Goal: Task Accomplishment & Management: Manage account settings

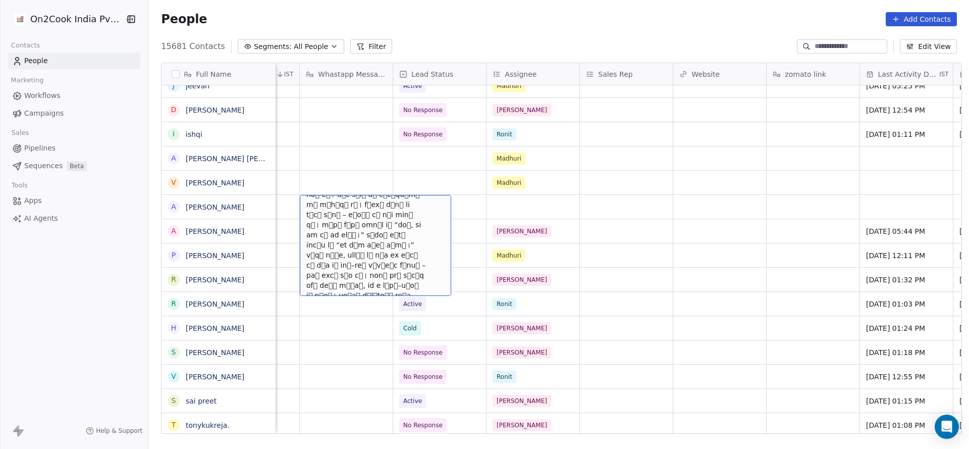
scroll to position [1422, 0]
click at [435, 205] on icon "grid" at bounding box center [439, 205] width 8 height 8
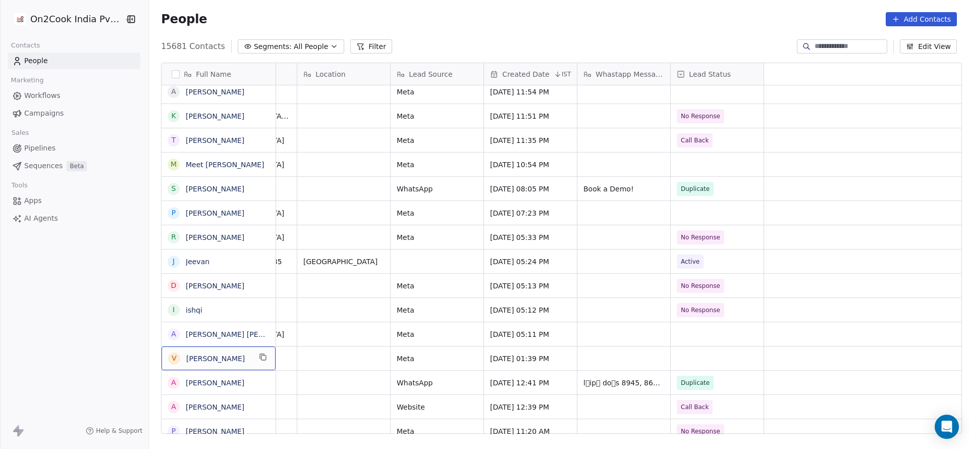
scroll to position [0, 0]
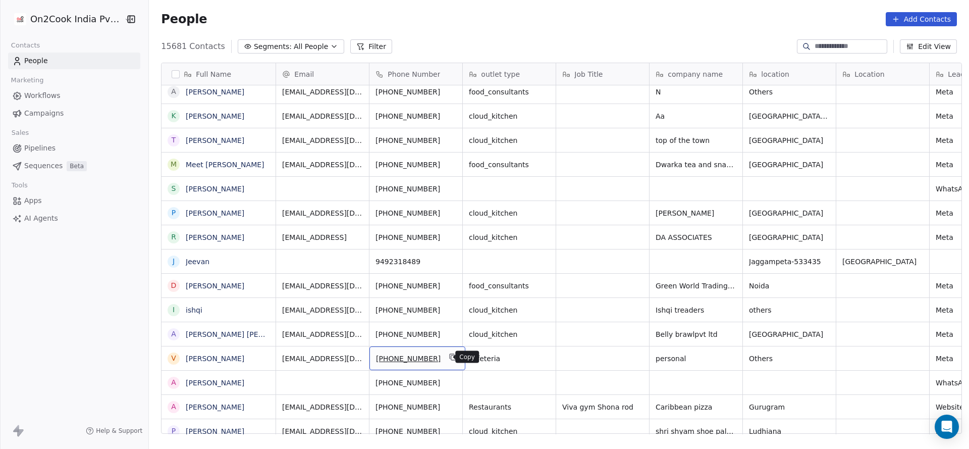
click at [449, 357] on icon "grid" at bounding box center [453, 357] width 8 height 8
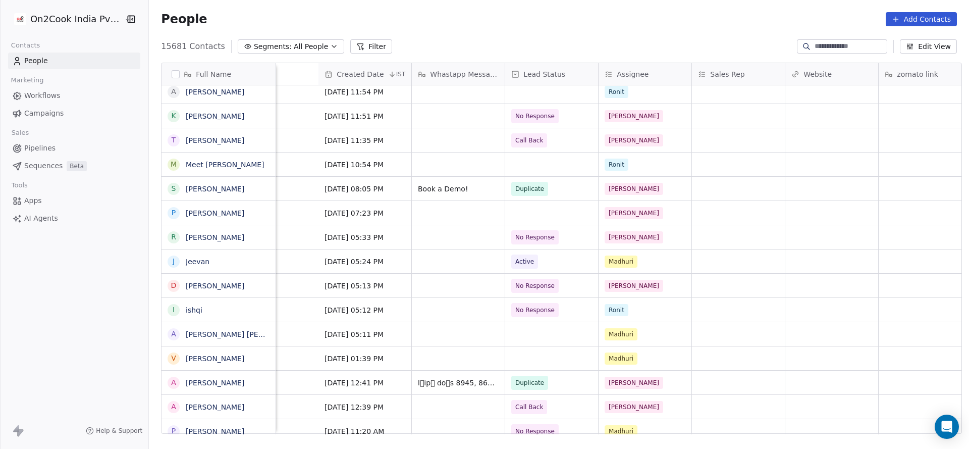
scroll to position [0, 1218]
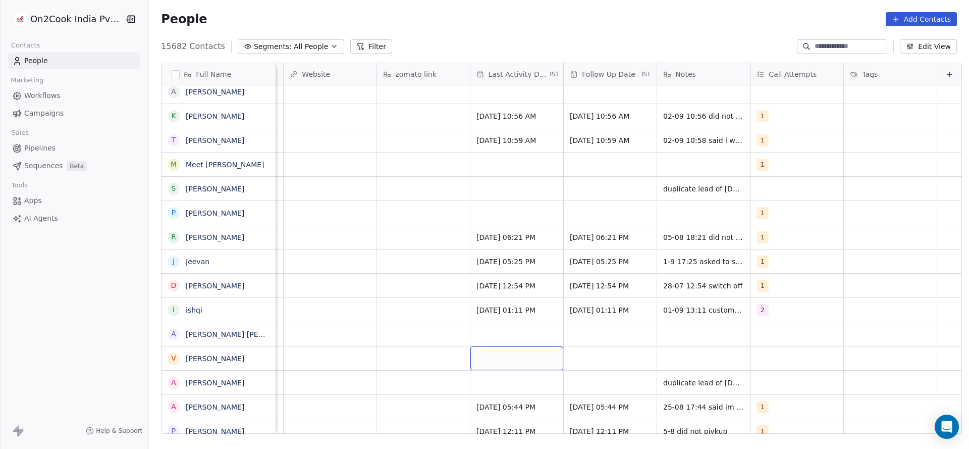
click at [499, 359] on div "grid" at bounding box center [517, 358] width 93 height 24
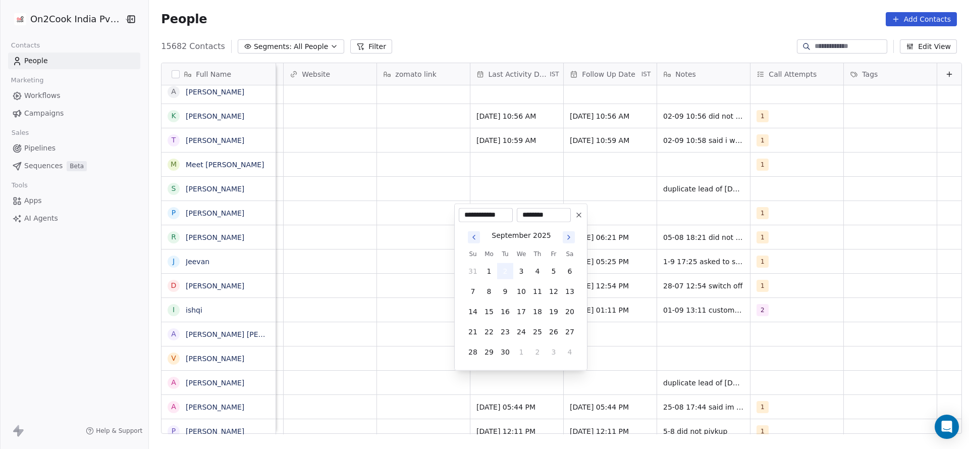
click at [504, 272] on button "2" at bounding box center [505, 271] width 16 height 16
click at [296, 336] on html "On2Cook India Pvt. Ltd. Contacts People Marketing Workflows Campaigns Sales Pip…" at bounding box center [484, 224] width 969 height 449
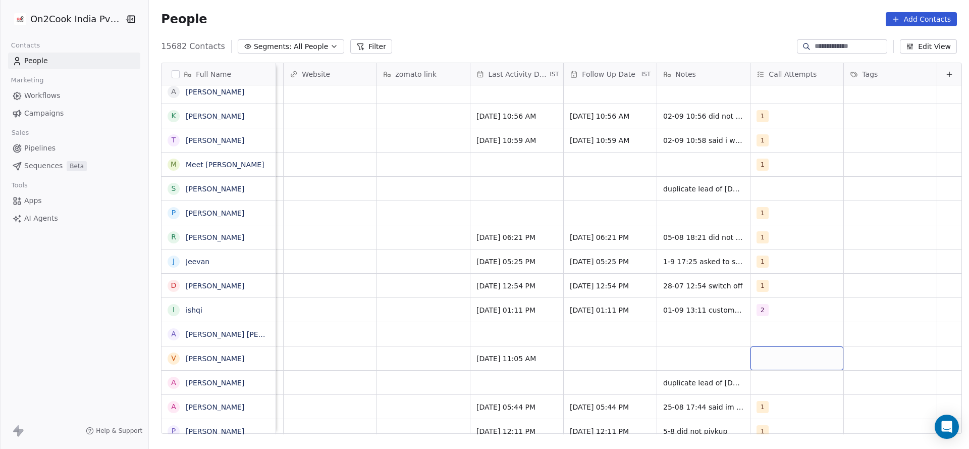
click at [754, 354] on div "grid" at bounding box center [797, 358] width 93 height 24
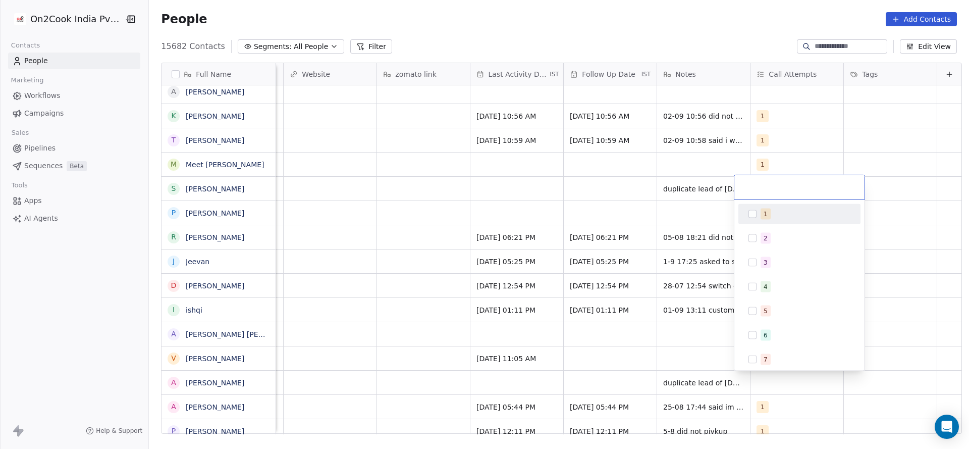
click at [774, 220] on div "1" at bounding box center [800, 214] width 114 height 16
click at [597, 301] on html "On2Cook India Pvt. Ltd. Contacts People Marketing Workflows Campaigns Sales Pip…" at bounding box center [484, 224] width 969 height 449
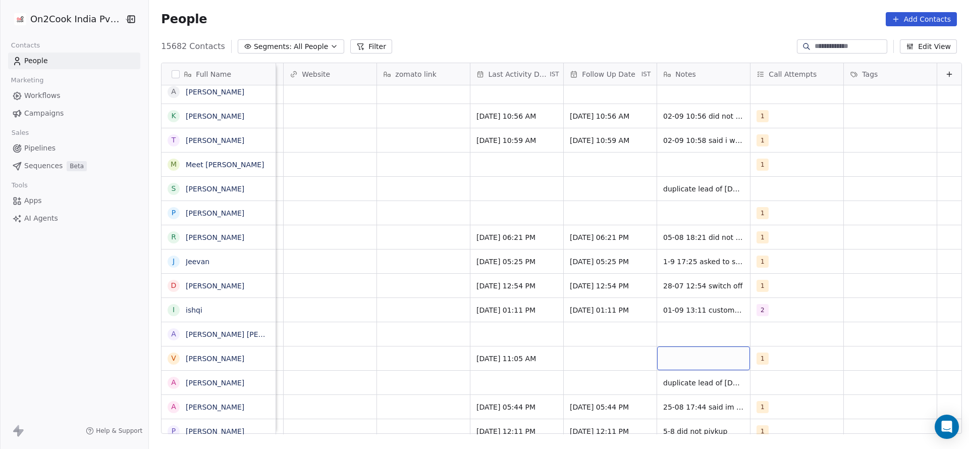
click at [669, 367] on div "grid" at bounding box center [703, 358] width 93 height 24
type textarea "**********"
click at [591, 365] on html "On2Cook India Pvt. Ltd. Contacts People Marketing Workflows Campaigns Sales Pip…" at bounding box center [484, 224] width 969 height 449
click at [592, 360] on div "grid" at bounding box center [610, 358] width 93 height 24
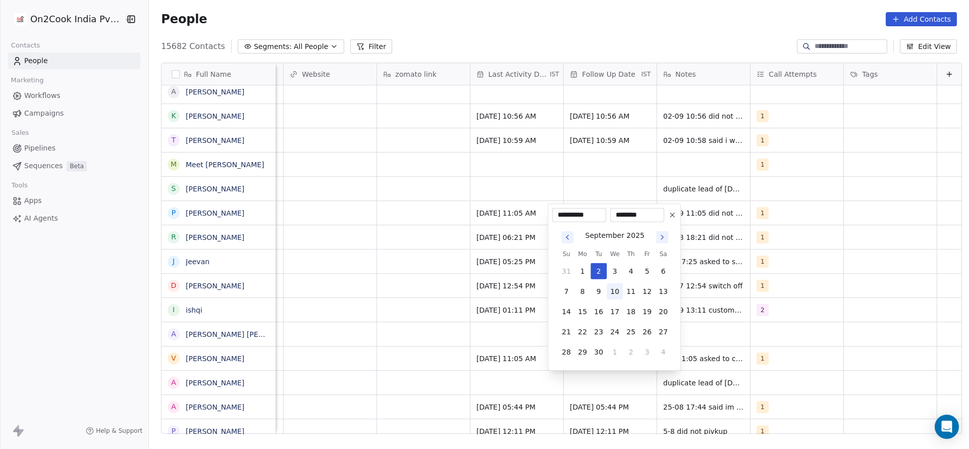
click at [614, 290] on button "10" at bounding box center [615, 291] width 16 height 16
type input "**********"
click at [393, 386] on html "On2Cook India Pvt. Ltd. Contacts People Marketing Workflows Campaigns Sales Pip…" at bounding box center [484, 224] width 969 height 449
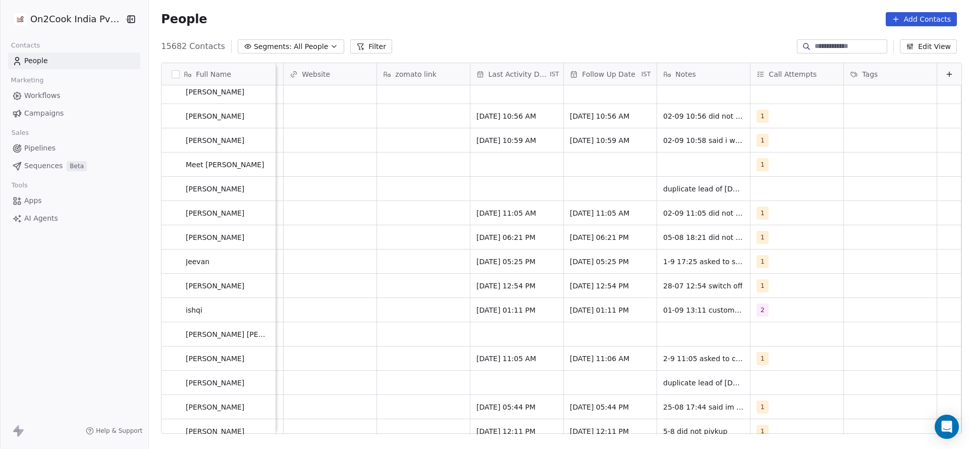
drag, startPoint x: 718, startPoint y: 421, endPoint x: 597, endPoint y: 427, distance: 121.4
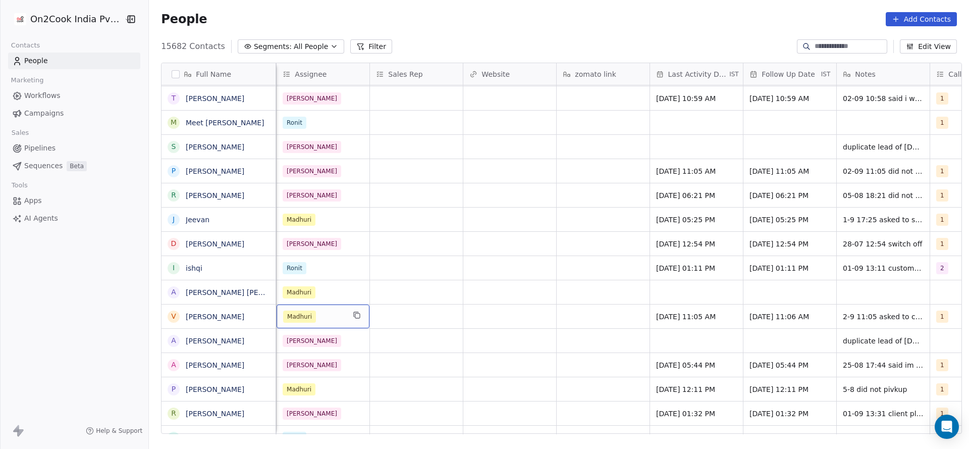
scroll to position [0, 934]
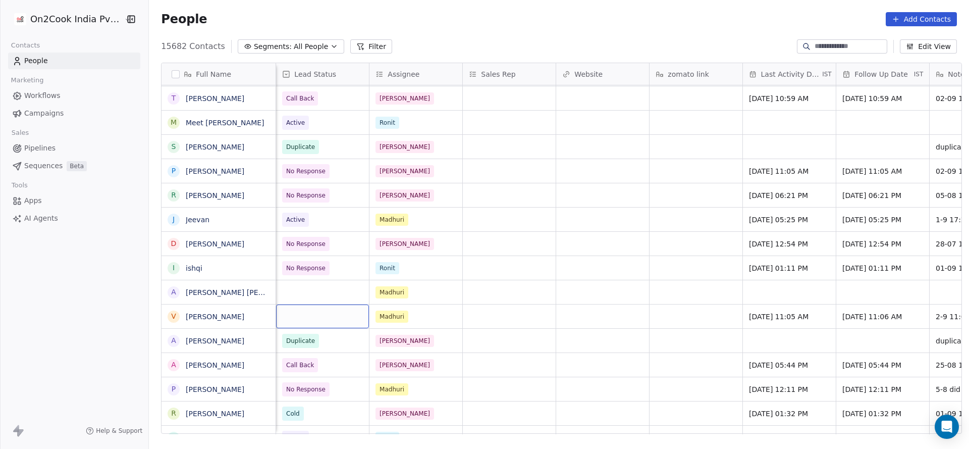
click at [327, 316] on div "grid" at bounding box center [322, 316] width 93 height 24
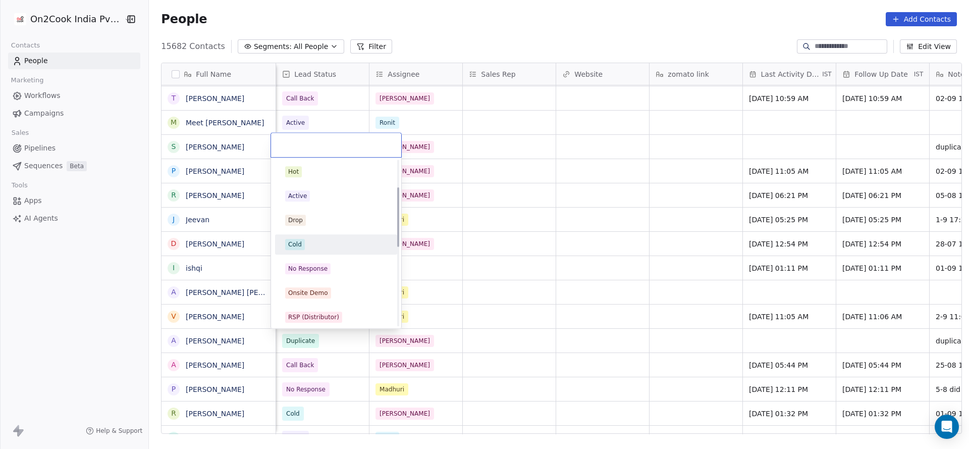
scroll to position [76, 0]
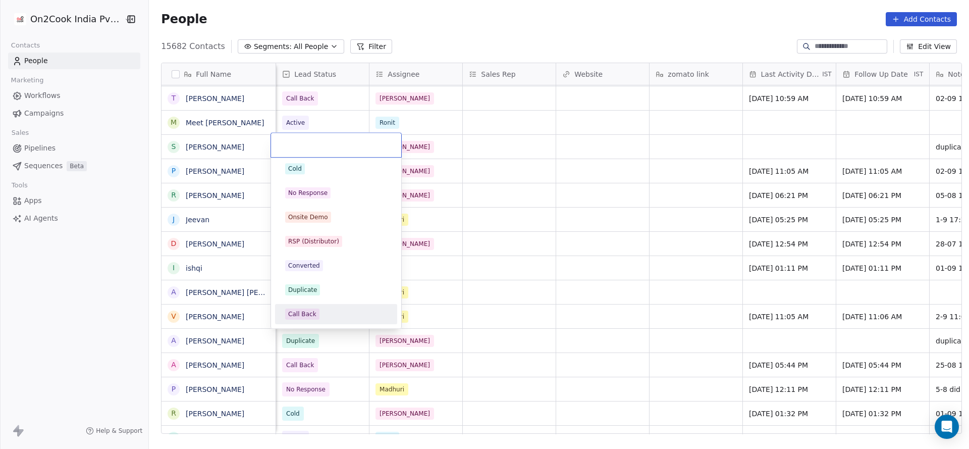
click at [328, 319] on div "Call Back" at bounding box center [336, 314] width 102 height 11
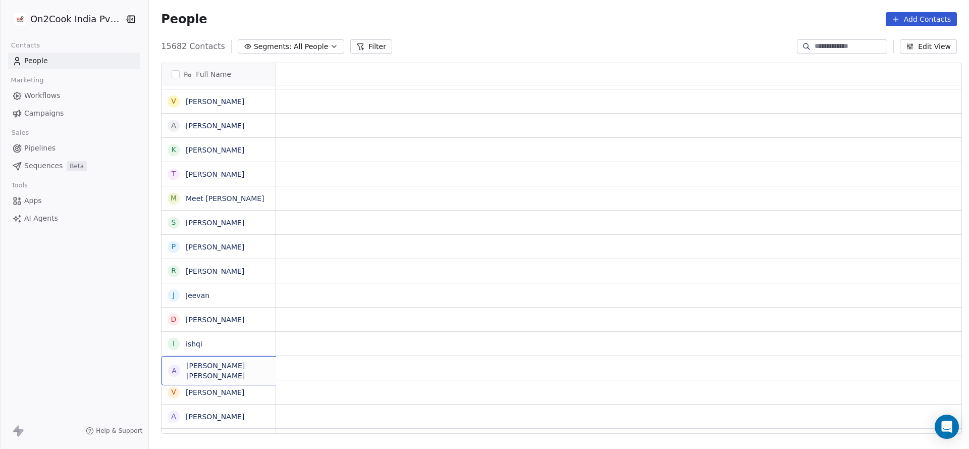
scroll to position [0, 0]
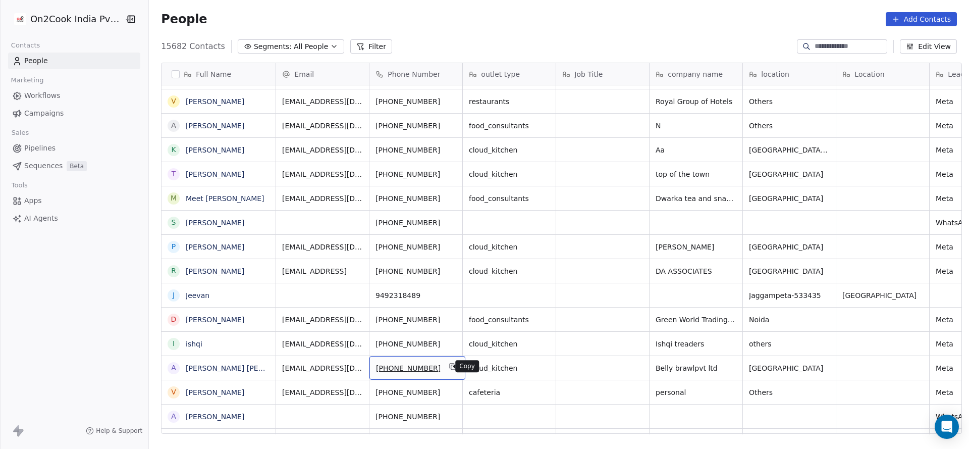
click at [450, 370] on button "grid" at bounding box center [453, 367] width 12 height 12
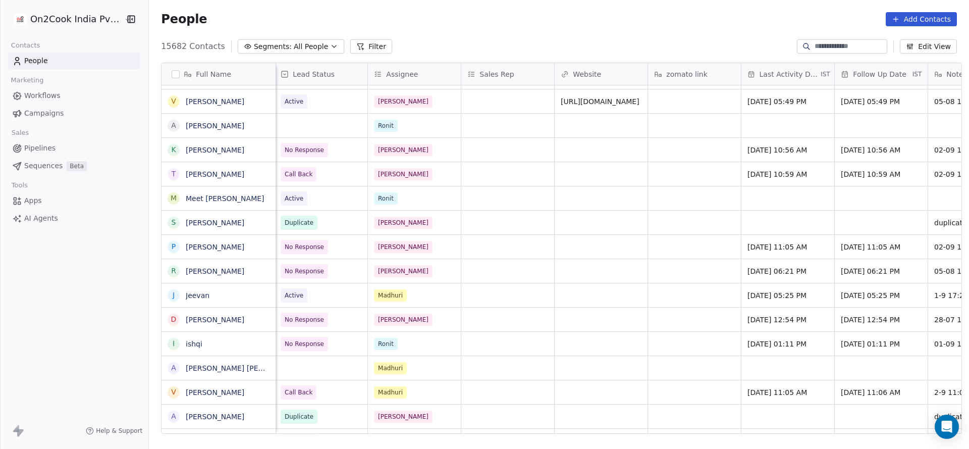
scroll to position [0, 1216]
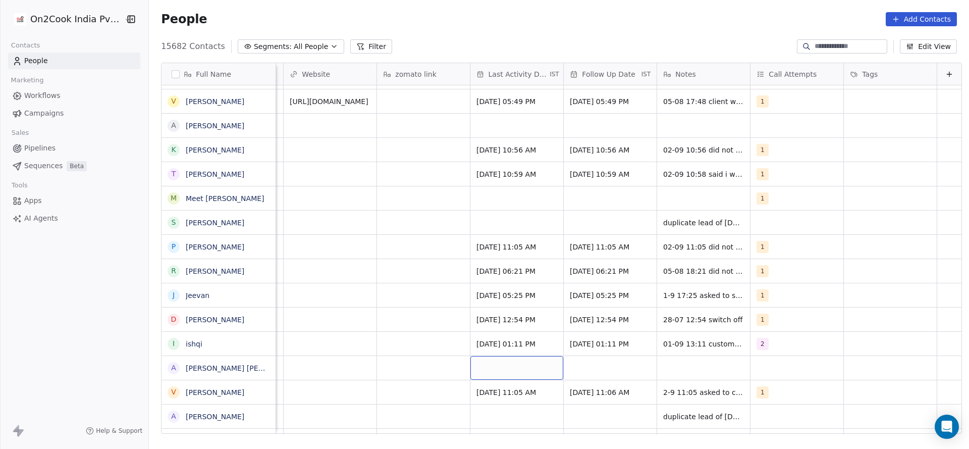
click at [514, 375] on div "grid" at bounding box center [517, 368] width 93 height 24
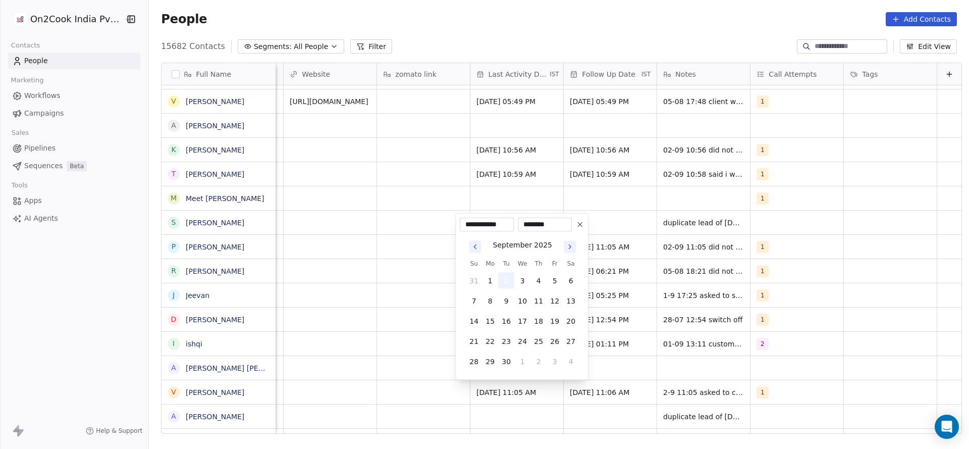
click at [500, 283] on button "2" at bounding box center [506, 281] width 16 height 16
click at [377, 353] on html "On2Cook India Pvt. Ltd. Contacts People Marketing Workflows Campaigns Sales Pip…" at bounding box center [484, 224] width 969 height 449
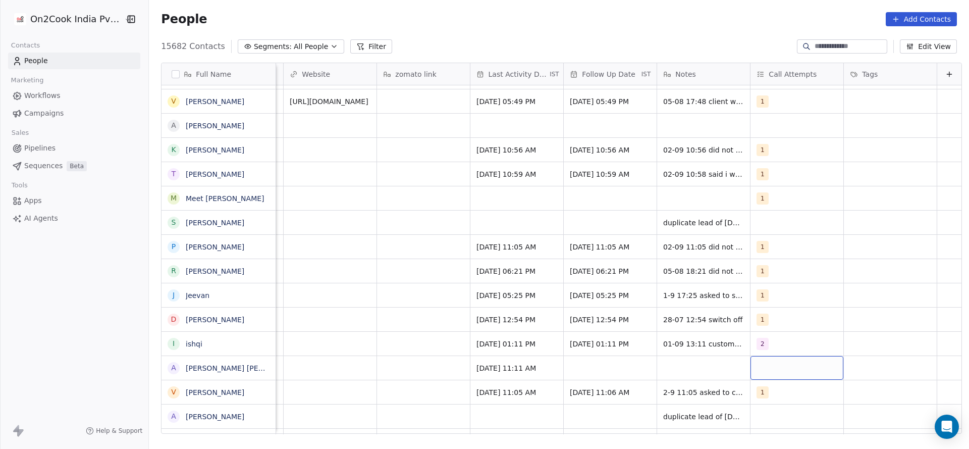
click at [751, 367] on div "grid" at bounding box center [797, 368] width 93 height 24
click at [785, 216] on div "1" at bounding box center [801, 223] width 114 height 16
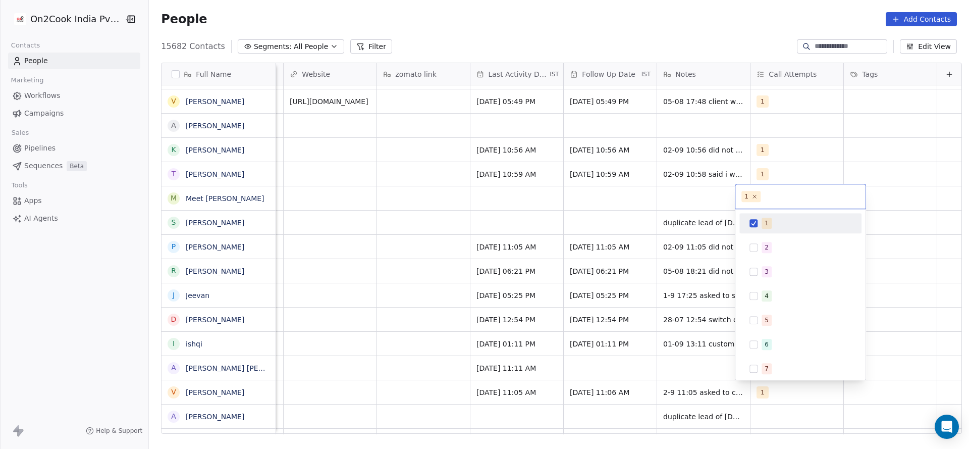
click at [584, 310] on html "On2Cook India Pvt. Ltd. Contacts People Marketing Workflows Campaigns Sales Pip…" at bounding box center [484, 224] width 969 height 449
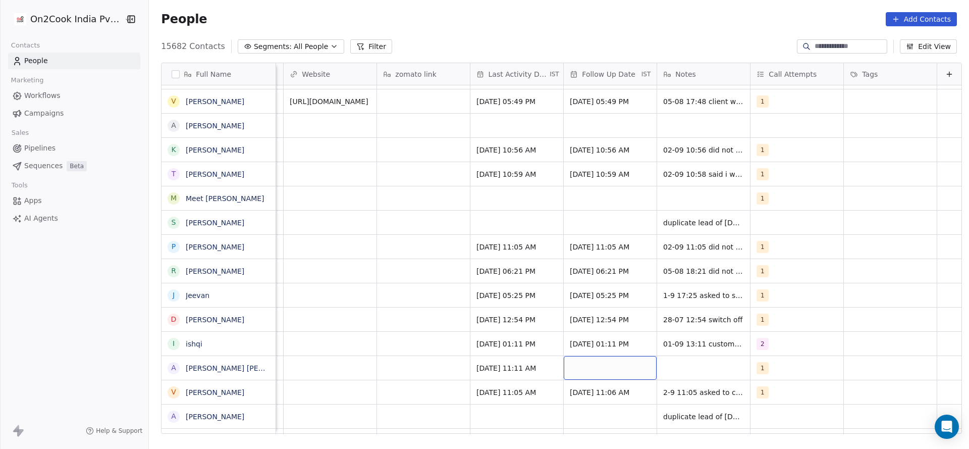
click at [589, 365] on div "grid" at bounding box center [610, 368] width 93 height 24
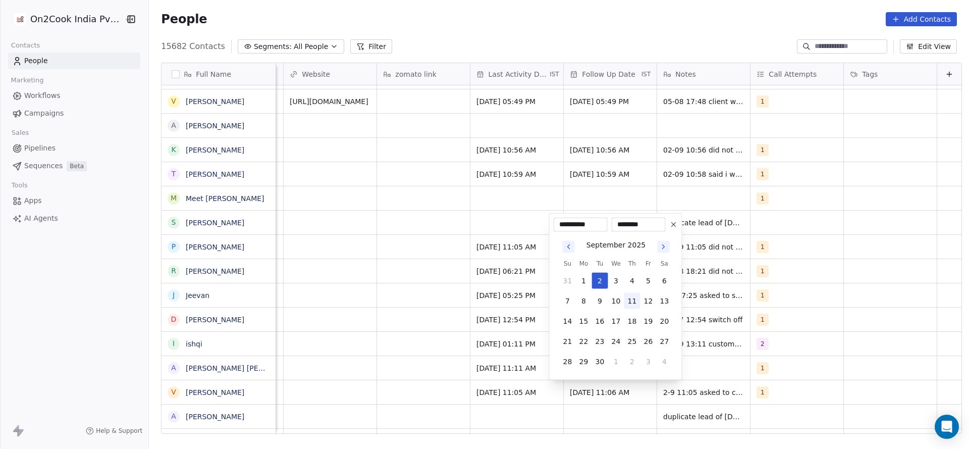
click at [634, 299] on button "11" at bounding box center [633, 301] width 16 height 16
type input "**********"
click at [397, 399] on html "On2Cook India Pvt. Ltd. Contacts People Marketing Workflows Campaigns Sales Pip…" at bounding box center [484, 224] width 969 height 449
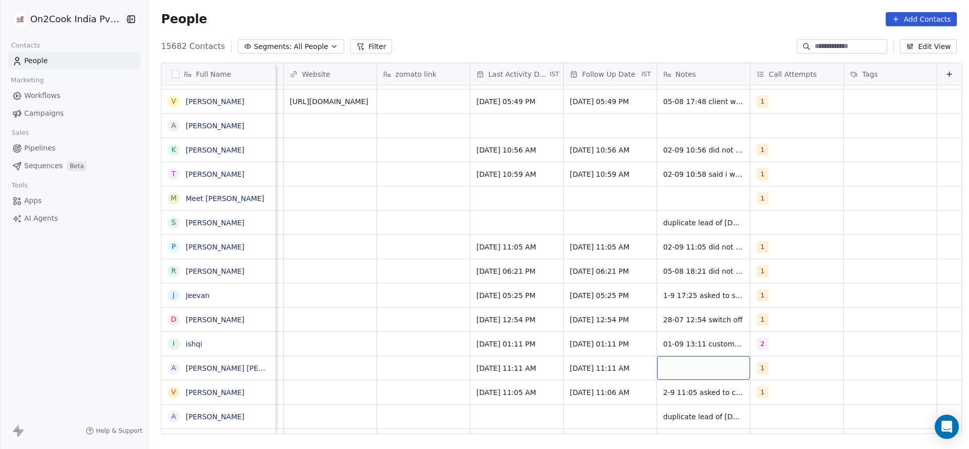
click at [709, 356] on div "grid" at bounding box center [703, 368] width 93 height 24
type textarea "**********"
click at [419, 351] on html "On2Cook India Pvt. Ltd. Contacts People Marketing Workflows Campaigns Sales Pip…" at bounding box center [484, 224] width 969 height 449
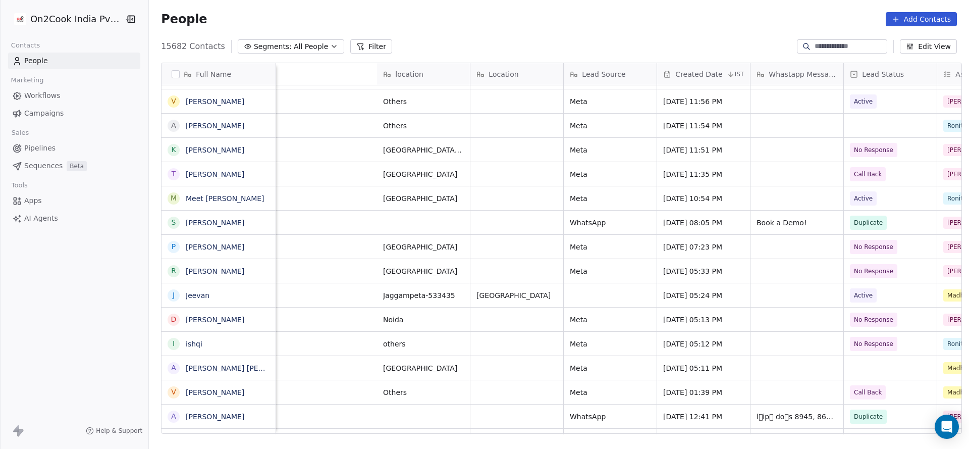
scroll to position [0, 775]
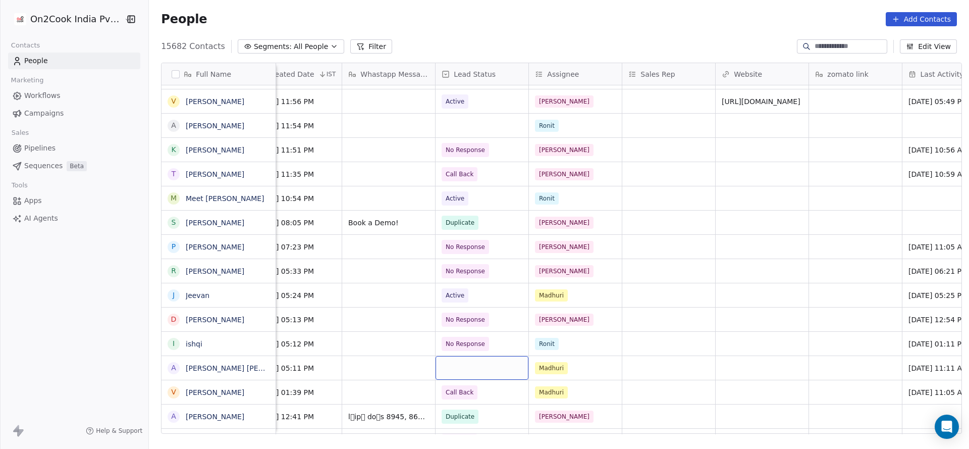
click at [448, 367] on div "grid" at bounding box center [482, 368] width 93 height 24
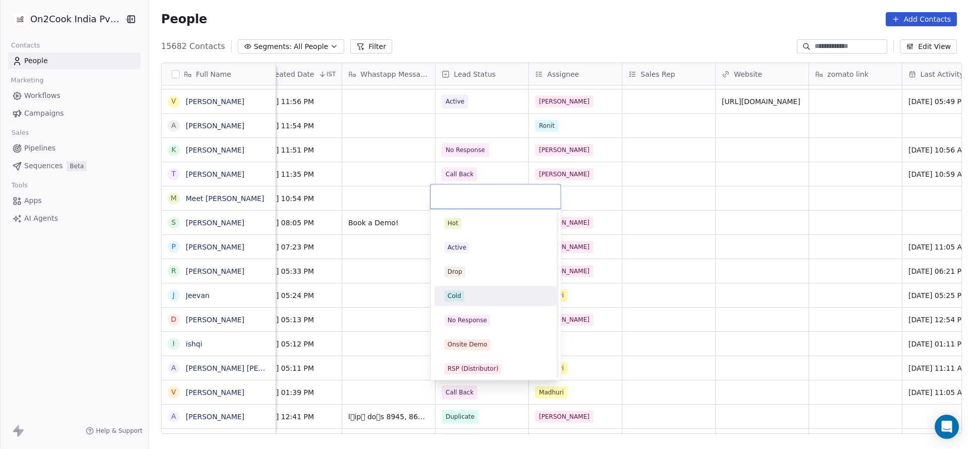
scroll to position [151, 0]
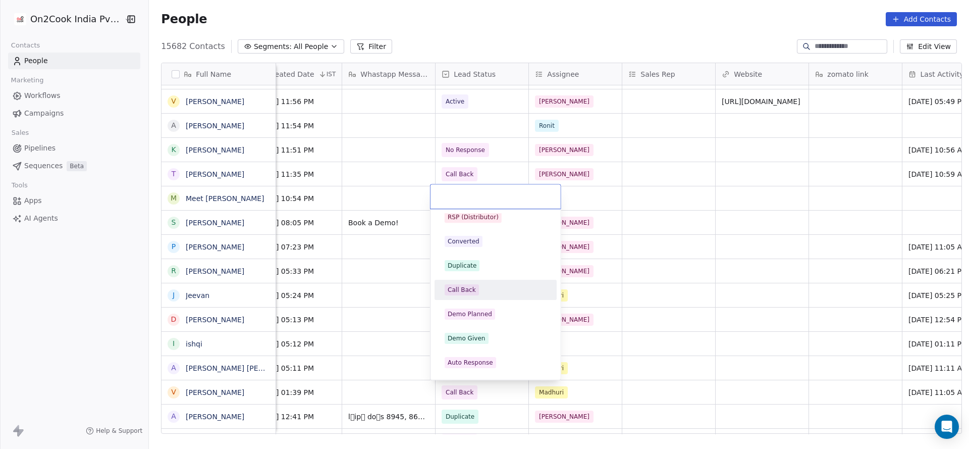
click at [467, 288] on div "Call Back" at bounding box center [462, 289] width 28 height 9
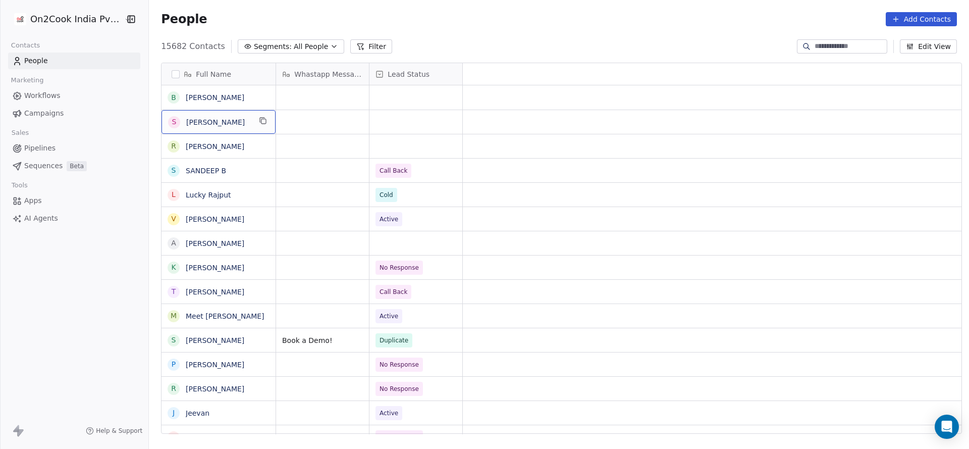
scroll to position [0, 0]
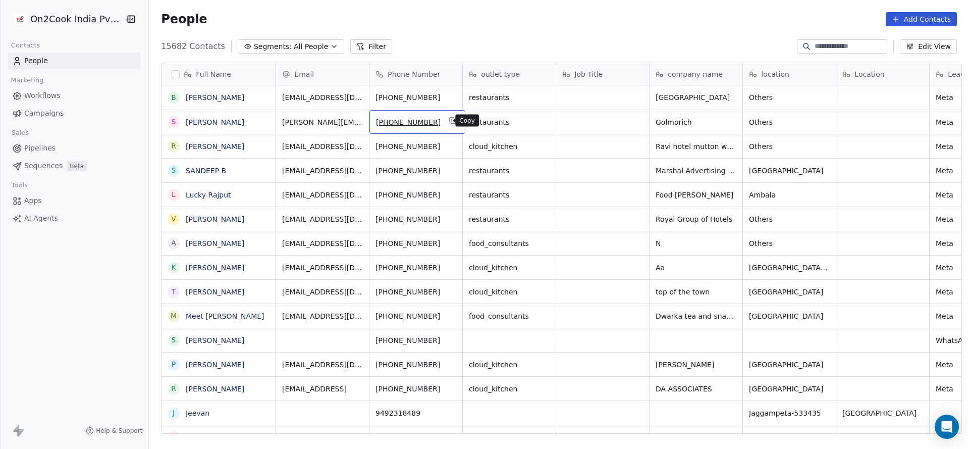
click at [451, 119] on icon "grid" at bounding box center [453, 121] width 5 height 5
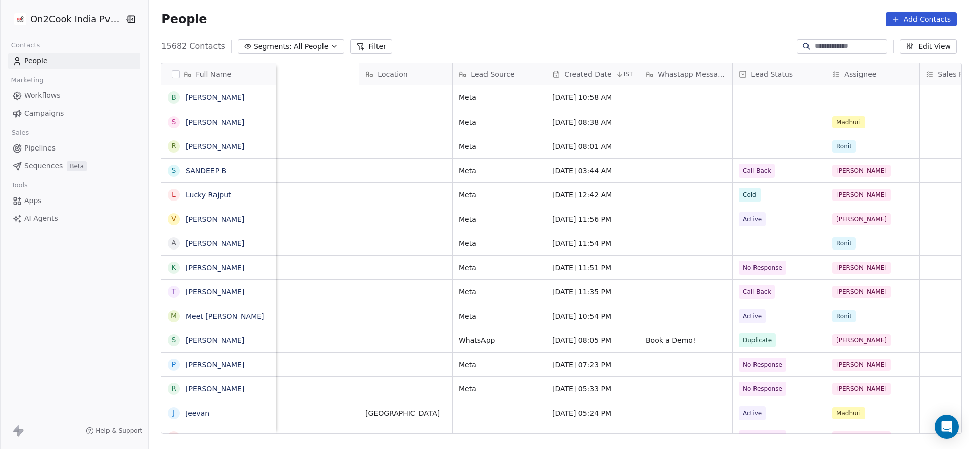
scroll to position [0, 871]
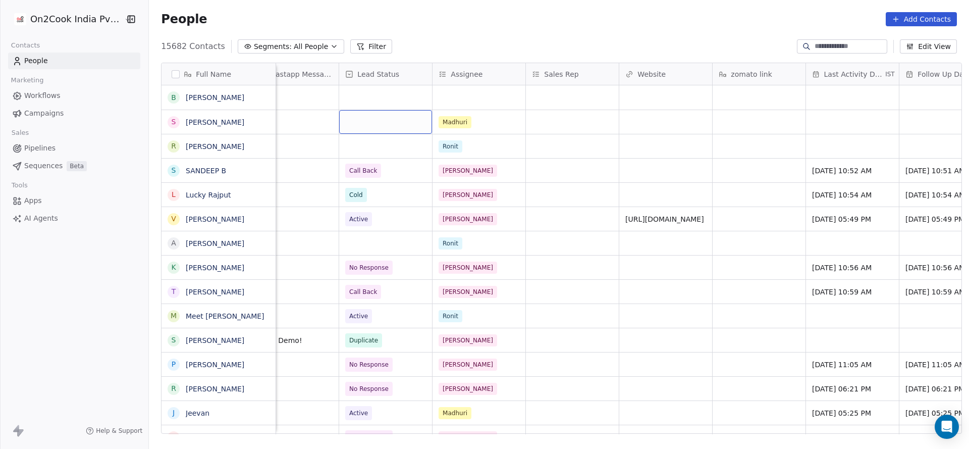
click at [354, 116] on div "grid" at bounding box center [385, 122] width 93 height 24
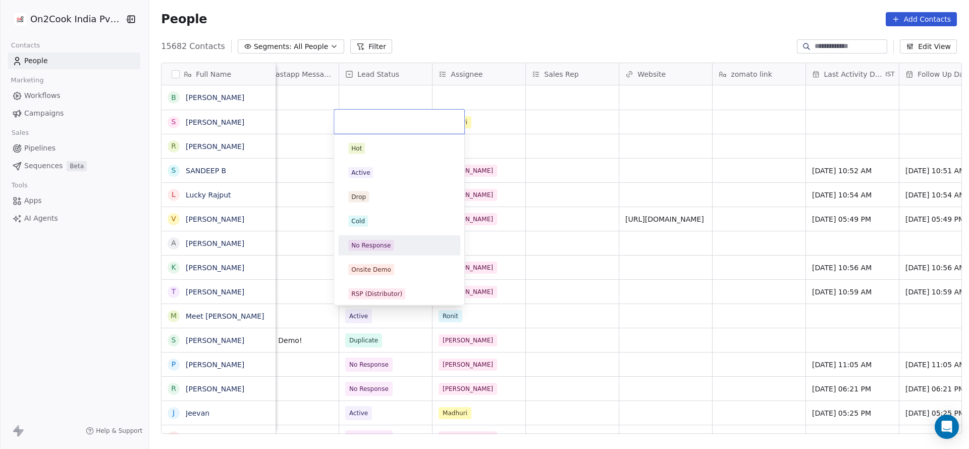
click at [388, 244] on div "No Response" at bounding box center [370, 245] width 39 height 9
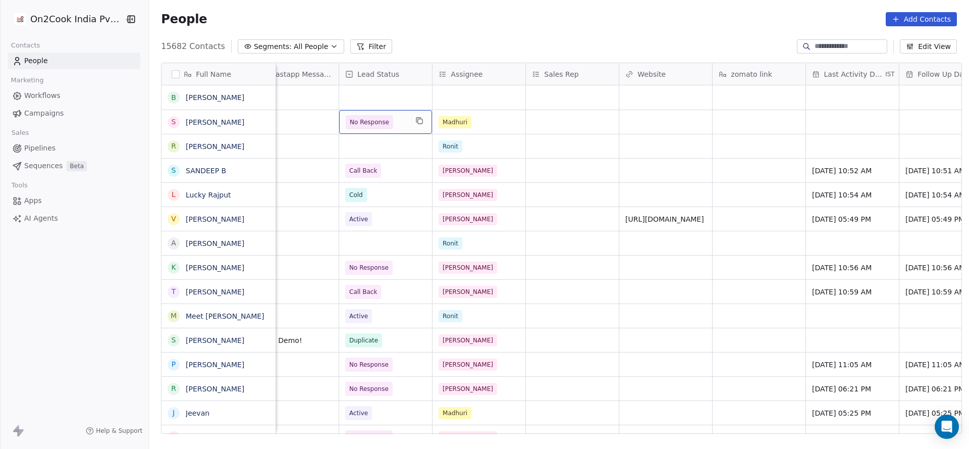
scroll to position [0, 1078]
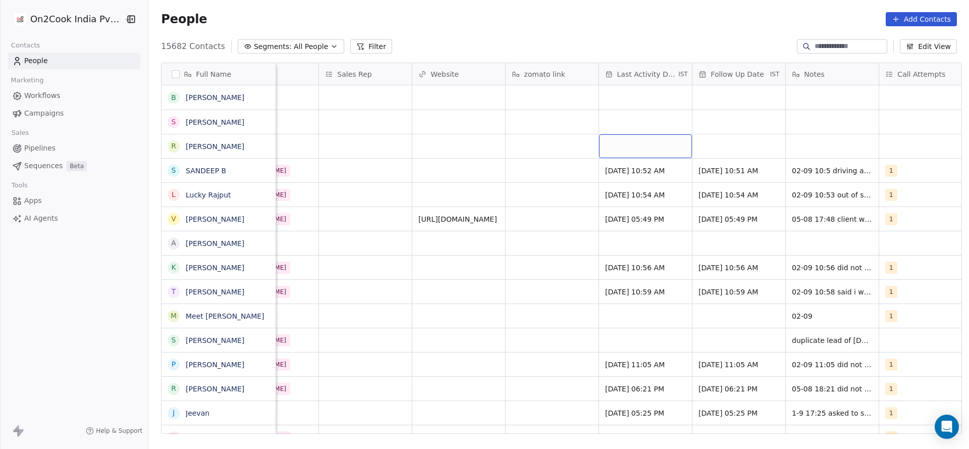
click at [645, 142] on div "grid" at bounding box center [645, 146] width 93 height 24
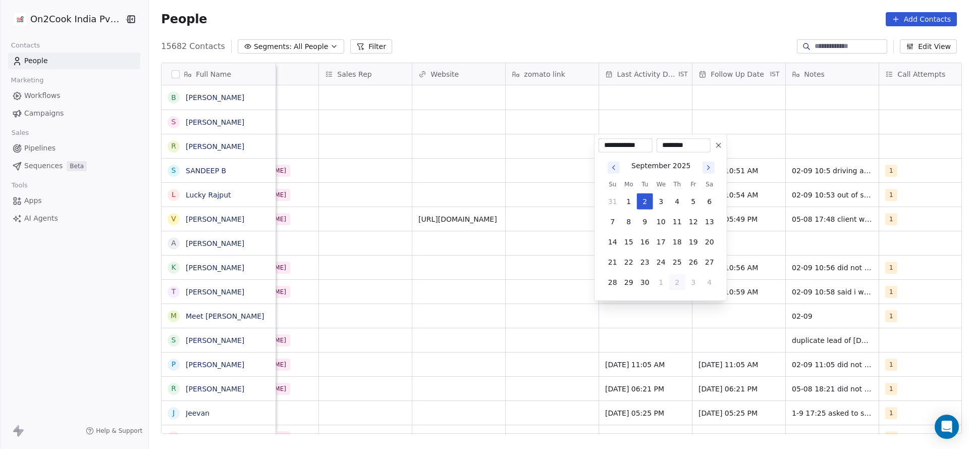
click at [671, 285] on button "2" at bounding box center [678, 282] width 16 height 16
click at [632, 201] on button "29" at bounding box center [629, 201] width 16 height 16
click at [645, 205] on button "2" at bounding box center [645, 201] width 16 height 16
type input "**********"
click at [450, 223] on html "On2Cook India Pvt. Ltd. Contacts People Marketing Workflows Campaigns Sales Pip…" at bounding box center [484, 224] width 969 height 449
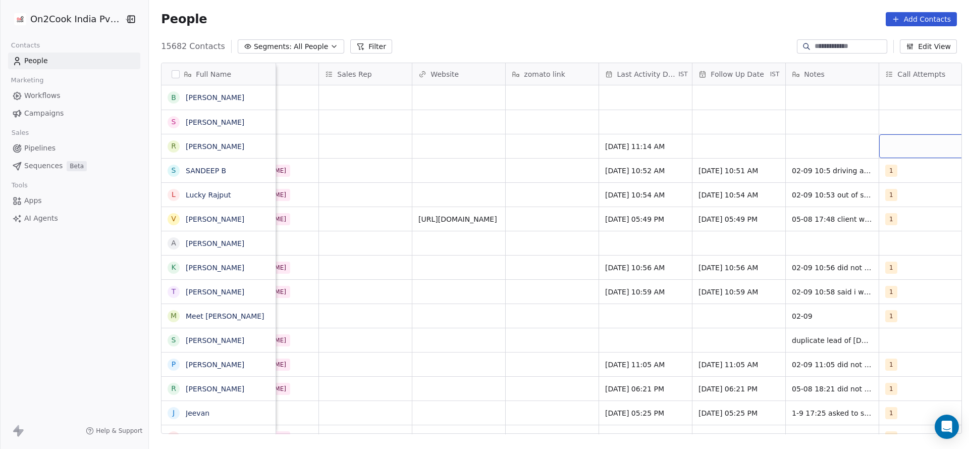
scroll to position [0, 1100]
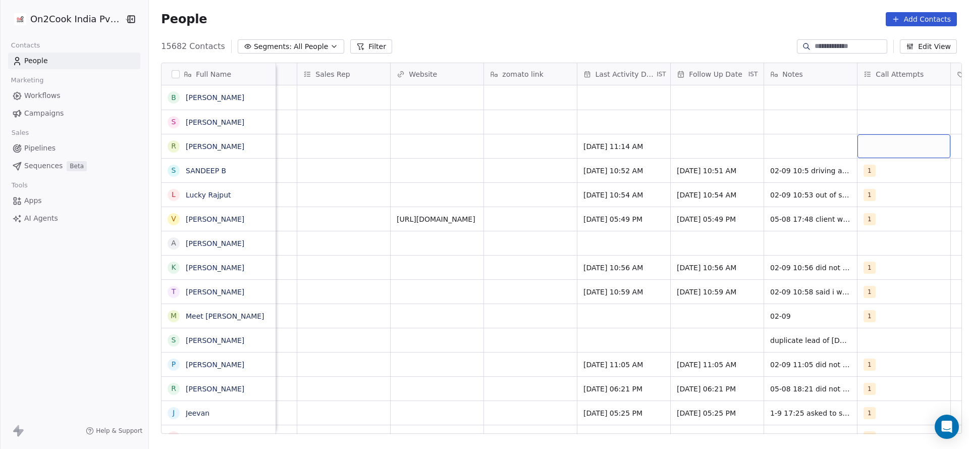
click at [892, 147] on div "grid" at bounding box center [904, 146] width 93 height 24
click at [860, 167] on div "1" at bounding box center [905, 172] width 90 height 11
click at [731, 190] on html "On2Cook India Pvt. Ltd. Contacts People Marketing Workflows Campaigns Sales Pip…" at bounding box center [484, 224] width 969 height 449
click at [721, 154] on div "grid" at bounding box center [717, 146] width 93 height 24
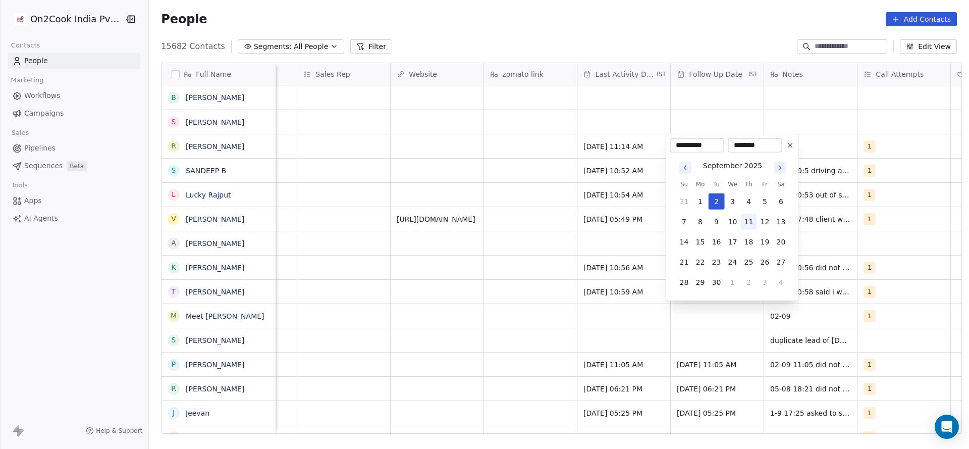
click at [749, 219] on button "11" at bounding box center [749, 222] width 16 height 16
type input "**********"
click at [537, 180] on html "On2Cook India Pvt. Ltd. Contacts People Marketing Workflows Campaigns Sales Pip…" at bounding box center [484, 224] width 969 height 449
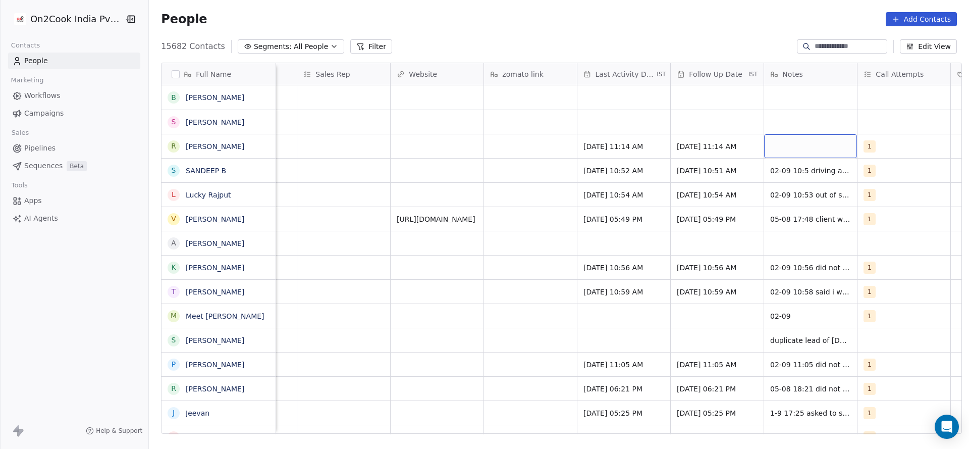
click at [787, 145] on div "grid" at bounding box center [810, 146] width 93 height 24
type textarea "*********"
click at [476, 190] on html "On2Cook India Pvt. Ltd. Contacts People Marketing Workflows Campaigns Sales Pip…" at bounding box center [484, 224] width 969 height 449
click at [626, 147] on span "[DATE] 11:14 AM" at bounding box center [615, 146] width 62 height 10
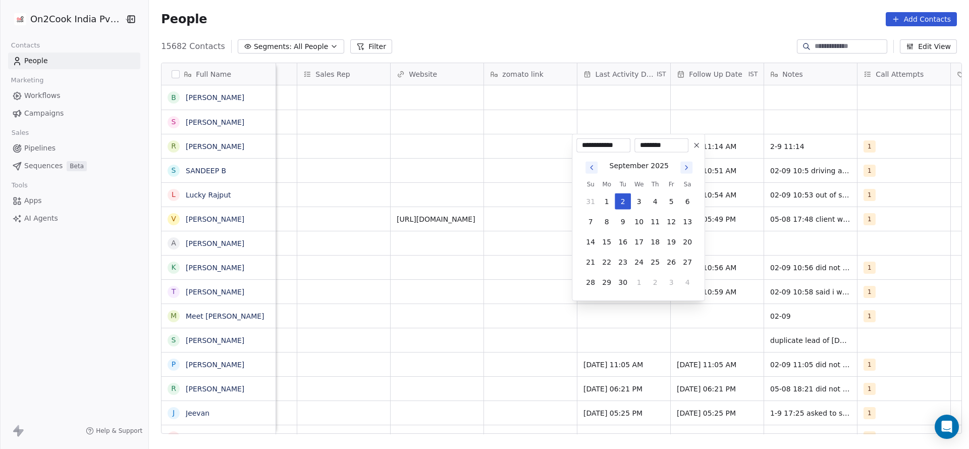
click at [700, 149] on button at bounding box center [697, 145] width 12 height 12
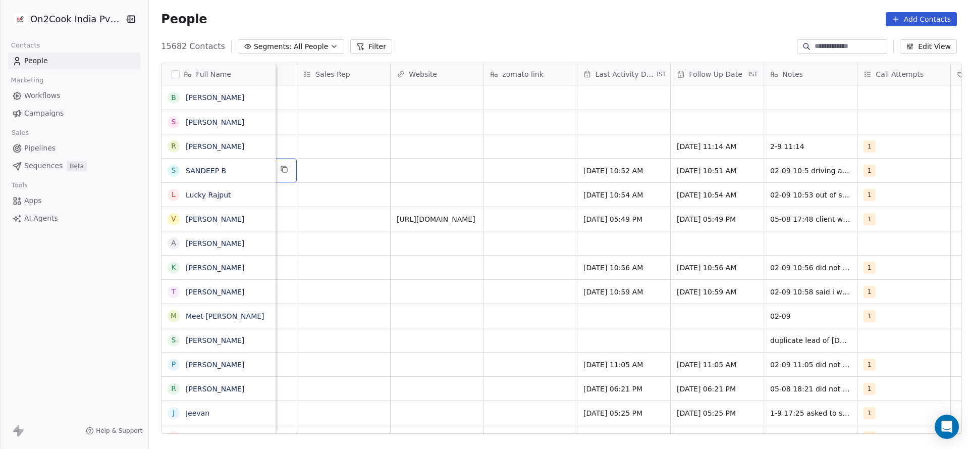
scroll to position [0, 1027]
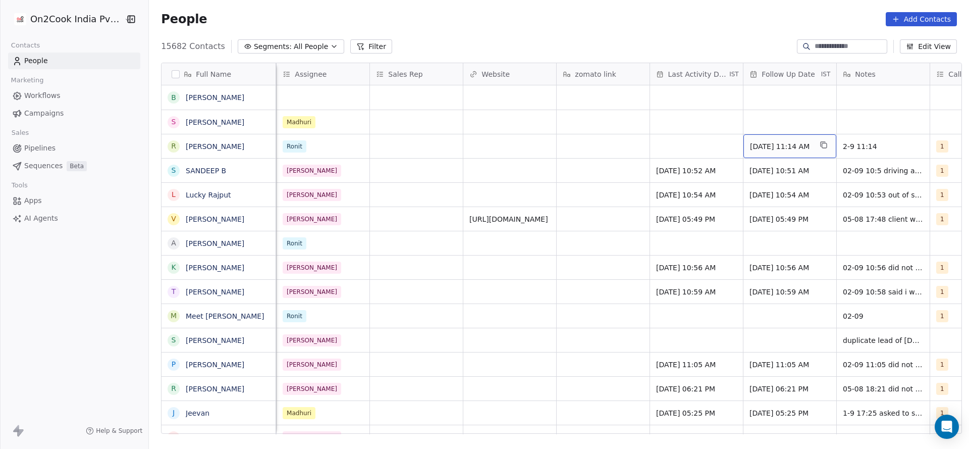
click at [788, 141] on span "[DATE] 11:14 AM" at bounding box center [781, 146] width 62 height 10
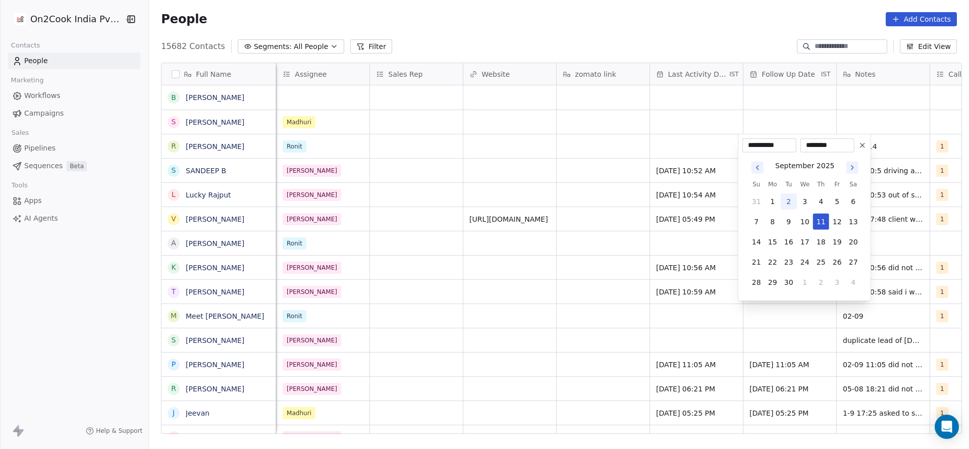
click at [867, 142] on button at bounding box center [863, 145] width 12 height 12
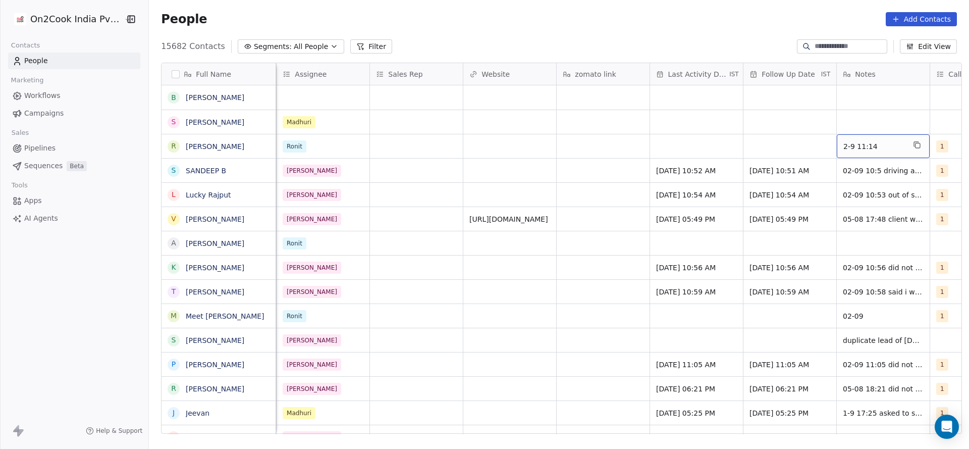
click at [857, 144] on span "2-9 11:14" at bounding box center [875, 146] width 62 height 10
type textarea "*"
click at [721, 132] on html "On2Cook India Pvt. Ltd. Contacts People Marketing Workflows Campaigns Sales Pip…" at bounding box center [484, 224] width 969 height 449
click at [693, 115] on div "grid" at bounding box center [696, 122] width 93 height 24
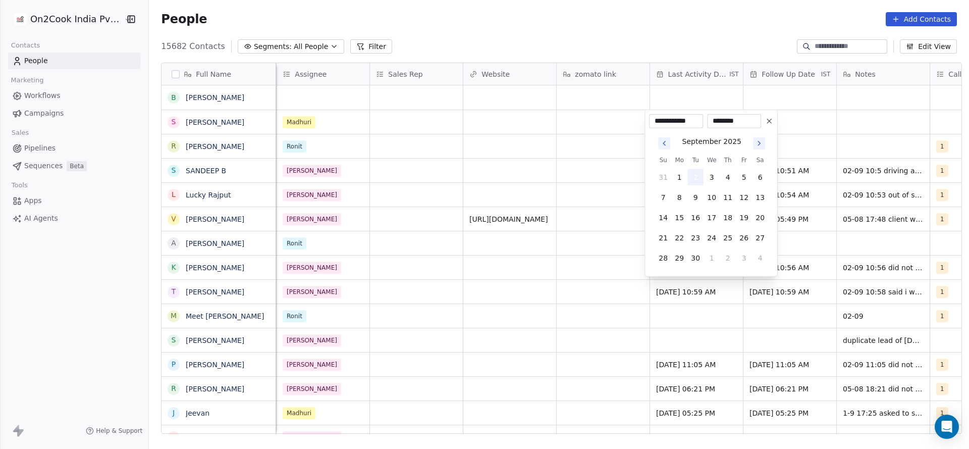
click at [695, 173] on button "2" at bounding box center [696, 177] width 16 height 16
click at [604, 183] on html "On2Cook India Pvt. Ltd. Contacts People Marketing Workflows Campaigns Sales Pip…" at bounding box center [484, 224] width 969 height 449
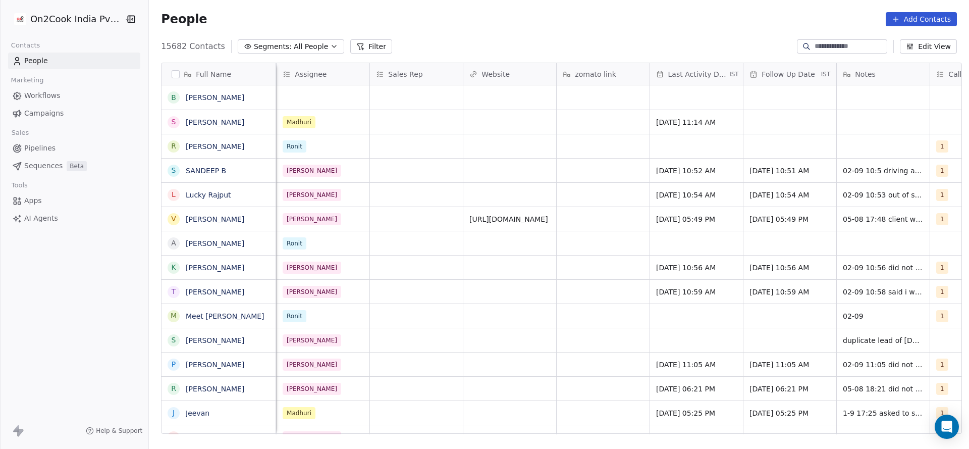
scroll to position [0, 1218]
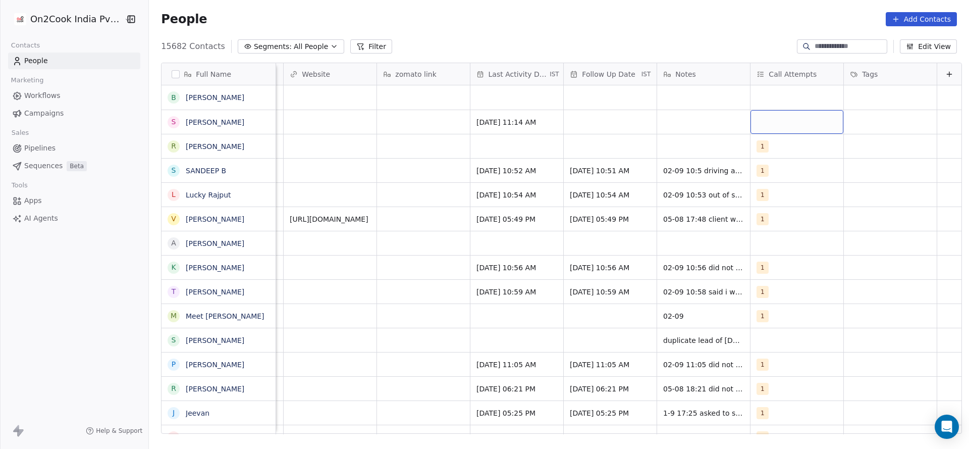
click at [762, 115] on div "grid" at bounding box center [797, 122] width 93 height 24
click at [756, 150] on button "Suggestions" at bounding box center [753, 148] width 8 height 8
click at [659, 150] on html "On2Cook India Pvt. Ltd. Contacts People Marketing Workflows Campaigns Sales Pip…" at bounding box center [484, 224] width 969 height 449
click at [586, 124] on div "grid" at bounding box center [610, 122] width 93 height 24
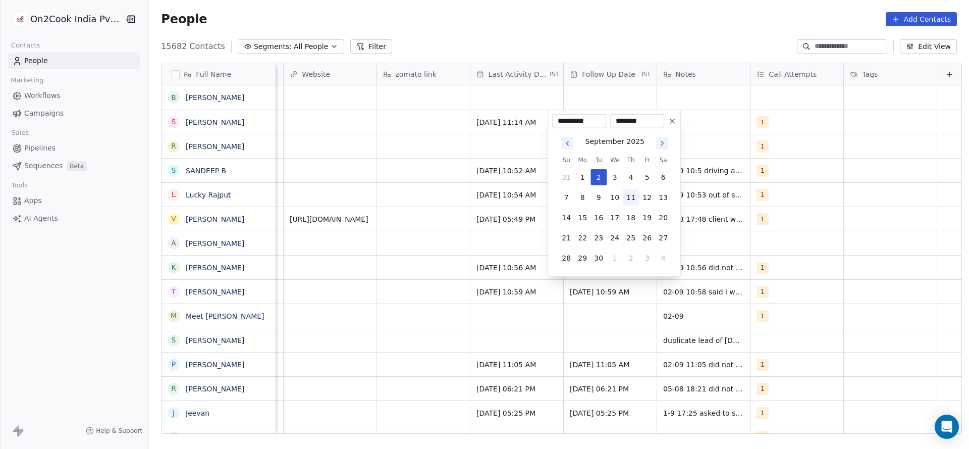
click at [634, 194] on button "11" at bounding box center [631, 197] width 16 height 16
type input "**********"
click at [478, 168] on html "On2Cook India Pvt. Ltd. Contacts People Marketing Workflows Campaigns Sales Pip…" at bounding box center [484, 224] width 969 height 449
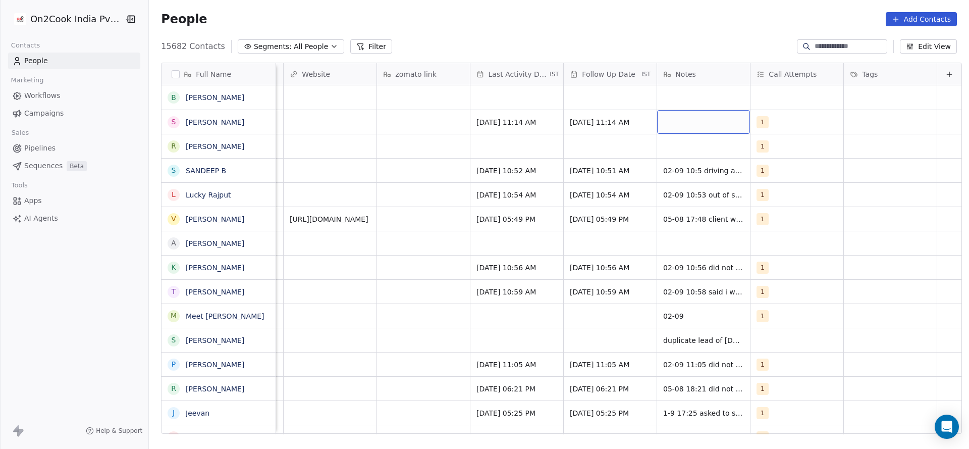
click at [693, 124] on div "grid" at bounding box center [703, 122] width 93 height 24
type textarea "**********"
click at [365, 150] on html "On2Cook India Pvt. Ltd. Contacts People Marketing Workflows Campaigns Sales Pip…" at bounding box center [484, 224] width 969 height 449
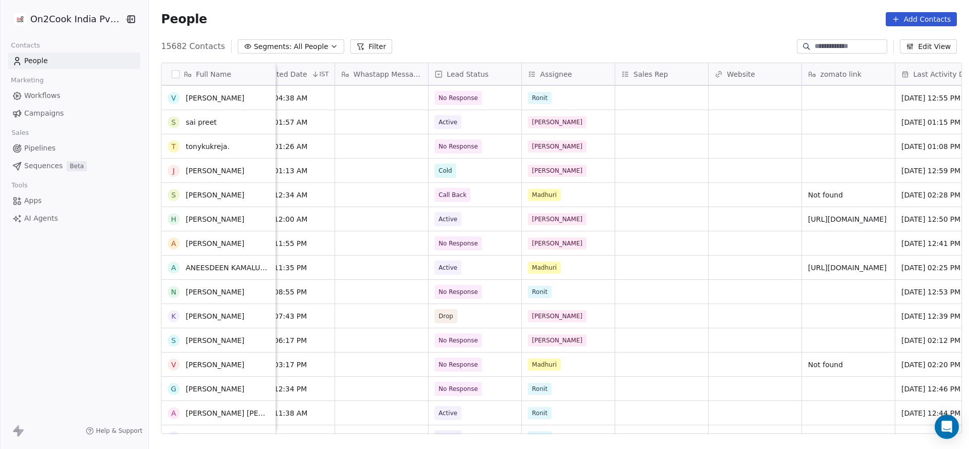
scroll to position [833, 0]
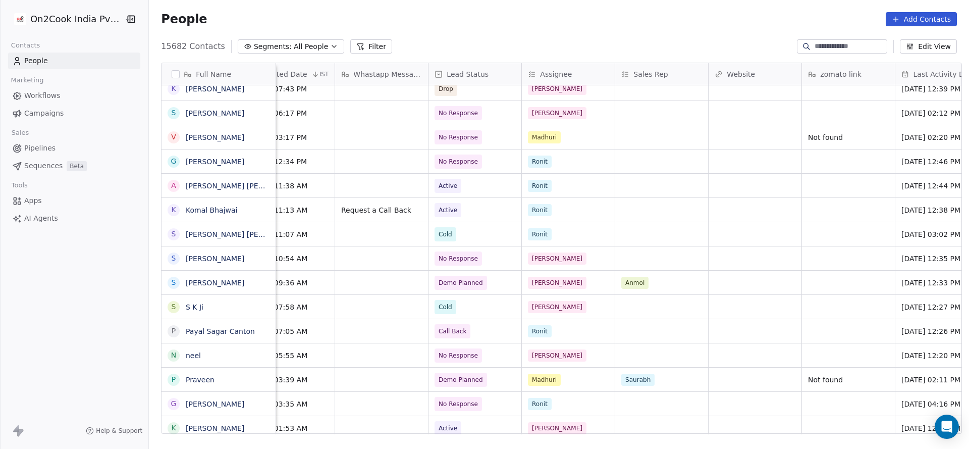
click at [356, 48] on icon at bounding box center [360, 46] width 8 height 8
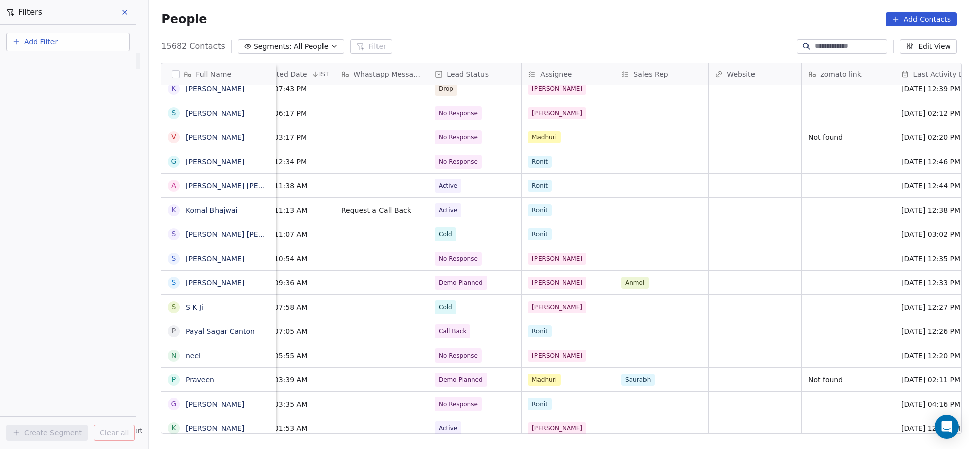
click at [114, 39] on button "Add Filter" at bounding box center [68, 42] width 124 height 18
click at [101, 63] on div "Contact properties" at bounding box center [68, 66] width 102 height 11
type input "***"
click at [68, 103] on div "Assignee" at bounding box center [68, 102] width 102 height 10
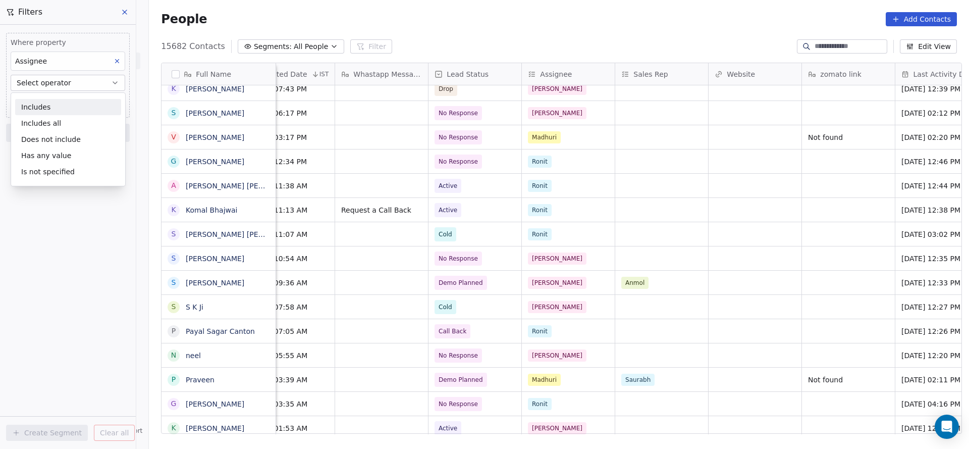
click at [66, 100] on div "Includes" at bounding box center [68, 107] width 106 height 16
click at [67, 99] on body "On2Cook India Pvt. Ltd. Contacts People Marketing Workflows Campaigns Sales Pip…" at bounding box center [484, 224] width 969 height 449
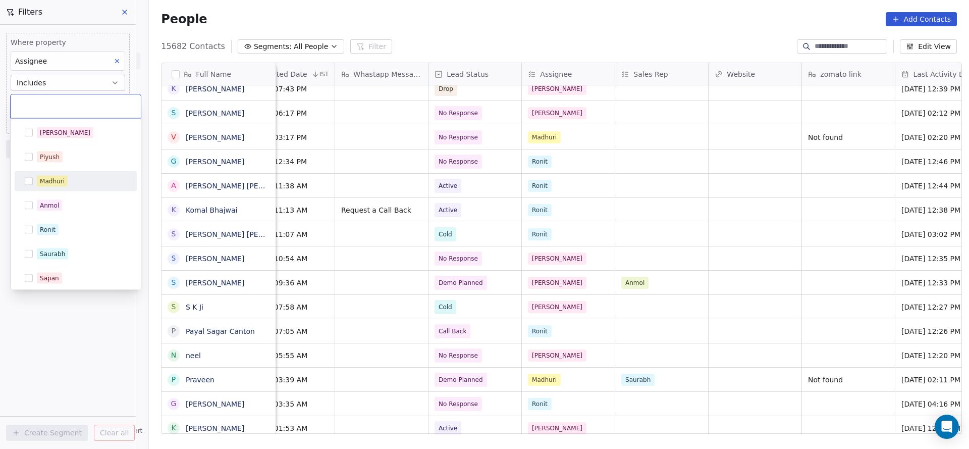
click at [72, 183] on div "Madhuri" at bounding box center [82, 181] width 90 height 11
click at [389, 164] on html "On2Cook India Pvt. Ltd. Contacts People Marketing Workflows Campaigns Sales Pip…" at bounding box center [484, 224] width 969 height 449
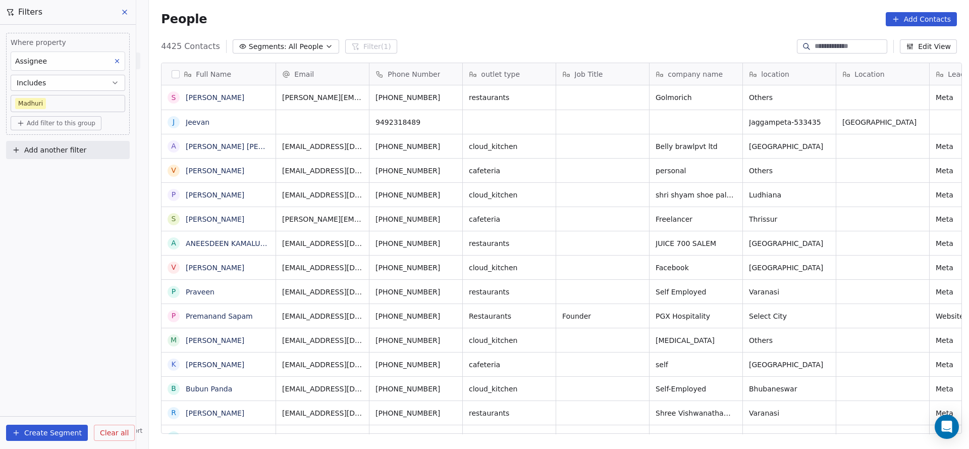
scroll to position [383, 813]
click at [63, 148] on span "Add another filter" at bounding box center [55, 150] width 62 height 11
click at [67, 175] on span "Contact properties" at bounding box center [50, 173] width 66 height 11
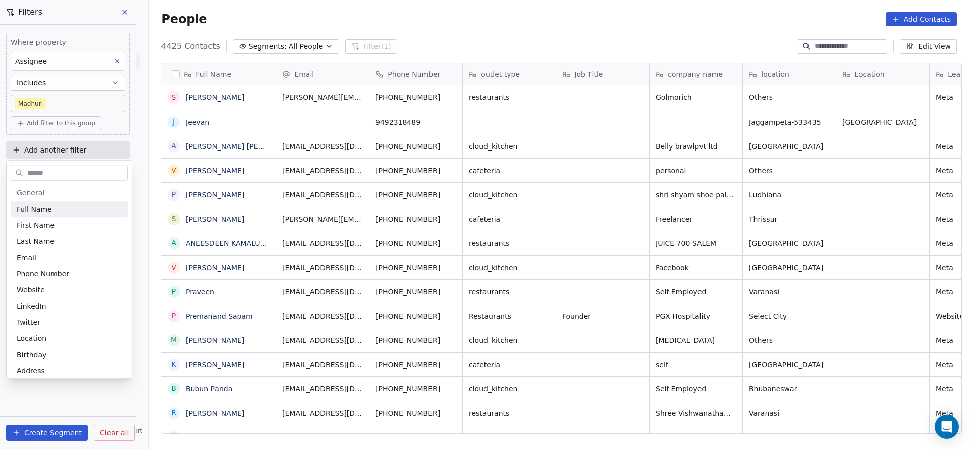
type input "*"
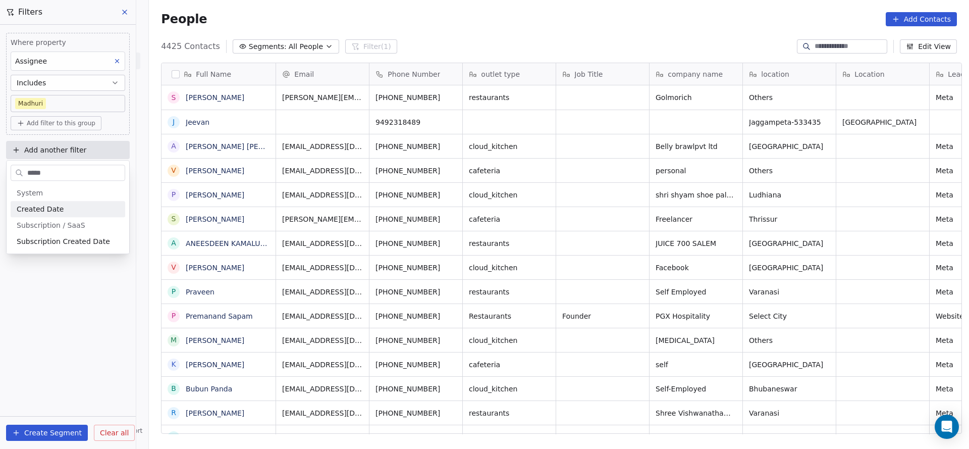
type input "*****"
click at [70, 208] on div "Created Date" at bounding box center [68, 209] width 102 height 10
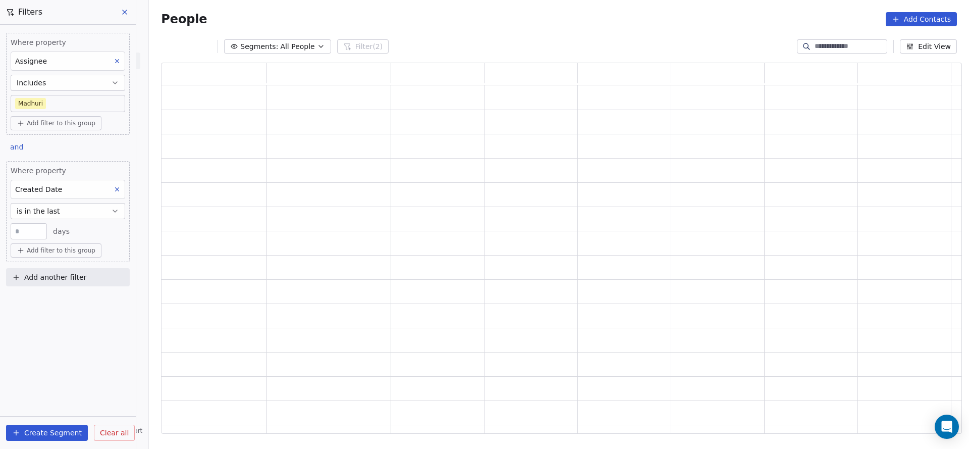
scroll to position [359, 789]
click at [68, 211] on button "is in the last" at bounding box center [68, 211] width 115 height 16
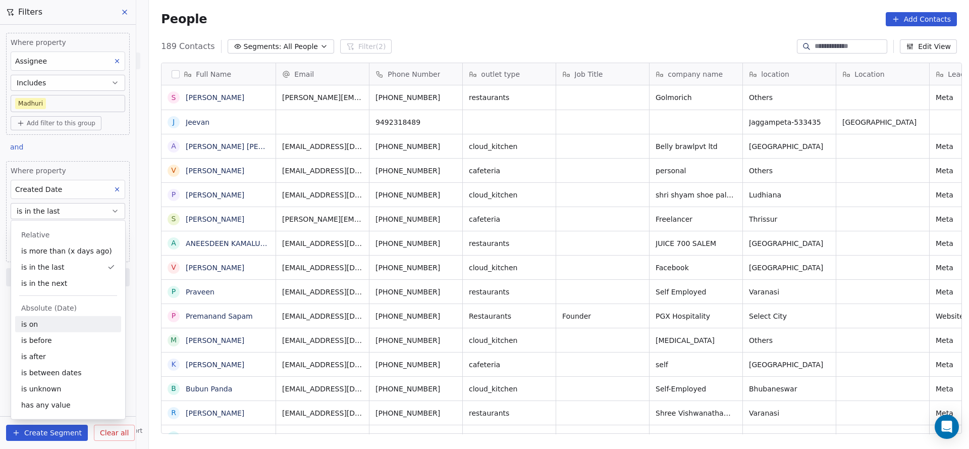
scroll to position [383, 813]
click at [71, 327] on div "is on" at bounding box center [68, 324] width 106 height 16
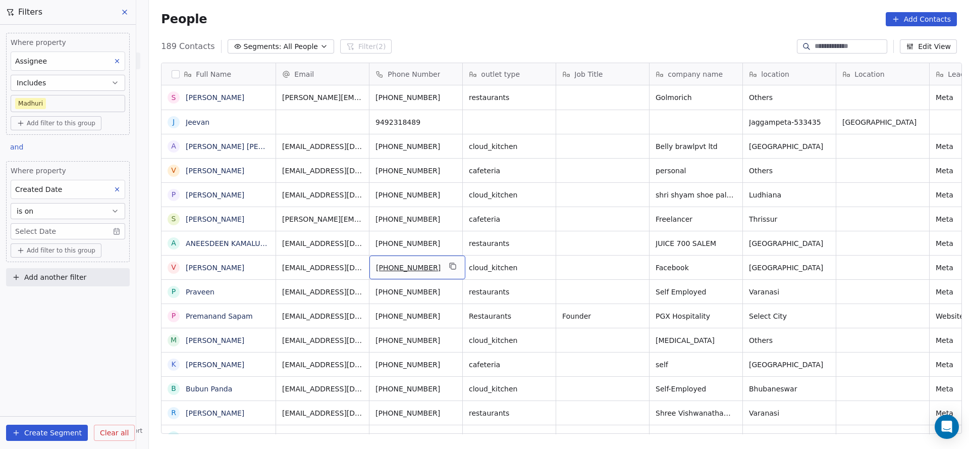
click at [75, 229] on body "On2Cook India Pvt. Ltd. Contacts People Marketing Workflows Campaigns Sales Pip…" at bounding box center [484, 224] width 969 height 449
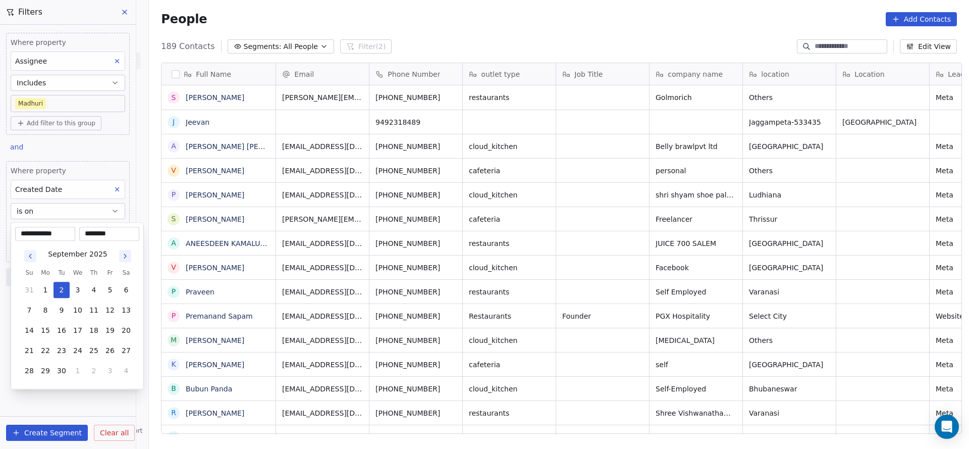
click at [72, 206] on html "On2Cook India Pvt. Ltd. Contacts People Marketing Workflows Campaigns Sales Pip…" at bounding box center [484, 224] width 969 height 449
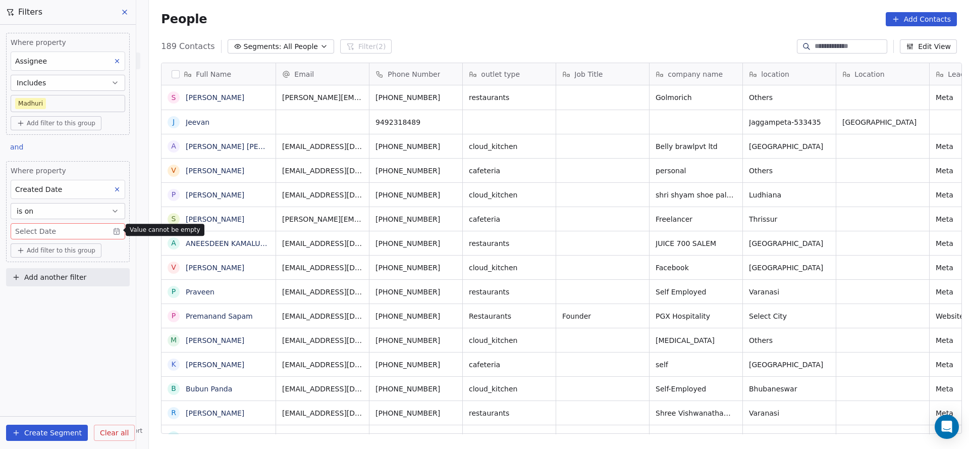
click at [72, 206] on button "is on" at bounding box center [68, 211] width 115 height 16
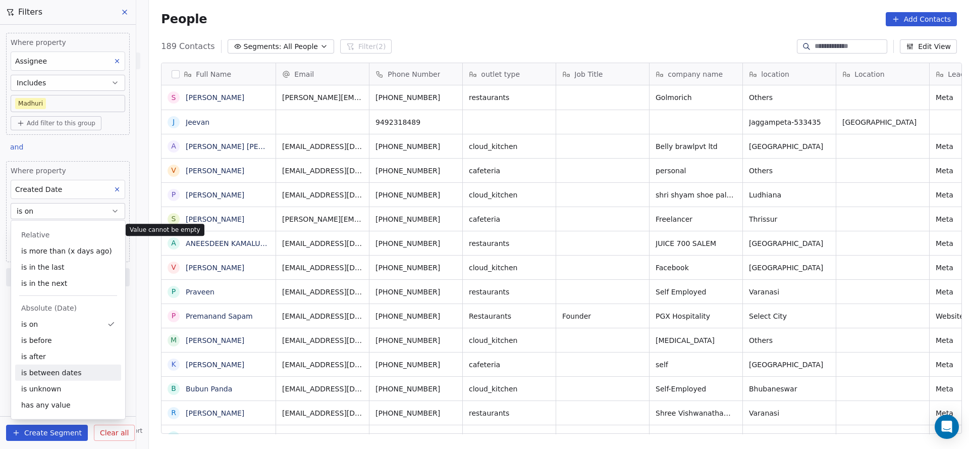
click at [52, 367] on div "is between dates" at bounding box center [68, 373] width 106 height 16
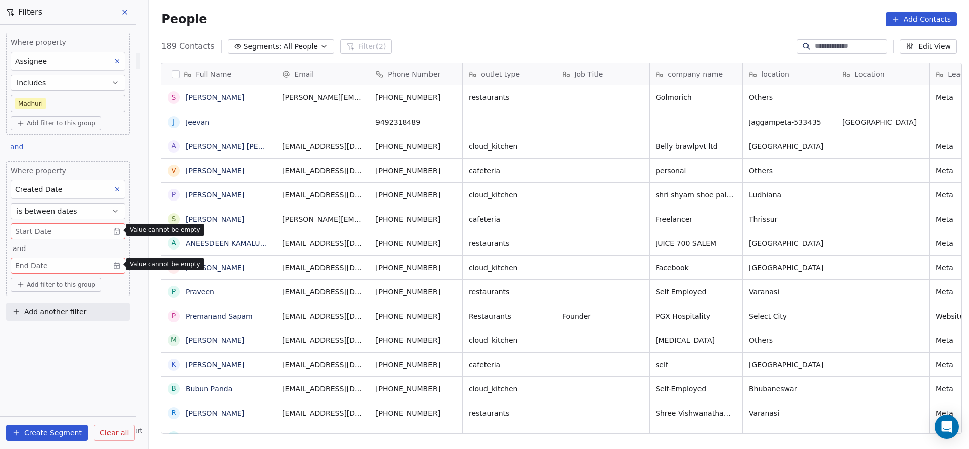
click at [38, 227] on body "On2Cook India Pvt. Ltd. Contacts People Marketing Workflows Campaigns Sales Pip…" at bounding box center [484, 224] width 969 height 449
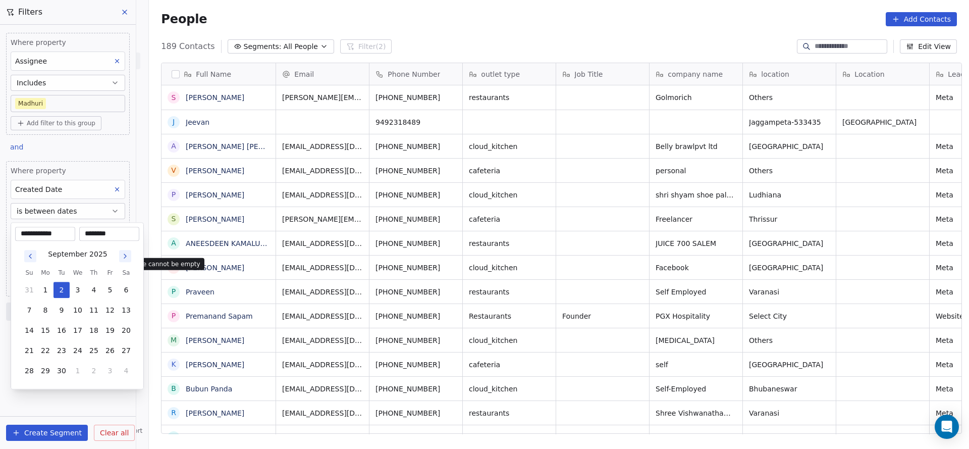
click at [36, 255] on button "Go to previous month" at bounding box center [30, 256] width 14 height 14
click at [29, 258] on icon "Go to previous month" at bounding box center [30, 256] width 8 height 8
click at [66, 291] on button "1" at bounding box center [62, 290] width 16 height 16
type input "**********"
click at [436, 328] on html "On2Cook India Pvt. Ltd. Contacts People Marketing Workflows Campaigns Sales Pip…" at bounding box center [484, 224] width 969 height 449
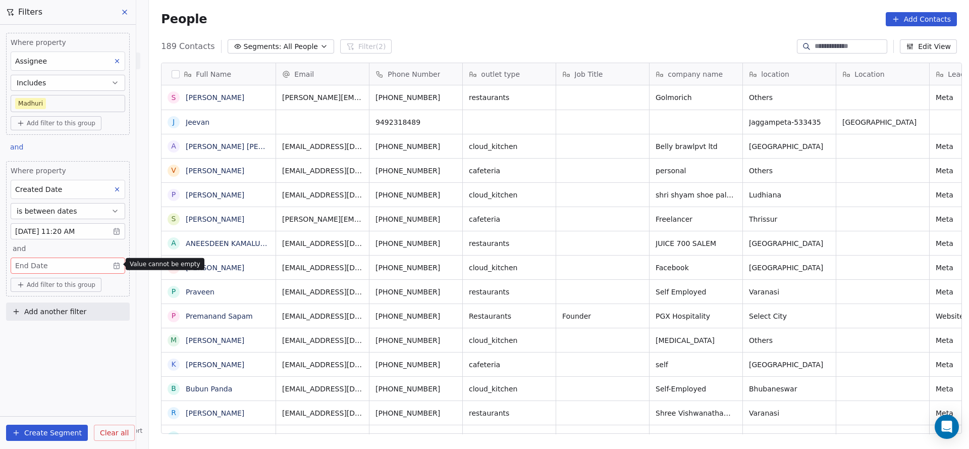
click at [73, 267] on body "On2Cook India Pvt. Ltd. Contacts People Marketing Workflows Campaigns Sales Pip…" at bounding box center [484, 224] width 969 height 449
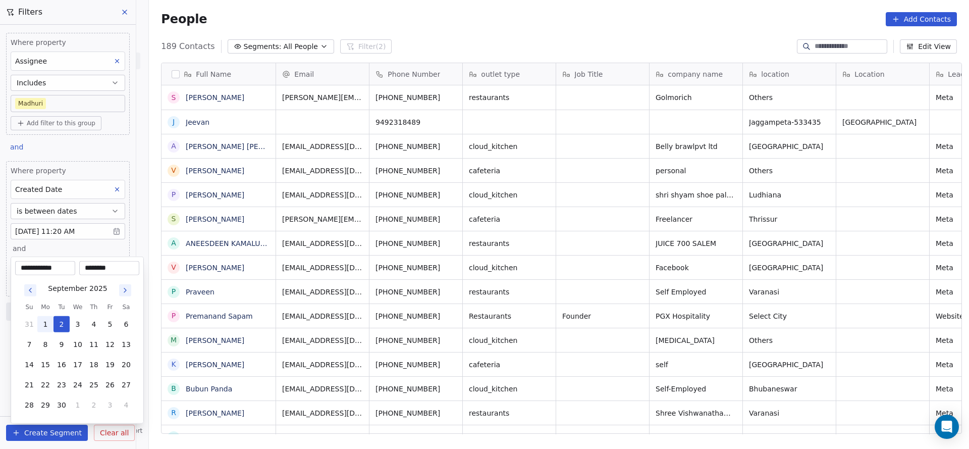
click at [45, 326] on button "1" at bounding box center [45, 324] width 16 height 16
click at [32, 324] on button "31" at bounding box center [29, 324] width 16 height 16
click at [98, 330] on button "31" at bounding box center [94, 324] width 16 height 16
type input "**********"
click at [645, 344] on html "On2Cook India Pvt. Ltd. Contacts People Marketing Workflows Campaigns Sales Pip…" at bounding box center [484, 224] width 969 height 449
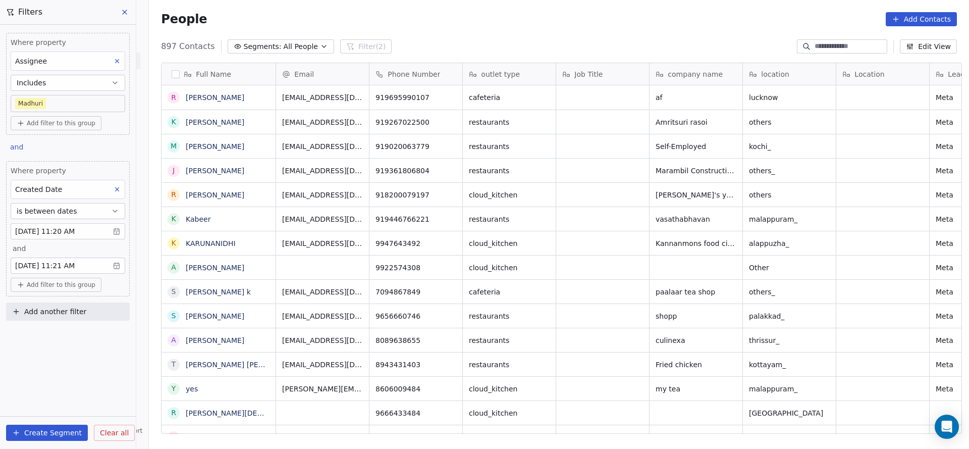
click at [100, 318] on button "Add another filter" at bounding box center [68, 311] width 124 height 18
click at [77, 335] on div "Contact properties" at bounding box center [68, 333] width 102 height 11
type input "***"
click at [52, 399] on span "Lead Status" at bounding box center [38, 402] width 42 height 10
click at [80, 391] on body "On2Cook India Pvt. Ltd. Contacts People Marketing Workflows Campaigns Sales Pip…" at bounding box center [484, 224] width 969 height 449
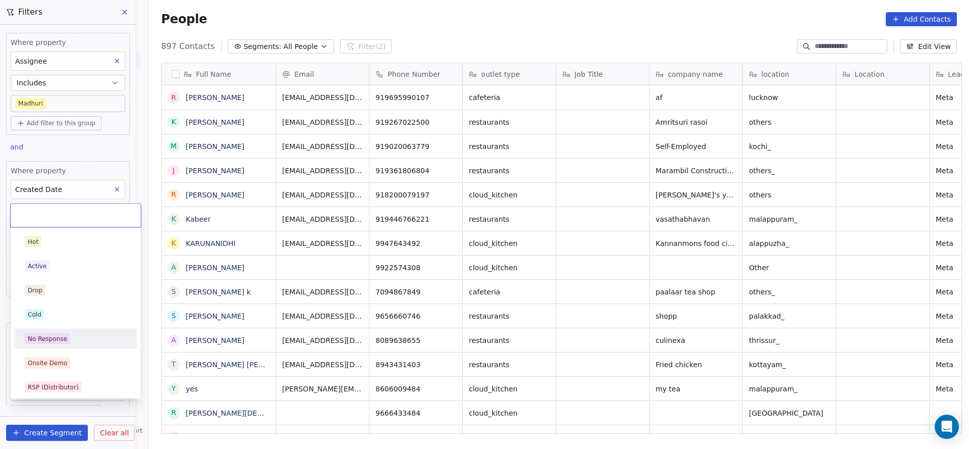
click at [74, 335] on div "No Response" at bounding box center [76, 338] width 102 height 11
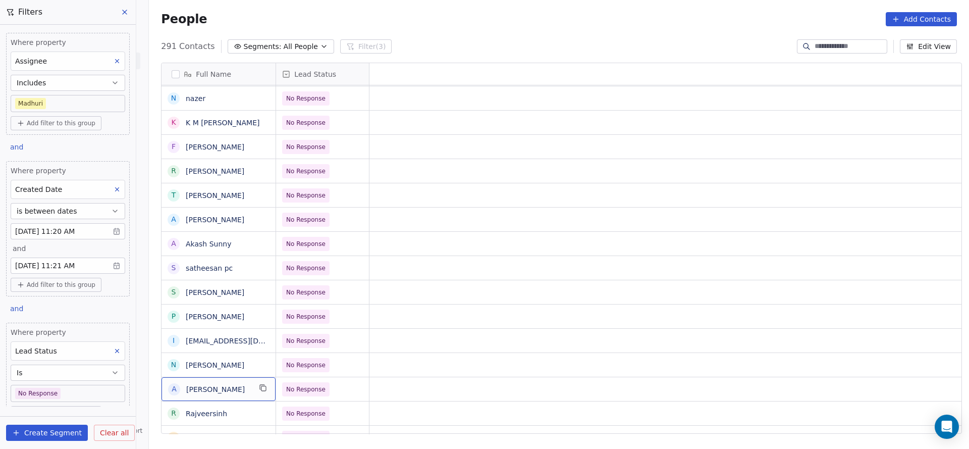
scroll to position [0, 0]
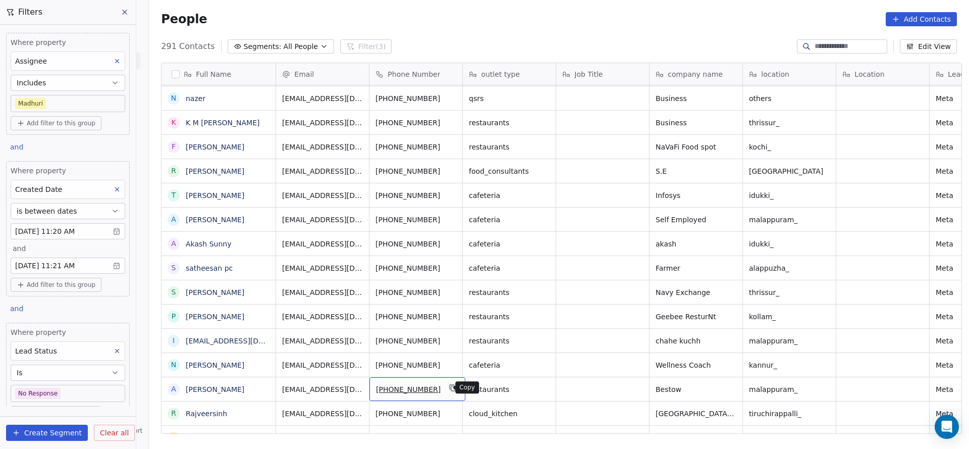
click at [449, 385] on icon "grid" at bounding box center [453, 388] width 8 height 8
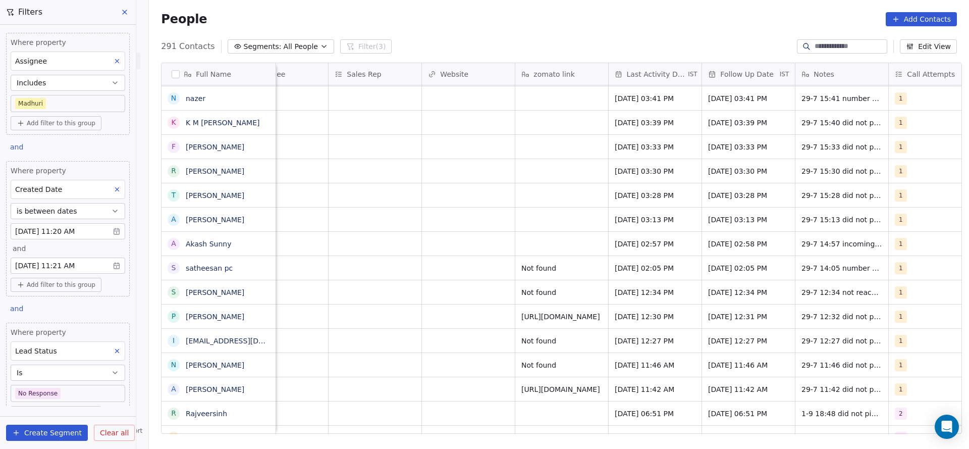
scroll to position [0, 1133]
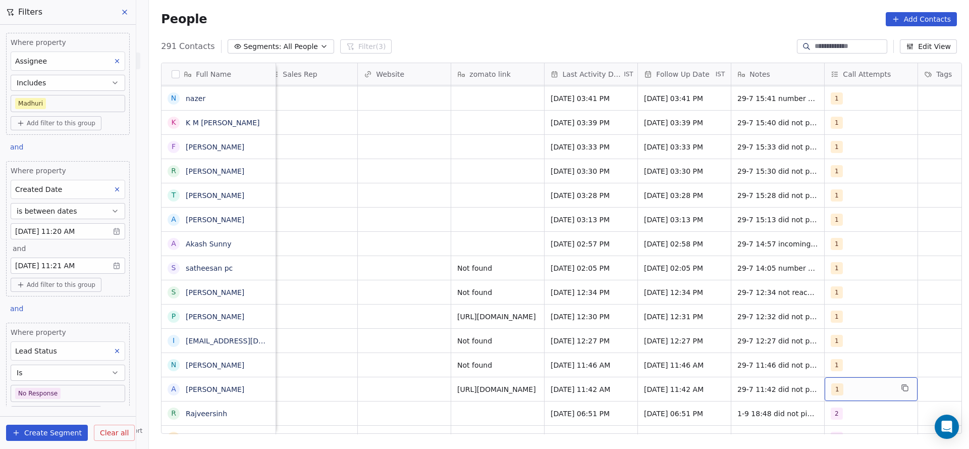
click at [825, 389] on div "1" at bounding box center [871, 389] width 93 height 24
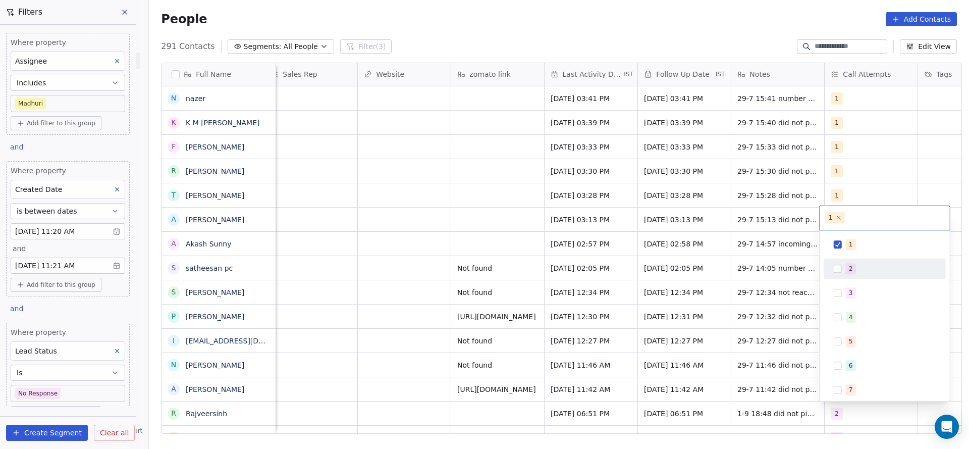
click at [837, 273] on div "2" at bounding box center [885, 269] width 114 height 16
click at [840, 251] on div "1" at bounding box center [885, 244] width 114 height 16
click at [776, 305] on html "On2Cook India Pvt. Ltd. Contacts People Marketing Workflows Campaigns Sales Pip…" at bounding box center [484, 224] width 969 height 449
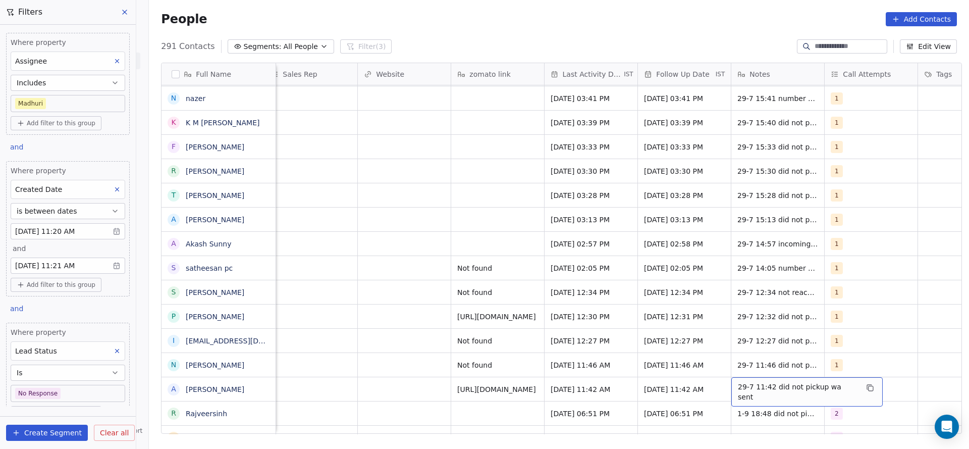
click at [738, 390] on span "29-7 11:42 did not pickup wa sent" at bounding box center [798, 392] width 120 height 20
click at [733, 390] on textarea "**********" at bounding box center [796, 392] width 139 height 31
click at [548, 392] on html "On2Cook India Pvt. Ltd. Contacts People Marketing Workflows Campaigns Sales Pip…" at bounding box center [484, 224] width 969 height 449
click at [551, 392] on span "[DATE] 11:42 AM" at bounding box center [582, 389] width 62 height 10
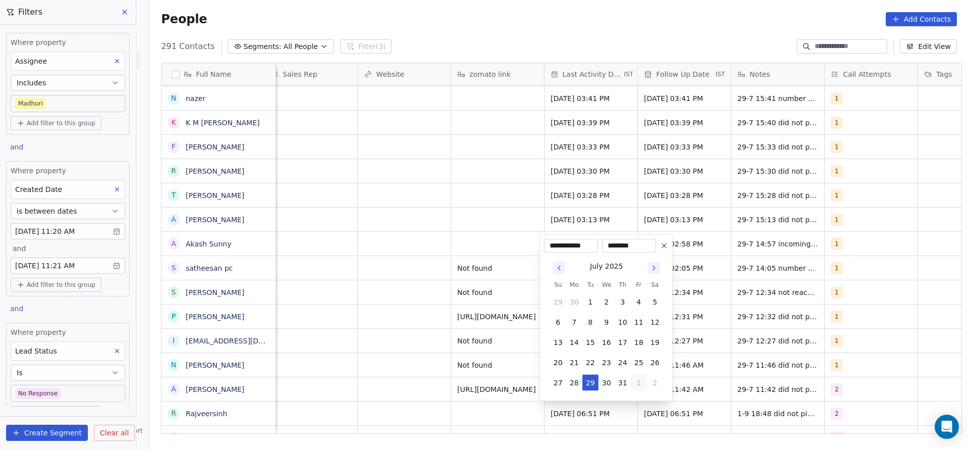
click at [636, 382] on button "1" at bounding box center [639, 383] width 16 height 16
click at [594, 381] on button "2" at bounding box center [591, 383] width 16 height 16
type input "**********"
drag, startPoint x: 451, startPoint y: 381, endPoint x: 545, endPoint y: 372, distance: 94.3
click at [451, 381] on html "On2Cook India Pvt. Ltd. Contacts People Marketing Workflows Campaigns Sales Pip…" at bounding box center [484, 224] width 969 height 449
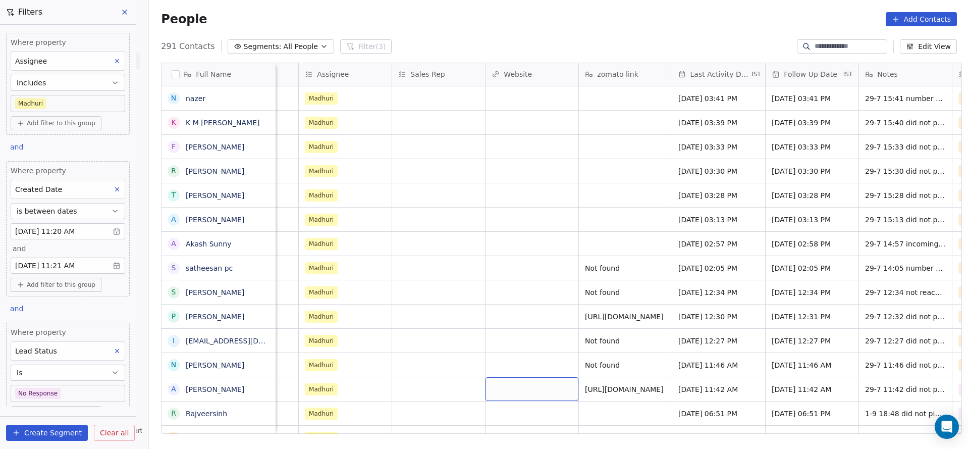
scroll to position [0, 1218]
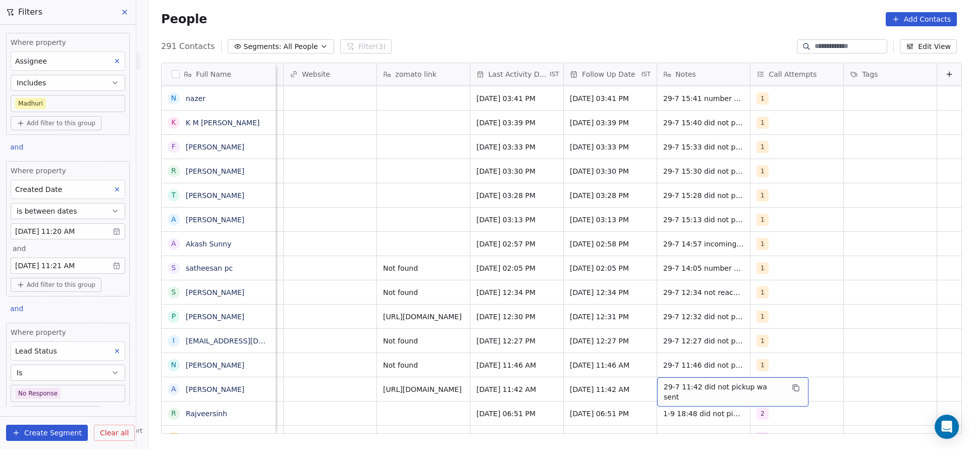
click at [664, 390] on span "29-7 11:42 did not pickup wa sent" at bounding box center [724, 392] width 120 height 20
click at [648, 389] on textarea "**********" at bounding box center [711, 392] width 139 height 31
type textarea "**********"
drag, startPoint x: 462, startPoint y: 403, endPoint x: 768, endPoint y: 415, distance: 306.2
click at [460, 403] on html "On2Cook India Pvt. Ltd. Contacts People Marketing Workflows Campaigns Sales Pip…" at bounding box center [484, 224] width 969 height 449
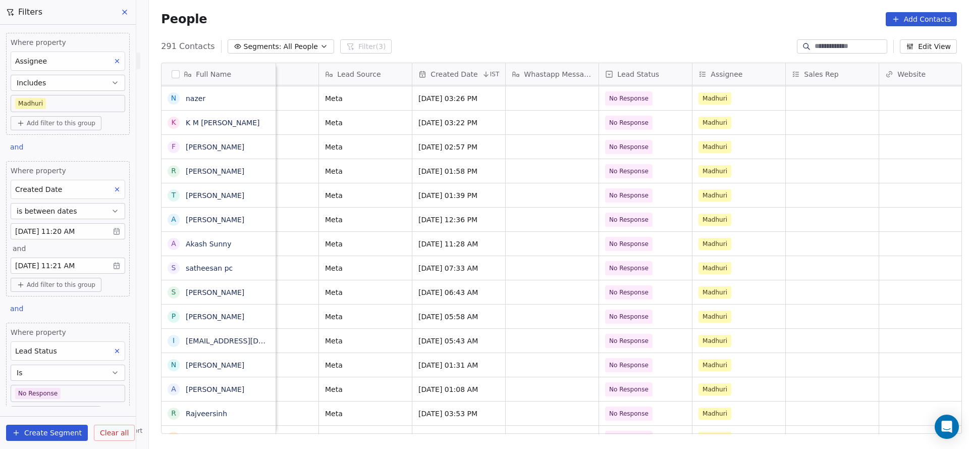
scroll to position [0, 592]
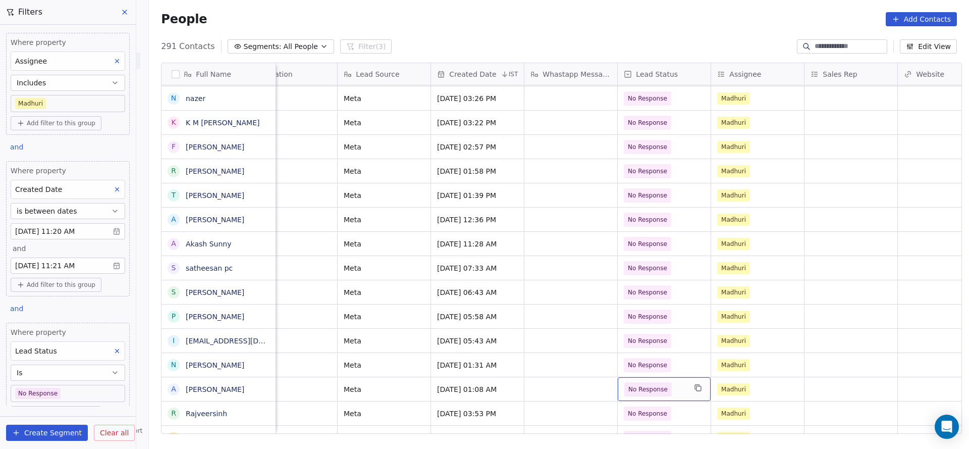
click at [671, 389] on span "No Response" at bounding box center [656, 389] width 62 height 14
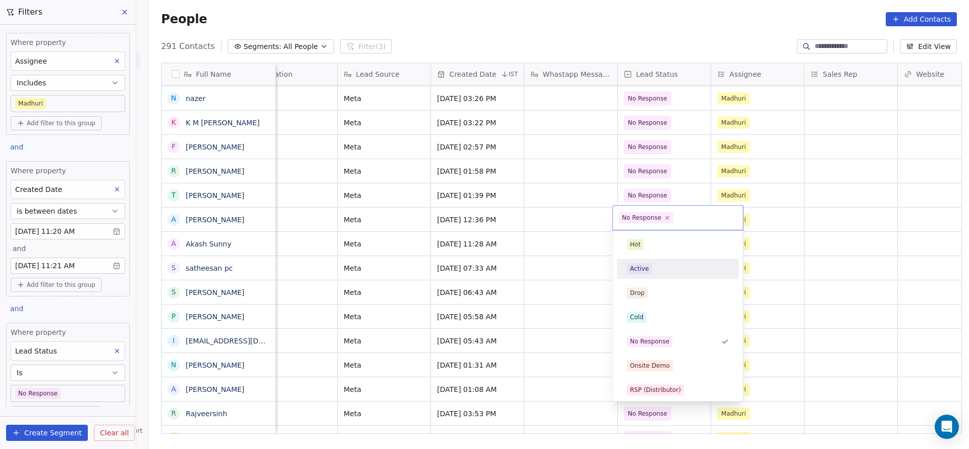
click at [669, 270] on div "Active" at bounding box center [678, 268] width 102 height 11
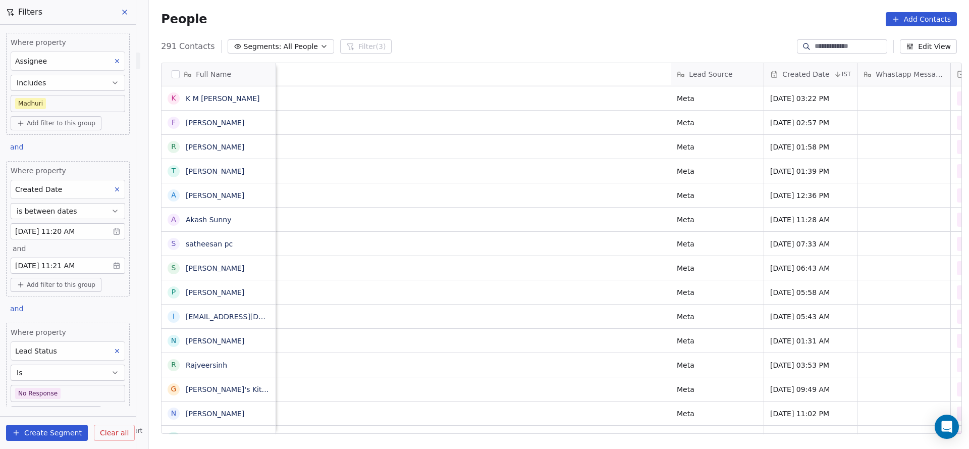
scroll to position [0, 1007]
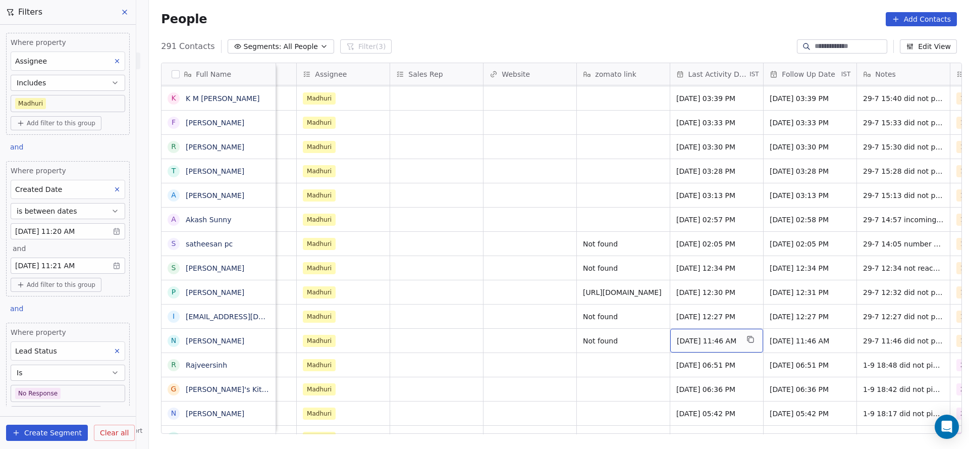
click at [733, 345] on div "[DATE] 11:46 AM" at bounding box center [717, 341] width 93 height 24
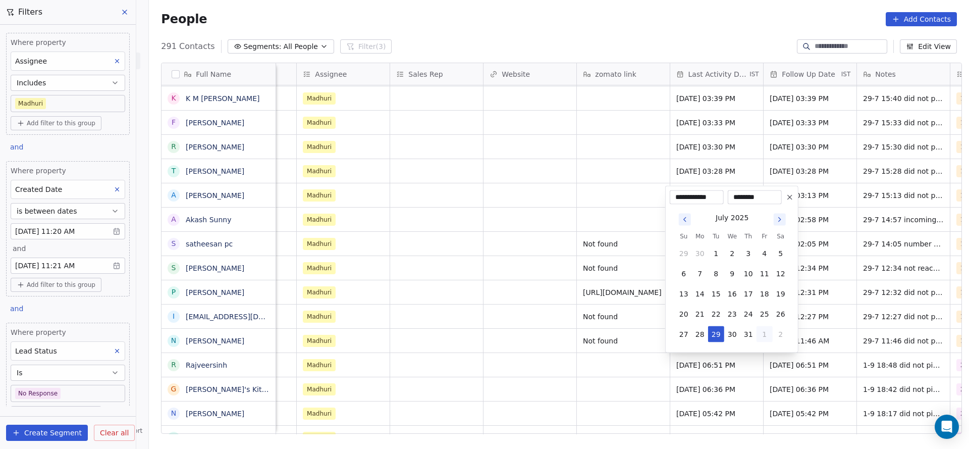
click at [758, 328] on button "1" at bounding box center [765, 334] width 16 height 16
click at [718, 331] on button "2" at bounding box center [716, 334] width 16 height 16
type input "**********"
drag, startPoint x: 380, startPoint y: 311, endPoint x: 891, endPoint y: 238, distance: 516.1
click at [380, 311] on html "On2Cook India Pvt. Ltd. Contacts People Marketing Workflows Campaigns Sales Pip…" at bounding box center [484, 224] width 969 height 449
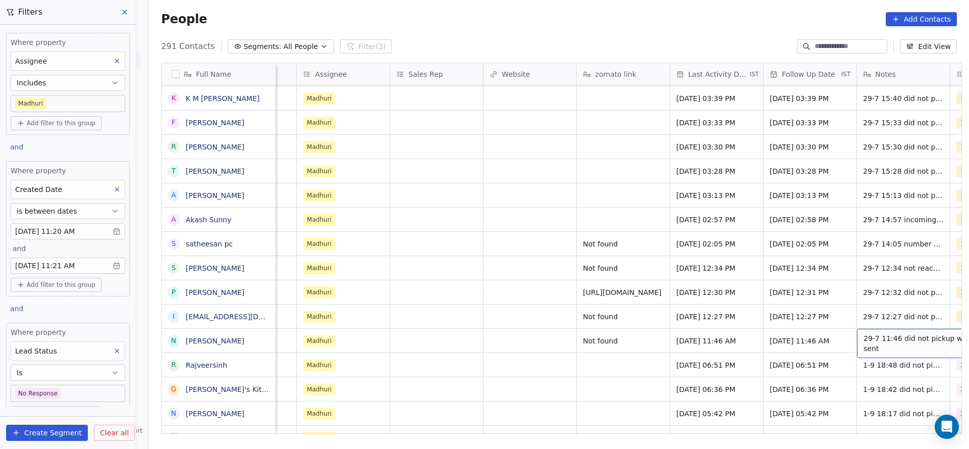
click at [857, 342] on div "29-7 11:46 did not pickup wa sent" at bounding box center [932, 343] width 151 height 29
click at [826, 334] on textarea "**********" at bounding box center [894, 344] width 139 height 31
type textarea "**********"
drag, startPoint x: 589, startPoint y: 318, endPoint x: 807, endPoint y: 429, distance: 244.6
click at [589, 320] on html "On2Cook India Pvt. Ltd. Contacts People Marketing Workflows Campaigns Sales Pip…" at bounding box center [484, 224] width 969 height 449
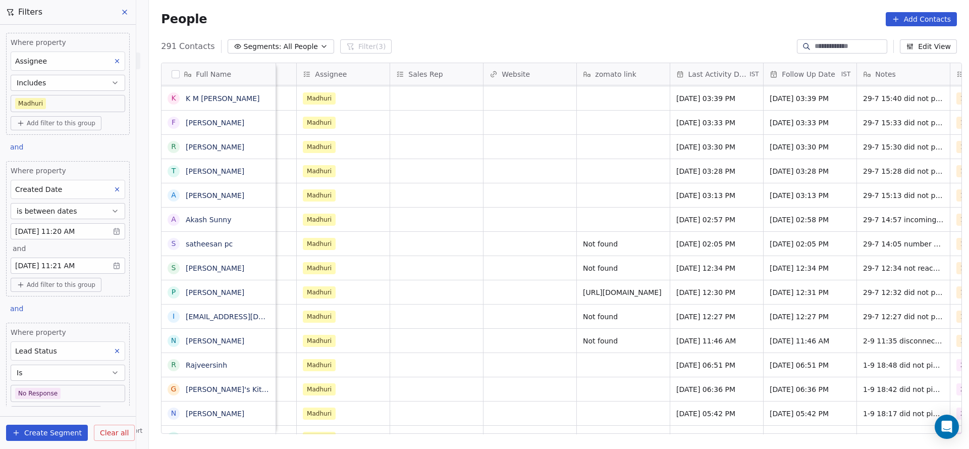
scroll to position [0, 1218]
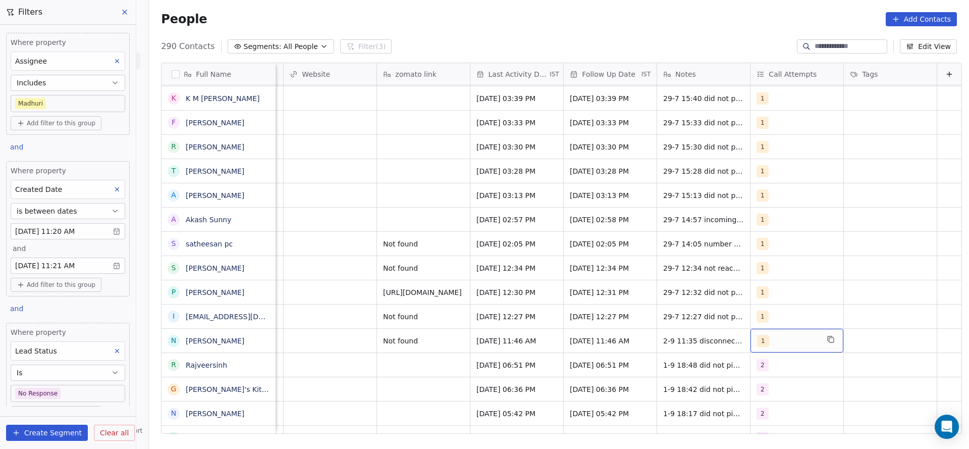
click at [757, 342] on span "1" at bounding box center [763, 341] width 12 height 12
click at [757, 223] on div "2" at bounding box center [800, 220] width 114 height 16
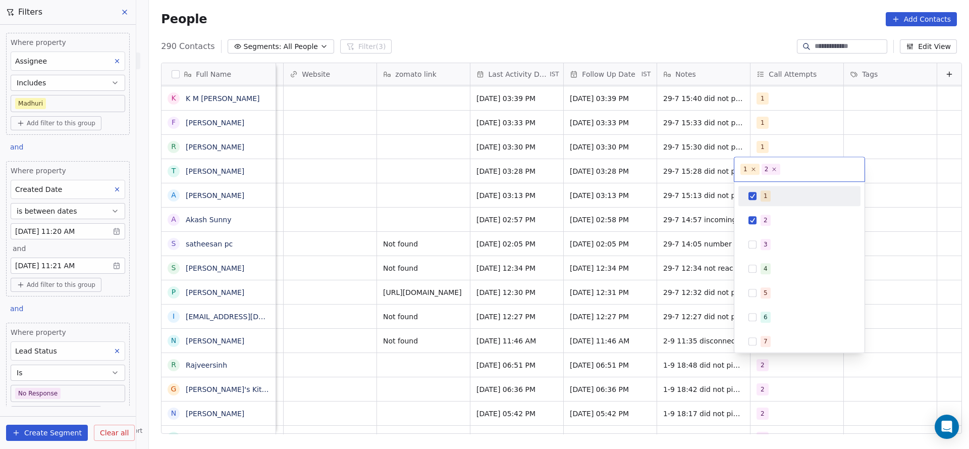
click at [759, 204] on div "1" at bounding box center [800, 196] width 122 height 20
click at [670, 266] on html "On2Cook India Pvt. Ltd. Contacts People Marketing Workflows Campaigns Sales Pip…" at bounding box center [484, 224] width 969 height 449
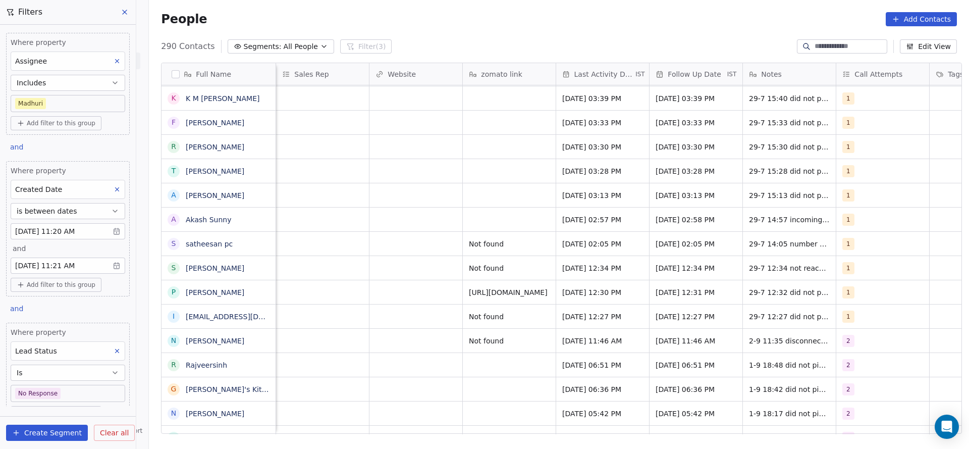
scroll to position [0, 841]
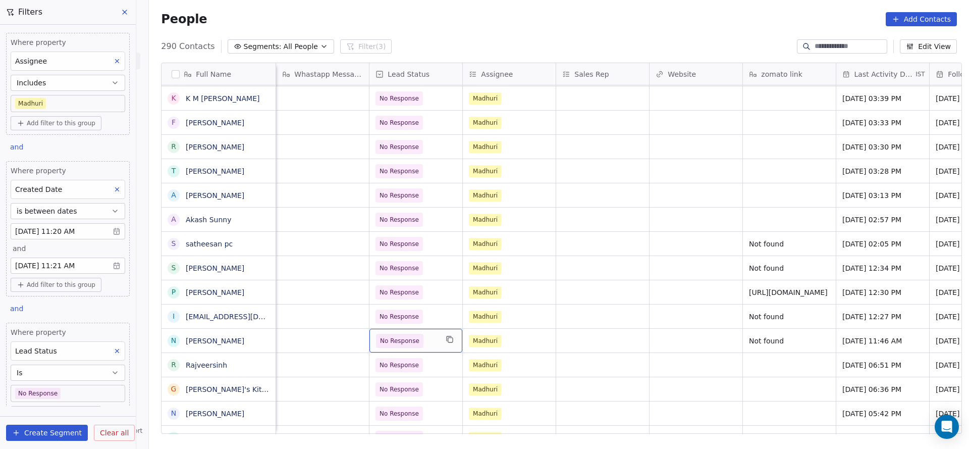
click at [435, 342] on div "No Response" at bounding box center [416, 341] width 93 height 24
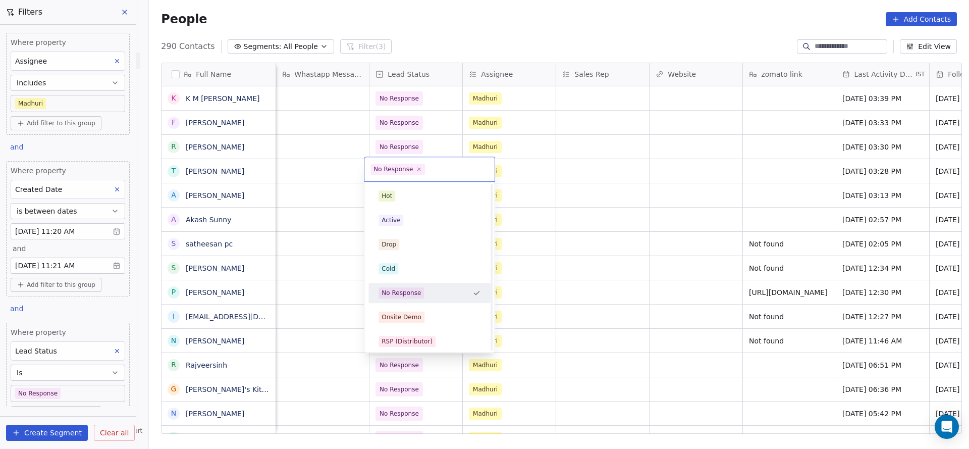
scroll to position [76, 0]
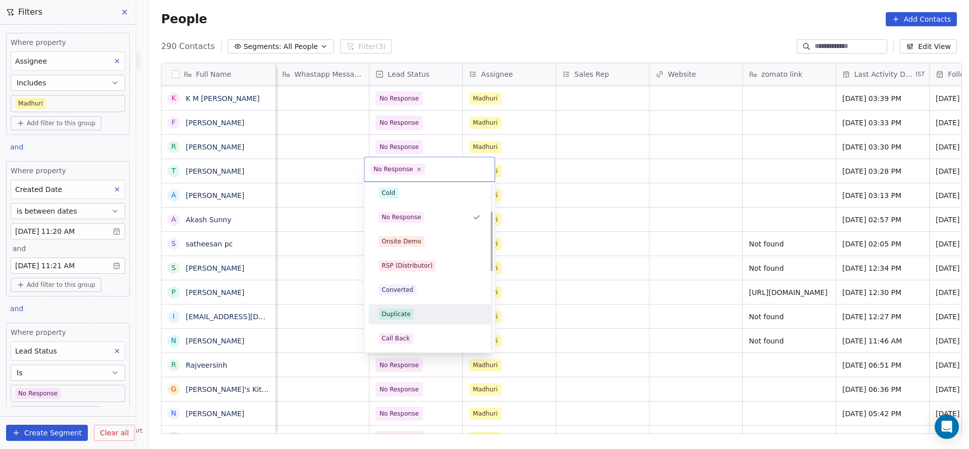
click at [421, 327] on div "Hot Active Drop Cold No Response Onsite Demo RSP (Distributor) Converted Duplic…" at bounding box center [430, 338] width 122 height 456
click at [420, 331] on div "Call Back" at bounding box center [430, 338] width 114 height 16
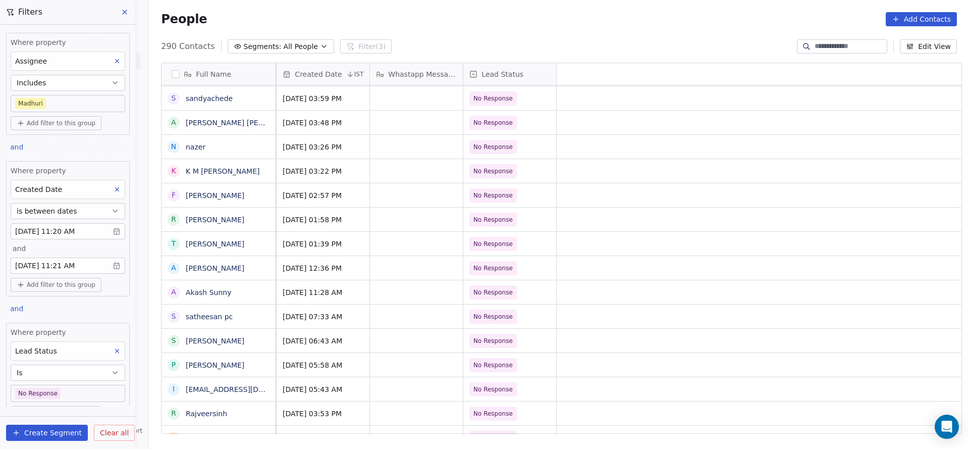
scroll to position [0, 0]
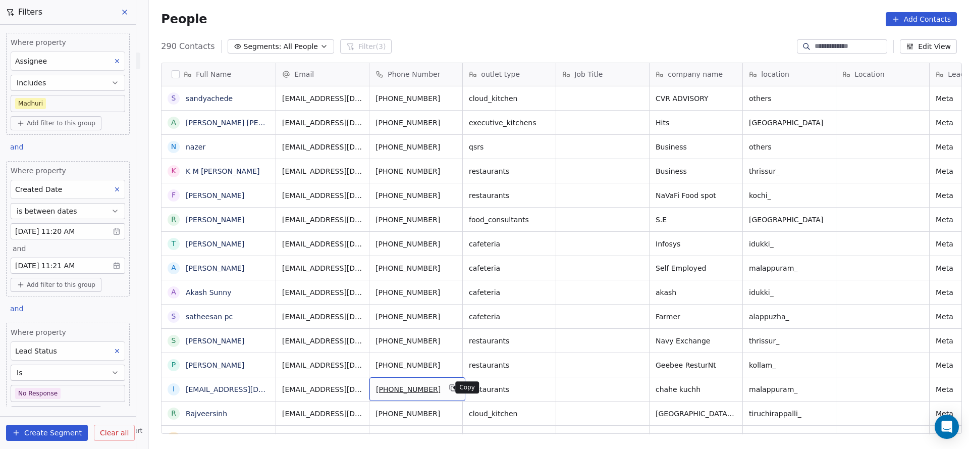
click at [451, 388] on icon "grid" at bounding box center [453, 388] width 5 height 5
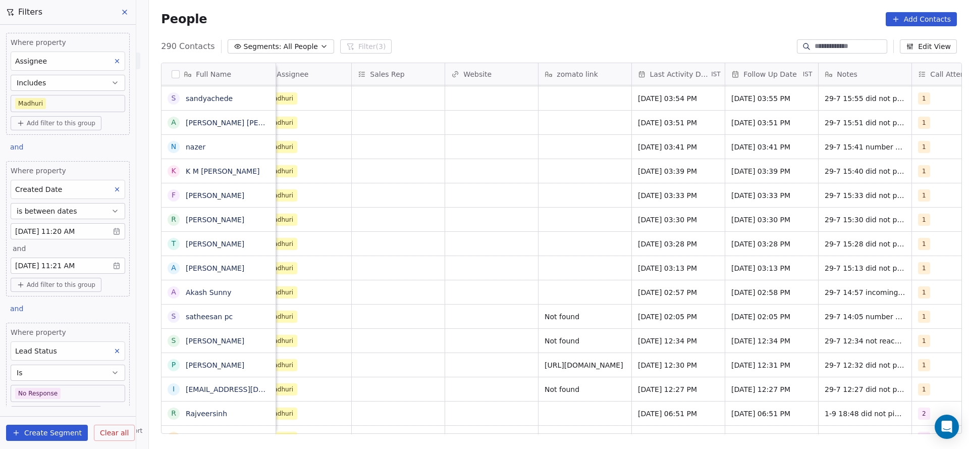
scroll to position [0, 1218]
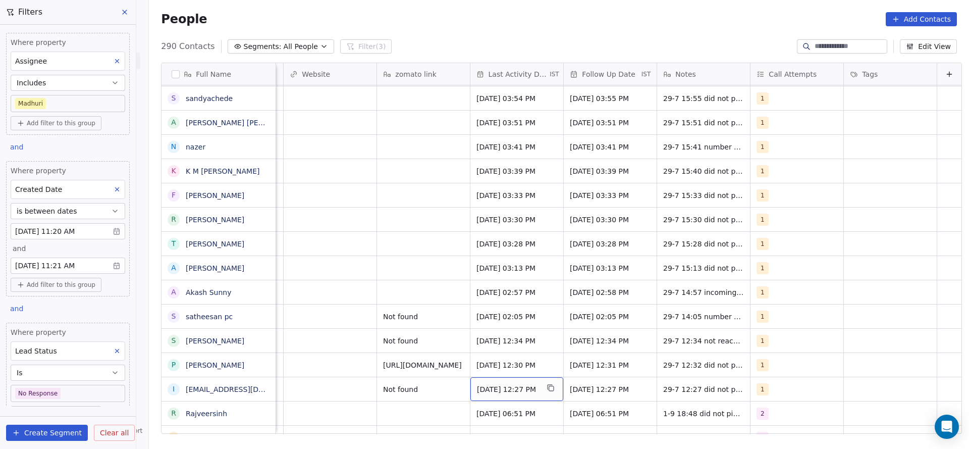
click at [485, 388] on span "[DATE] 12:27 PM" at bounding box center [508, 389] width 62 height 10
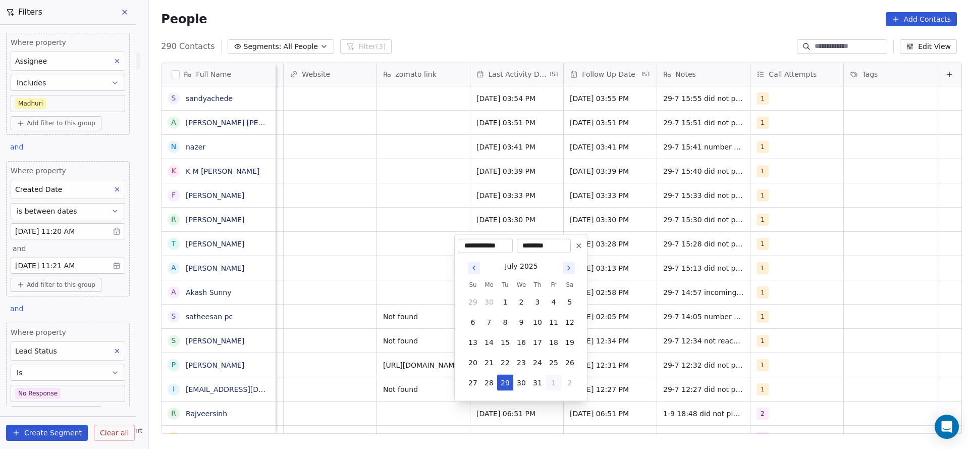
click at [552, 379] on button "1" at bounding box center [554, 383] width 16 height 16
click at [504, 381] on button "2" at bounding box center [505, 383] width 16 height 16
type input "**********"
drag, startPoint x: 355, startPoint y: 385, endPoint x: 763, endPoint y: 379, distance: 407.5
click at [416, 379] on html "On2Cook India Pvt. Ltd. Contacts People Marketing Workflows Campaigns Sales Pip…" at bounding box center [484, 224] width 969 height 449
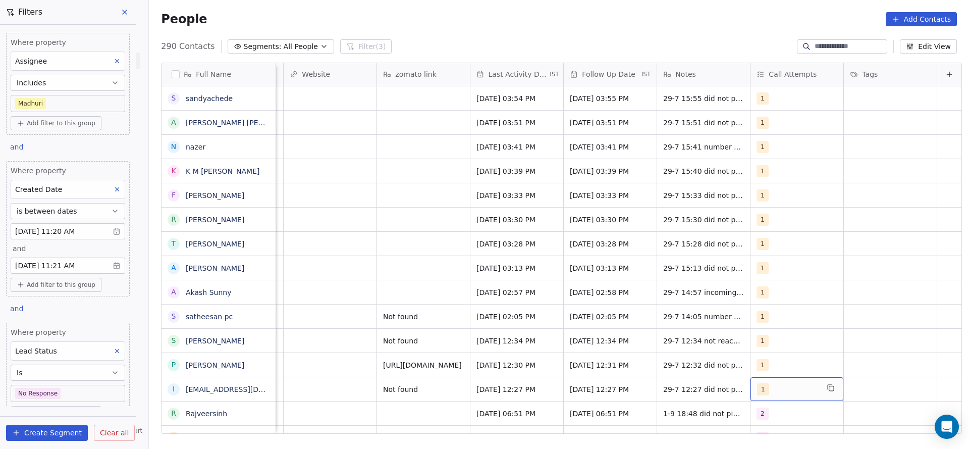
click at [757, 383] on div "1" at bounding box center [788, 389] width 62 height 12
click at [772, 263] on div "2" at bounding box center [806, 268] width 90 height 11
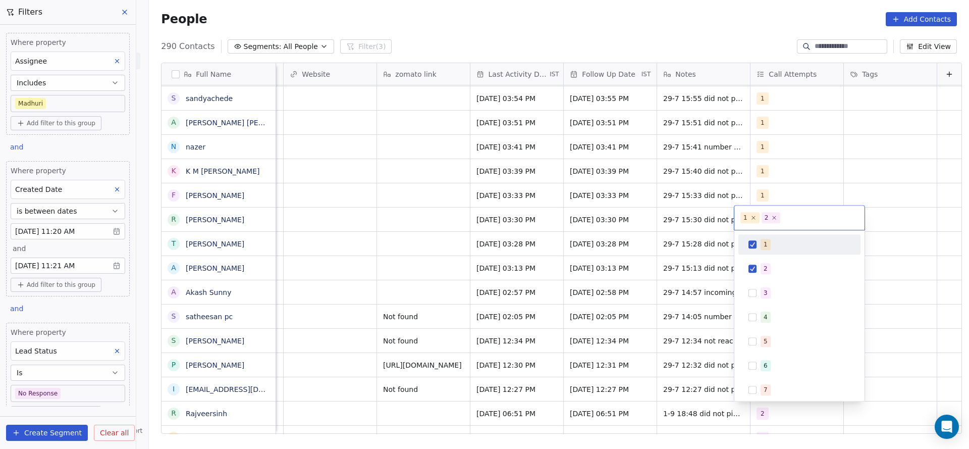
click at [790, 242] on div "1" at bounding box center [806, 244] width 90 height 11
click at [538, 272] on html "On2Cook India Pvt. Ltd. Contacts People Marketing Workflows Campaigns Sales Pip…" at bounding box center [484, 224] width 969 height 449
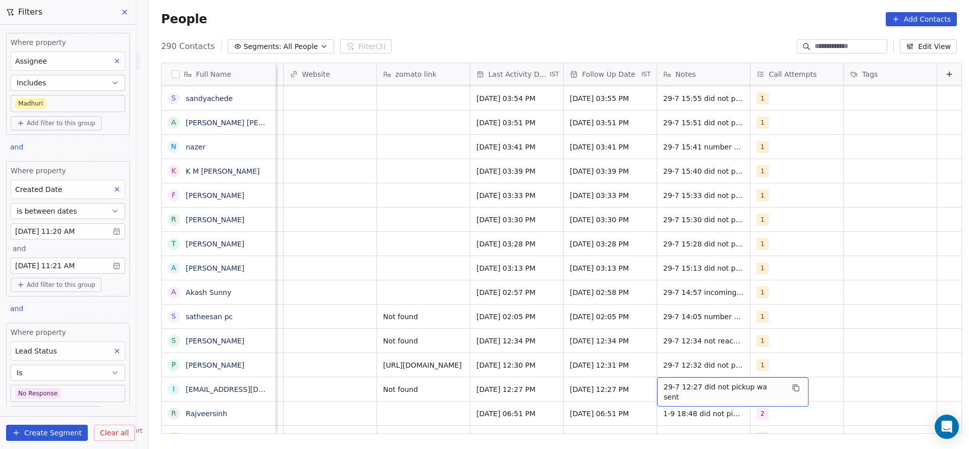
click at [665, 395] on div "29-7 12:27 did not pickup wa sent" at bounding box center [732, 391] width 151 height 29
click at [646, 384] on textarea "**********" at bounding box center [711, 392] width 139 height 31
type textarea "**********"
click at [542, 395] on html "On2Cook India Pvt. Ltd. Contacts People Marketing Workflows Campaigns Sales Pip…" at bounding box center [484, 224] width 969 height 449
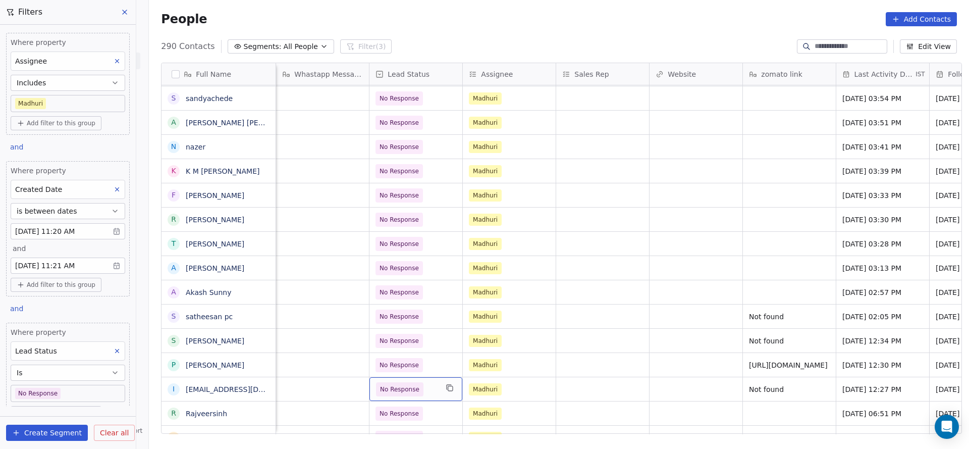
click at [421, 394] on span "No Response" at bounding box center [407, 389] width 62 height 14
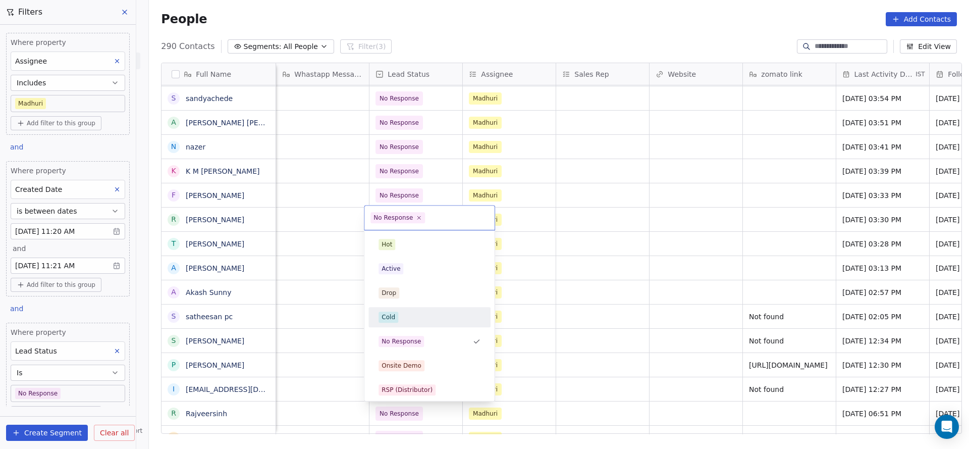
click at [398, 315] on div "Cold" at bounding box center [430, 317] width 102 height 11
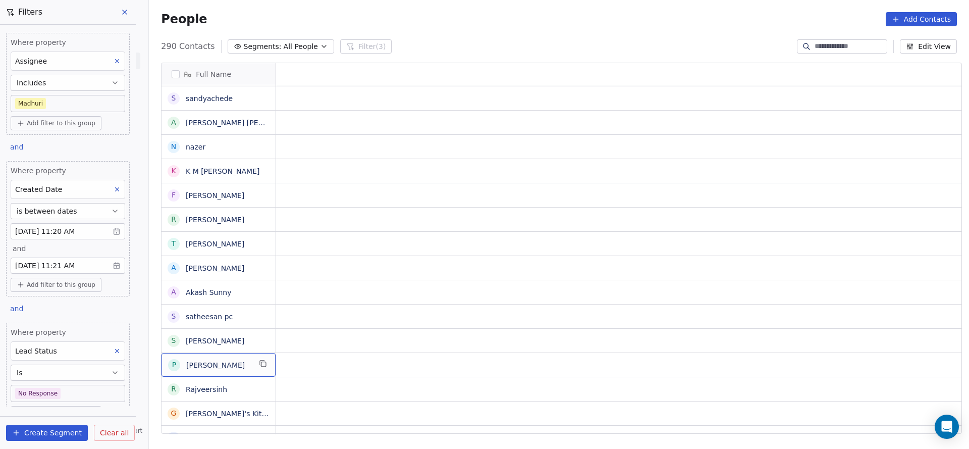
scroll to position [0, 0]
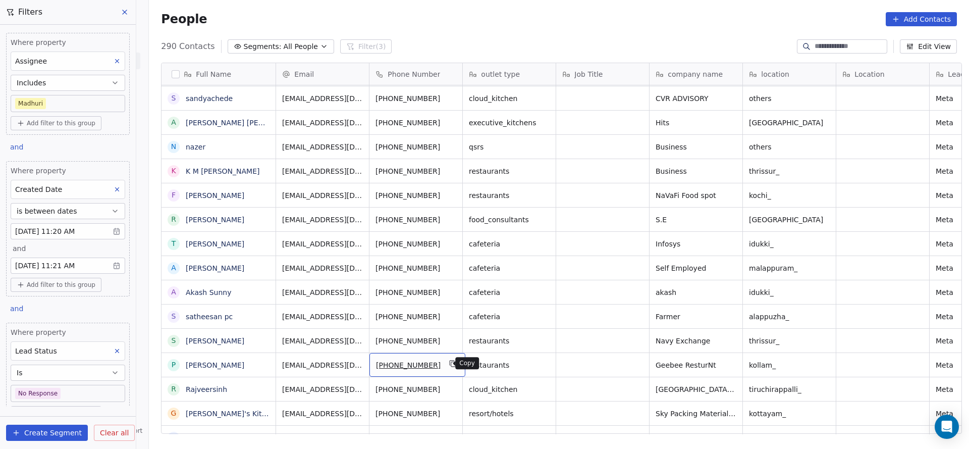
click at [451, 366] on icon "grid" at bounding box center [453, 364] width 5 height 5
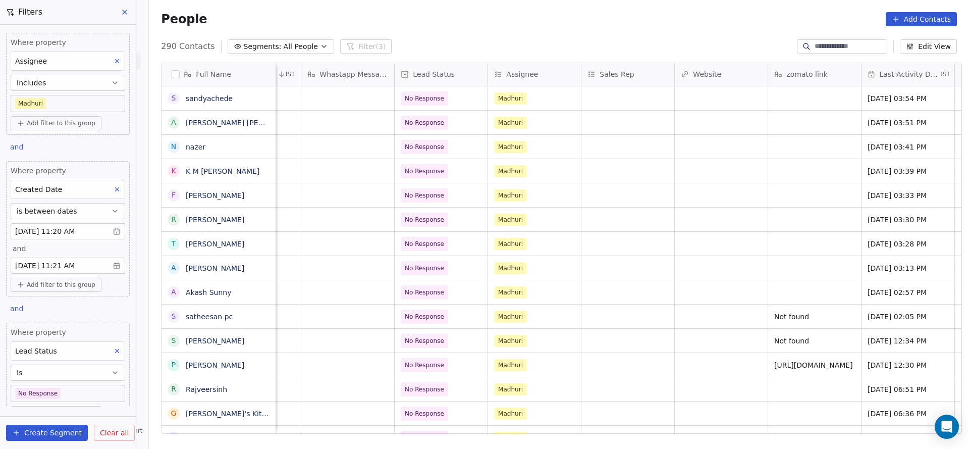
scroll to position [0, 1195]
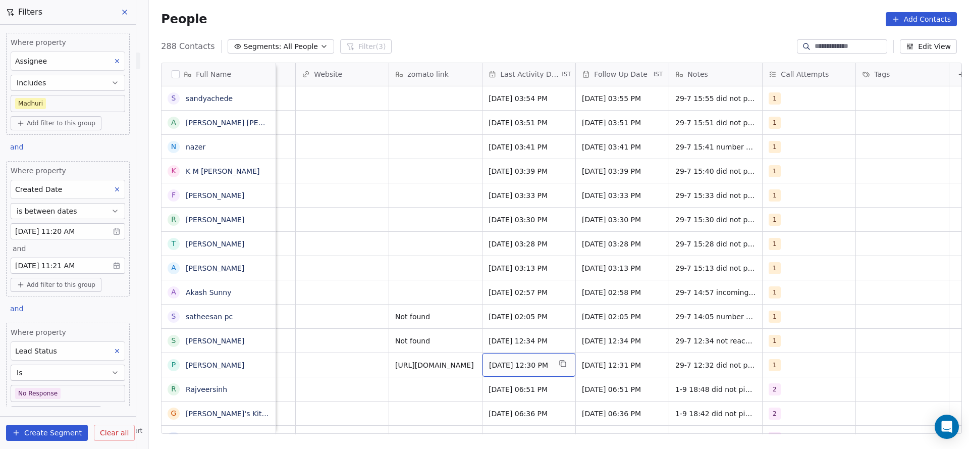
click at [494, 370] on div "[DATE] 12:30 PM" at bounding box center [529, 365] width 93 height 24
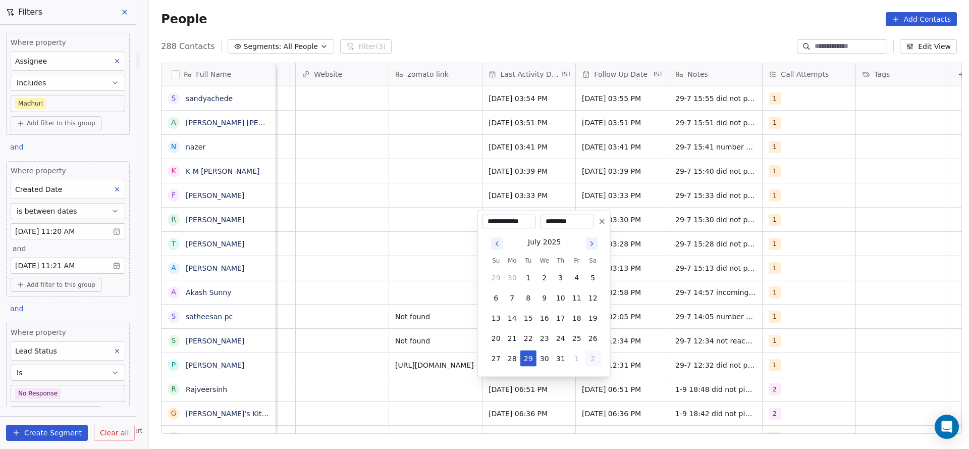
click at [585, 360] on button "2" at bounding box center [593, 358] width 16 height 16
click at [526, 361] on button "2" at bounding box center [529, 358] width 16 height 16
type input "**********"
click at [762, 339] on html "On2Cook India Pvt. Ltd. Contacts People Marketing Workflows Campaigns Sales Pip…" at bounding box center [484, 224] width 969 height 449
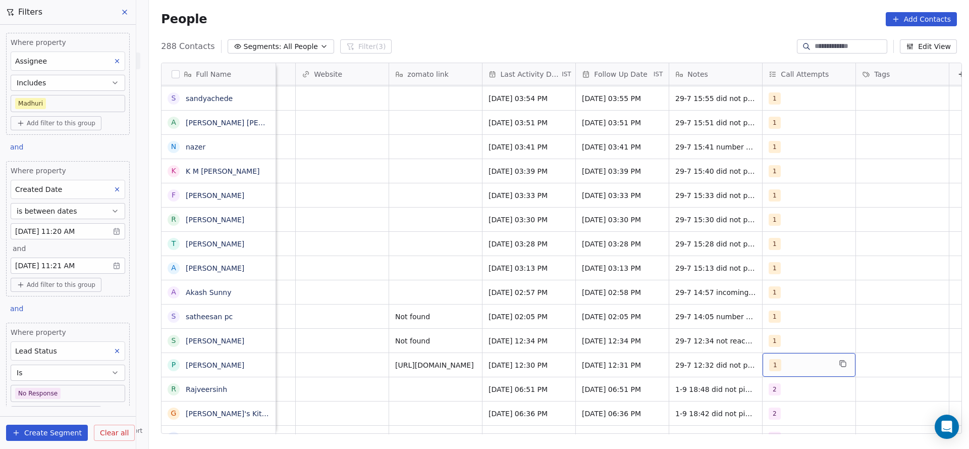
click at [778, 365] on div "1" at bounding box center [800, 365] width 62 height 12
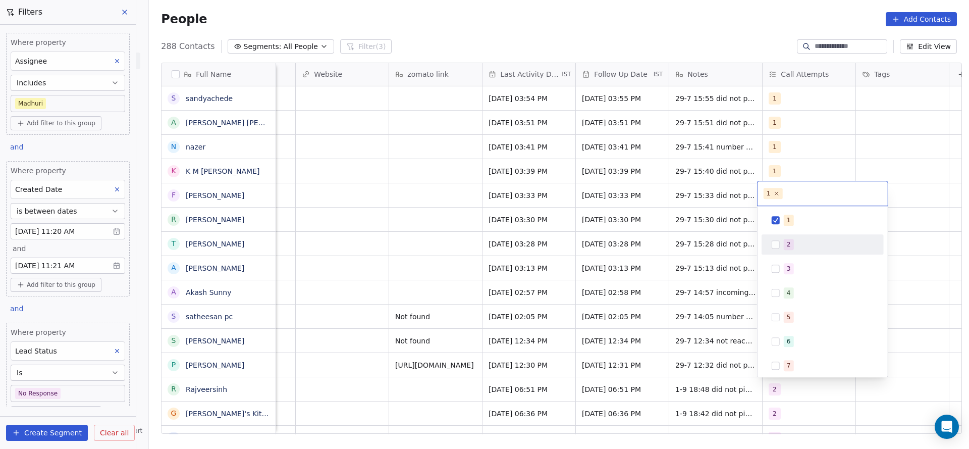
click at [776, 244] on button "Suggestions" at bounding box center [776, 244] width 8 height 8
click at [779, 221] on button "Suggestions" at bounding box center [776, 220] width 8 height 8
click at [517, 381] on html "On2Cook India Pvt. Ltd. Contacts People Marketing Workflows Campaigns Sales Pip…" at bounding box center [484, 224] width 969 height 449
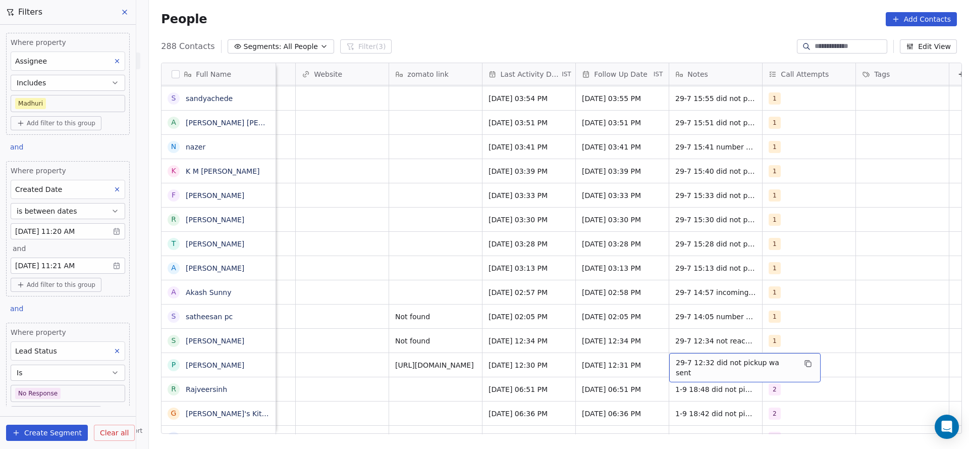
click at [679, 362] on span "29-7 12:32 did not pickup wa sent" at bounding box center [736, 367] width 120 height 20
click at [668, 359] on textarea "**********" at bounding box center [734, 368] width 139 height 31
type textarea "**********"
click at [531, 376] on html "On2Cook India Pvt. Ltd. Contacts People Marketing Workflows Campaigns Sales Pip…" at bounding box center [484, 224] width 969 height 449
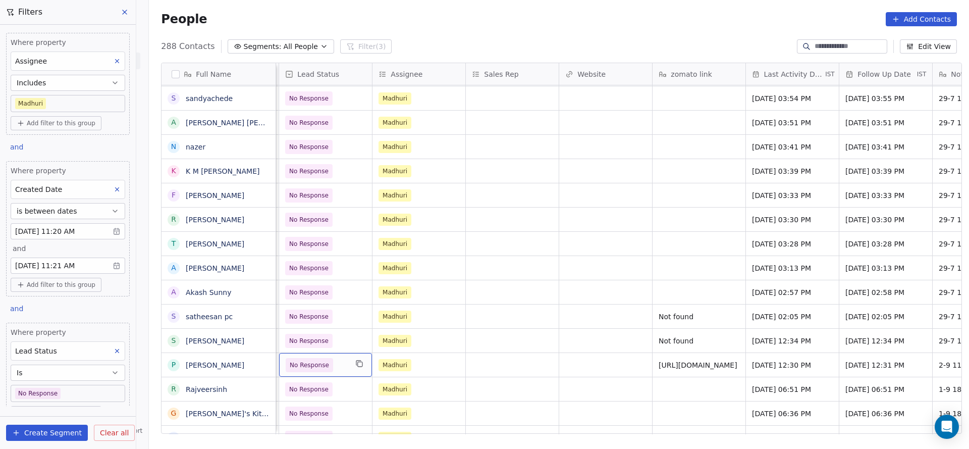
click at [340, 364] on span "No Response" at bounding box center [317, 365] width 62 height 14
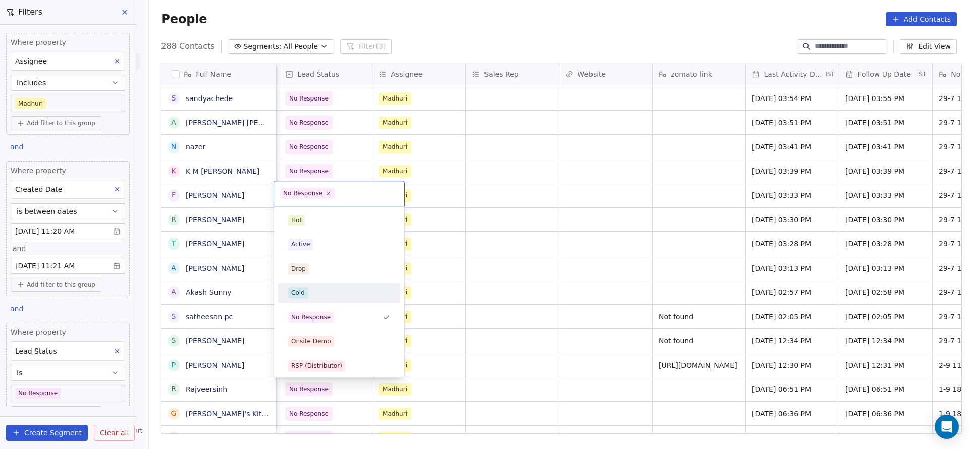
click at [329, 285] on div "Cold" at bounding box center [339, 293] width 114 height 16
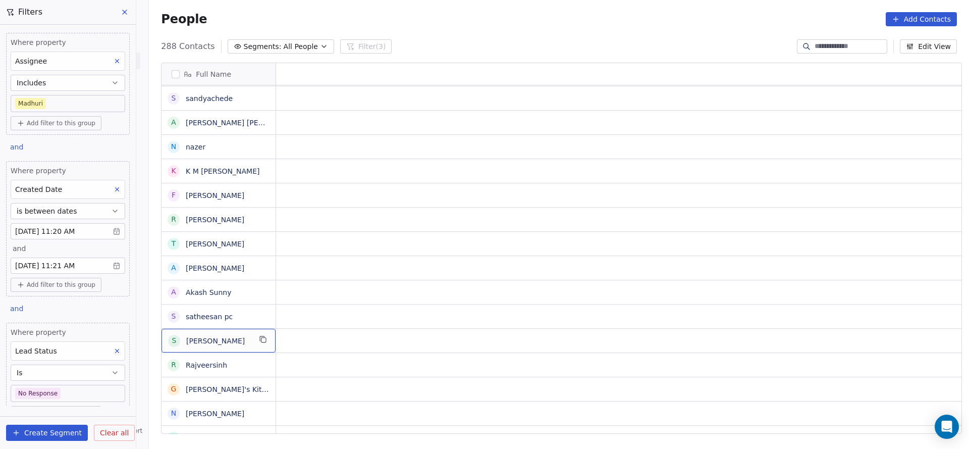
scroll to position [0, 0]
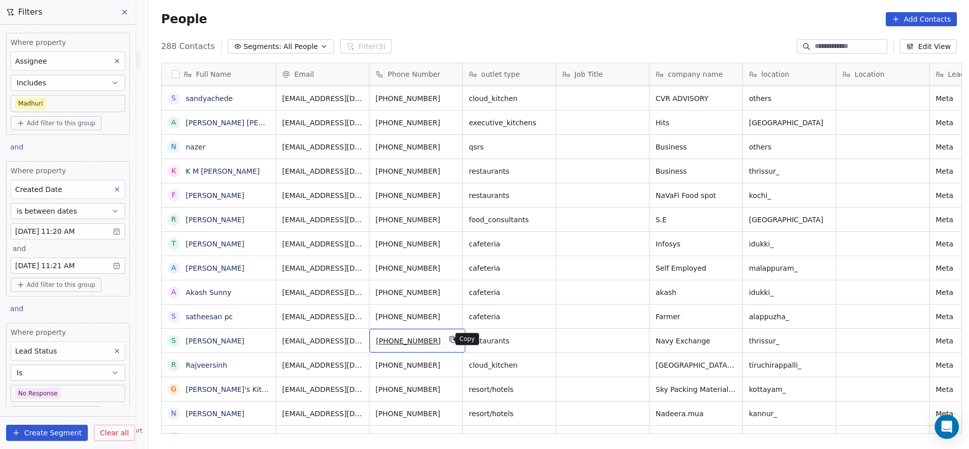
click at [451, 342] on icon "grid" at bounding box center [453, 340] width 5 height 5
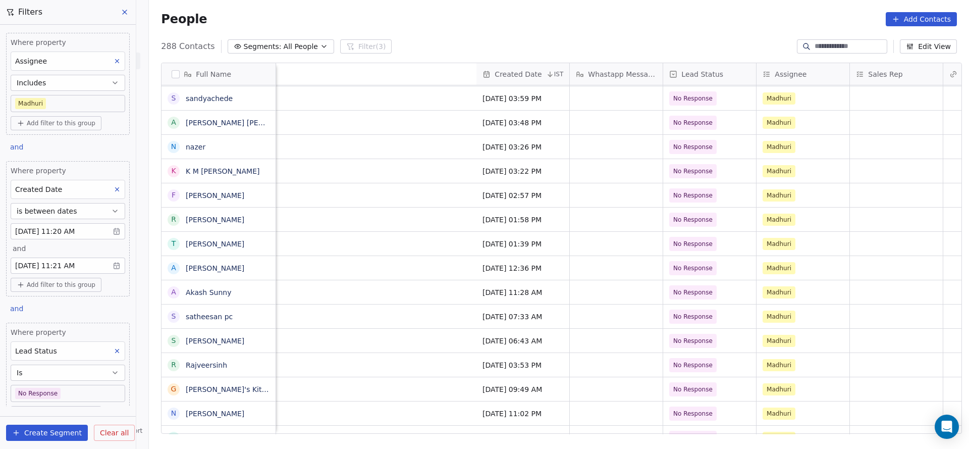
scroll to position [0, 1204]
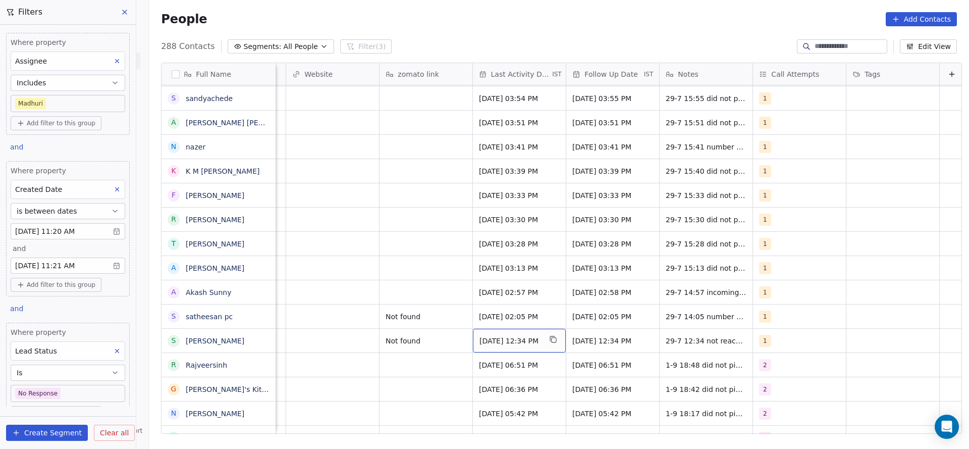
click at [507, 341] on span "[DATE] 12:34 PM" at bounding box center [511, 341] width 62 height 10
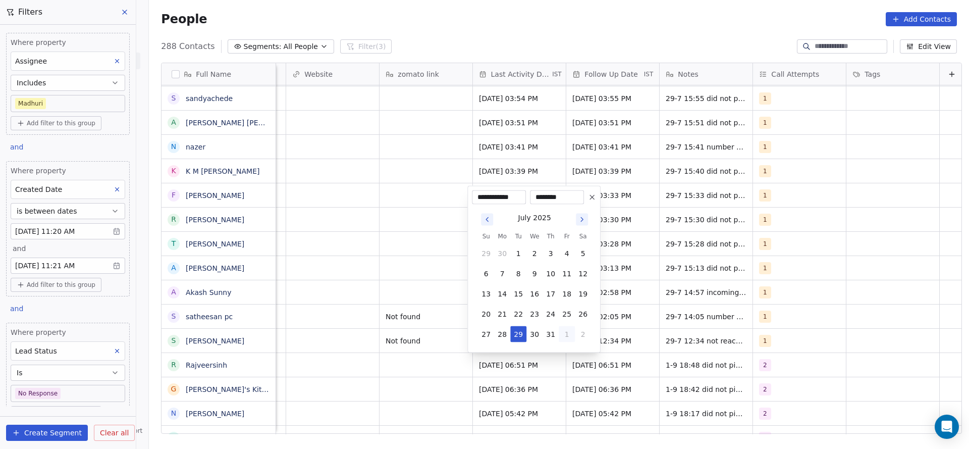
click at [570, 330] on button "1" at bounding box center [567, 334] width 16 height 16
click at [515, 334] on button "2" at bounding box center [518, 334] width 16 height 16
type input "**********"
click at [375, 358] on html "On2Cook India Pvt. Ltd. Contacts People Marketing Workflows Campaigns Sales Pip…" at bounding box center [484, 224] width 969 height 449
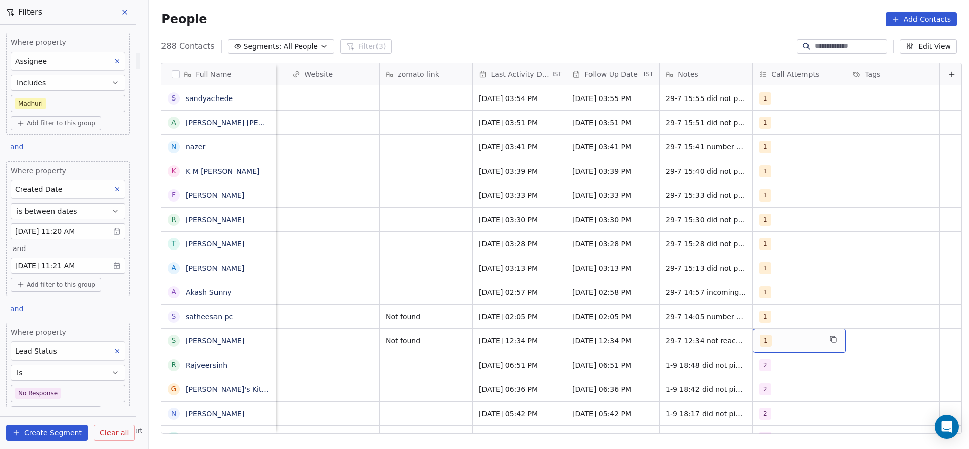
click at [775, 335] on div "1" at bounding box center [791, 341] width 62 height 12
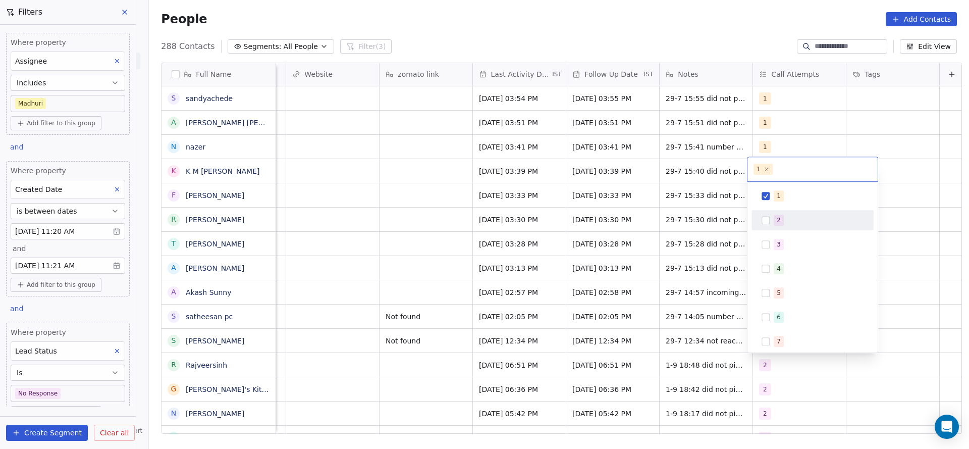
click at [771, 222] on div "2" at bounding box center [813, 220] width 114 height 16
click at [774, 196] on span "1" at bounding box center [779, 195] width 10 height 11
click at [613, 314] on html "On2Cook India Pvt. Ltd. Contacts People Marketing Workflows Campaigns Sales Pip…" at bounding box center [484, 224] width 969 height 449
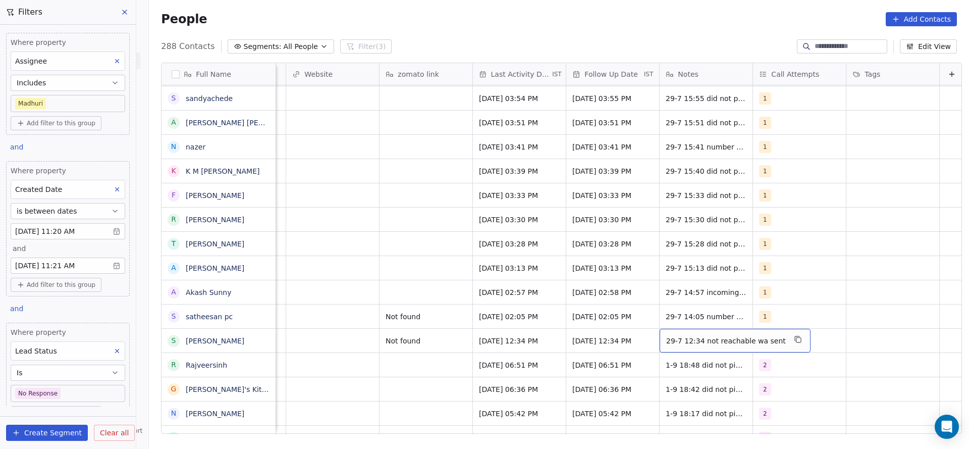
click at [678, 331] on div "29-7 12:34 not reachable wa sent" at bounding box center [735, 341] width 151 height 24
click at [658, 336] on textarea "**********" at bounding box center [723, 344] width 136 height 31
type textarea "**********"
click at [707, 350] on span "2-9 11:49 29-7 12:34 not reachable wa sent?>,m" at bounding box center [726, 343] width 120 height 20
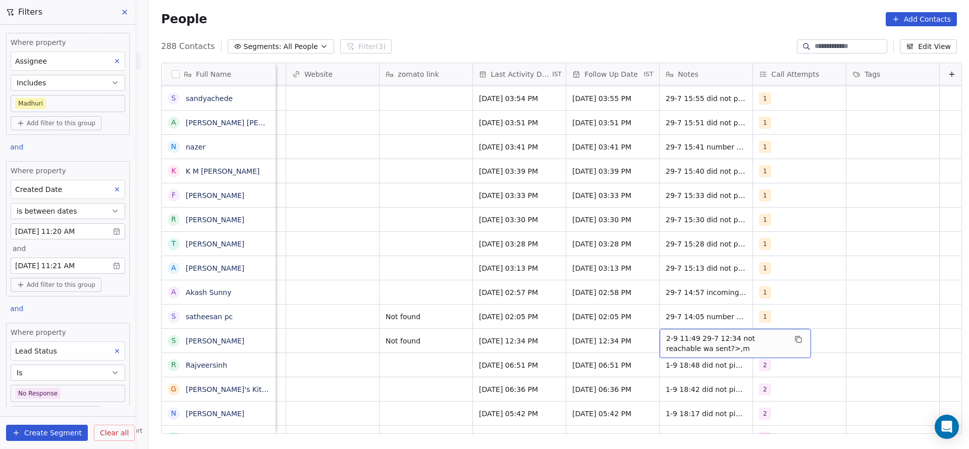
click at [707, 350] on span "2-9 11:49 29-7 12:34 not reachable wa sent?>,m" at bounding box center [726, 343] width 120 height 20
click at [707, 350] on textarea "**********" at bounding box center [730, 344] width 150 height 31
click at [690, 334] on textarea "**********" at bounding box center [730, 344] width 150 height 31
type textarea "**********"
click at [378, 330] on html "On2Cook India Pvt. Ltd. Contacts People Marketing Workflows Campaigns Sales Pip…" at bounding box center [484, 224] width 969 height 449
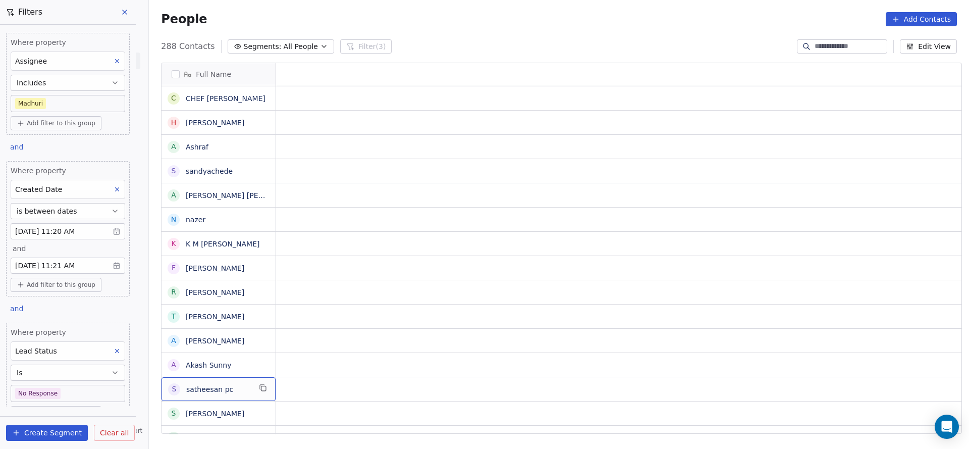
scroll to position [0, 0]
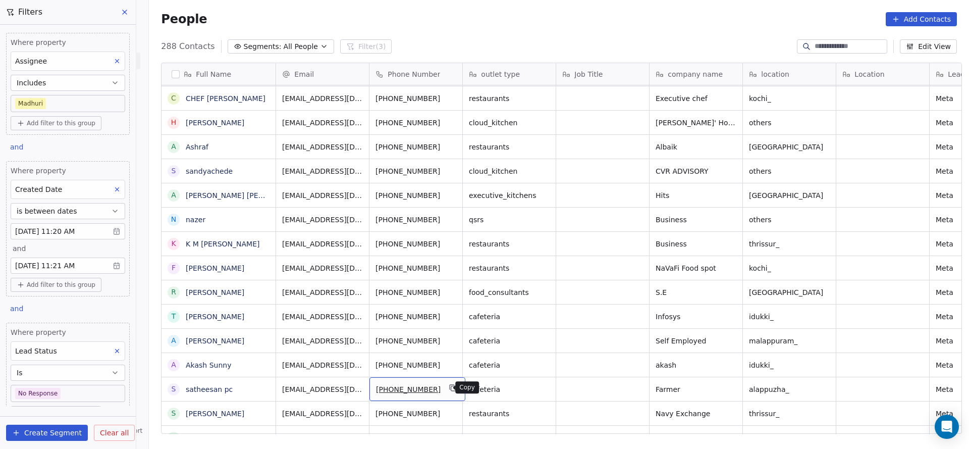
click at [450, 382] on button "grid" at bounding box center [453, 388] width 12 height 12
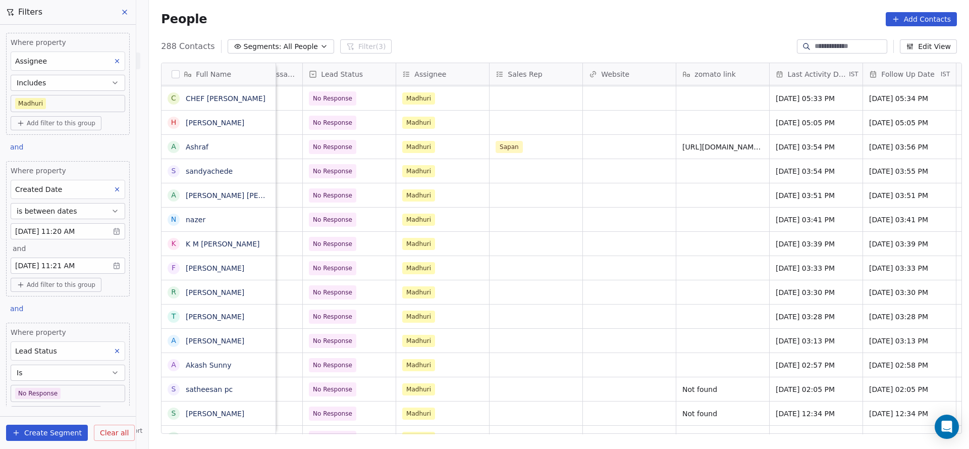
scroll to position [0, 1155]
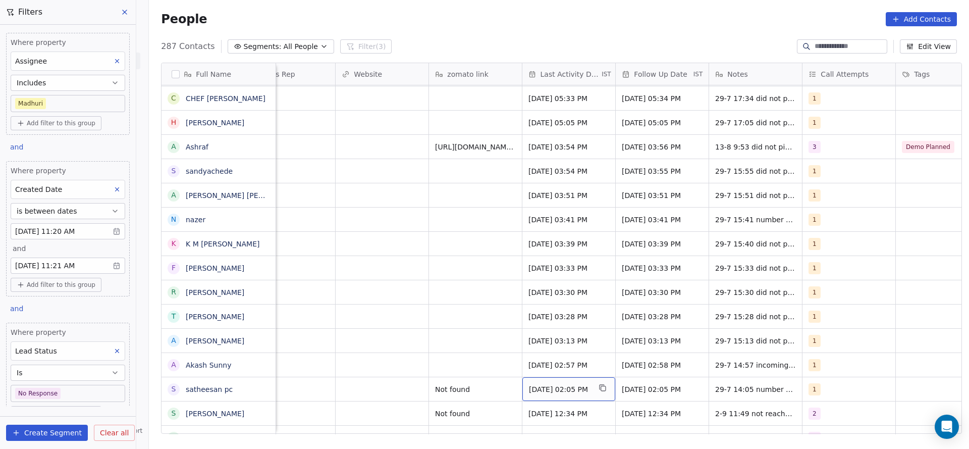
click at [552, 391] on span "[DATE] 02:05 PM" at bounding box center [560, 389] width 62 height 10
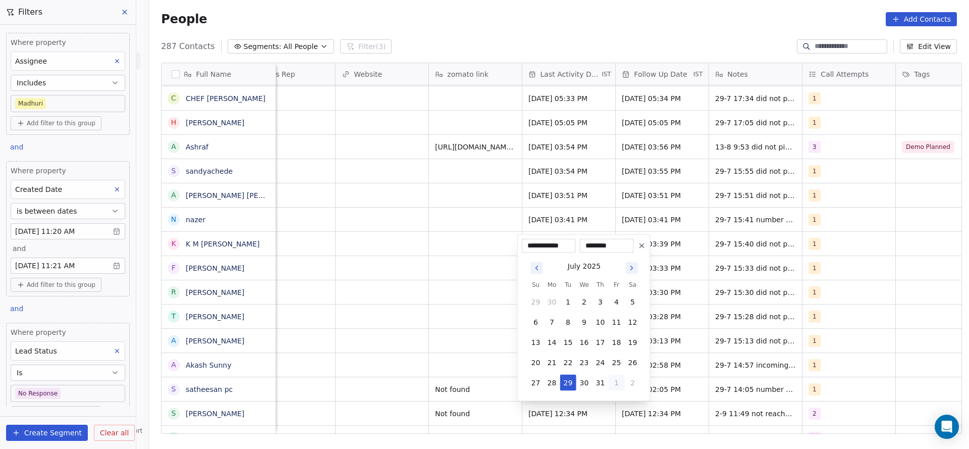
click at [617, 384] on button "1" at bounding box center [617, 383] width 16 height 16
click at [568, 382] on button "2" at bounding box center [568, 383] width 16 height 16
type input "**********"
drag, startPoint x: 386, startPoint y: 391, endPoint x: 837, endPoint y: 359, distance: 452.0
click at [403, 390] on html "On2Cook India Pvt. Ltd. Contacts People Marketing Workflows Campaigns Sales Pip…" at bounding box center [484, 224] width 969 height 449
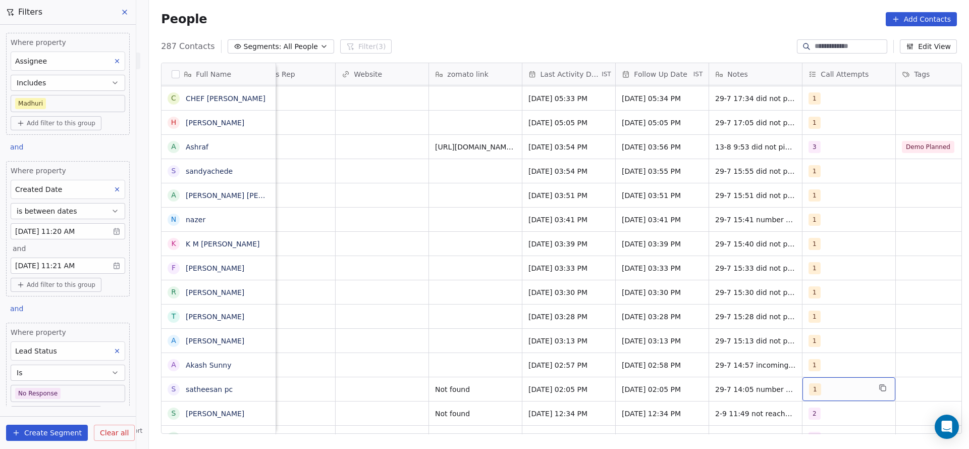
click at [829, 383] on div "1" at bounding box center [840, 389] width 62 height 12
click at [824, 280] on div "1 2 3 4 5 6 7 8 9 10" at bounding box center [863, 353] width 122 height 238
click at [825, 276] on div "2" at bounding box center [863, 269] width 114 height 16
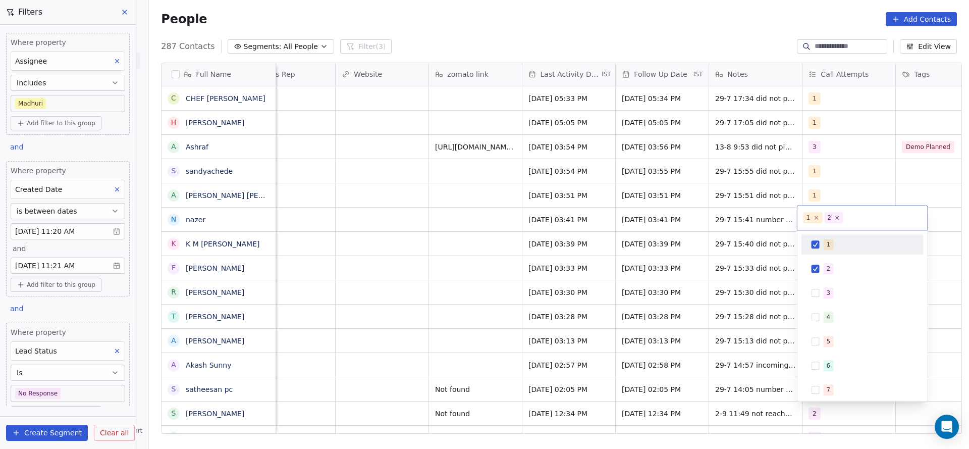
click at [830, 236] on div "1" at bounding box center [863, 244] width 114 height 16
drag, startPoint x: 698, startPoint y: 295, endPoint x: 714, endPoint y: 395, distance: 101.7
click at [704, 312] on html "On2Cook India Pvt. Ltd. Contacts People Marketing Workflows Campaigns Sales Pip…" at bounding box center [484, 224] width 969 height 449
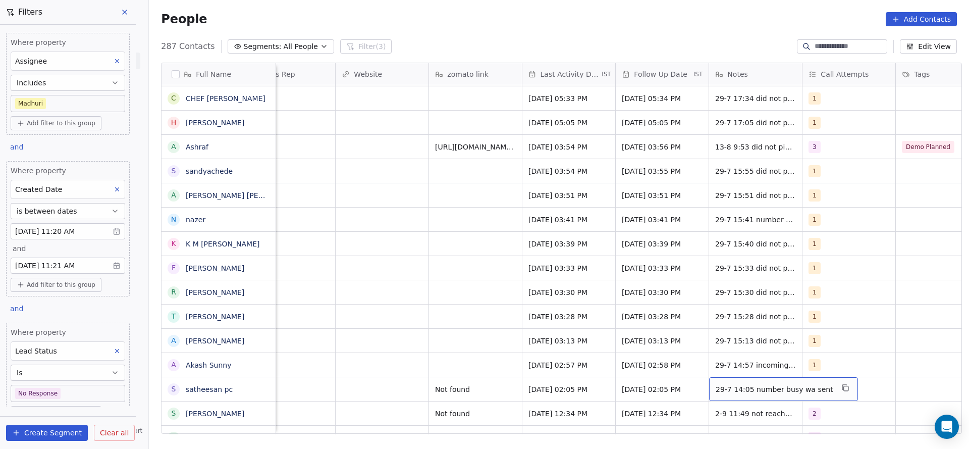
click at [727, 391] on span "29-7 14:05 number busy wa sent" at bounding box center [775, 389] width 118 height 10
click at [707, 388] on textarea "**********" at bounding box center [771, 392] width 134 height 31
type textarea "**********"
click at [364, 353] on html "On2Cook India Pvt. Ltd. Contacts People Marketing Workflows Campaigns Sales Pip…" at bounding box center [484, 224] width 969 height 449
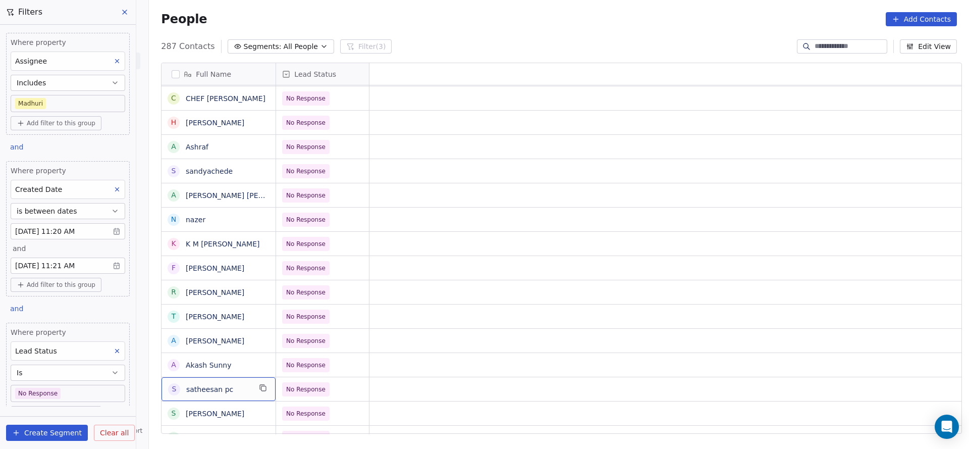
scroll to position [0, 0]
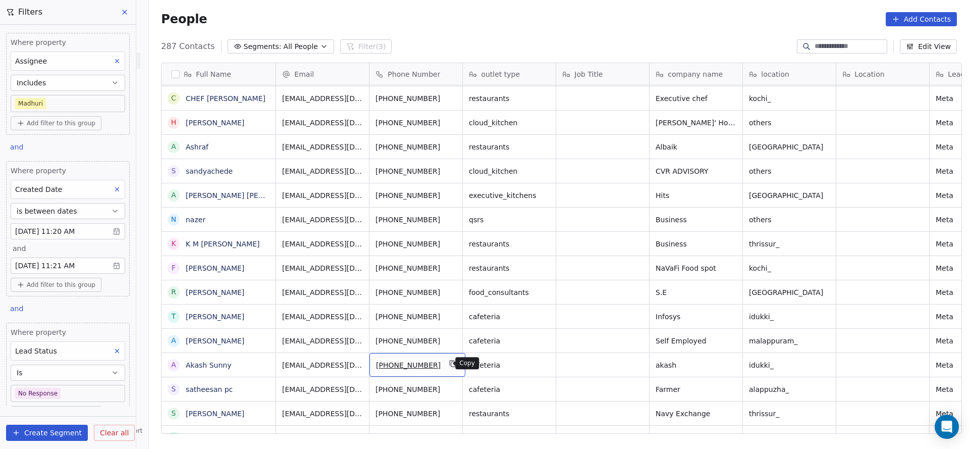
click at [447, 363] on button "grid" at bounding box center [453, 363] width 12 height 12
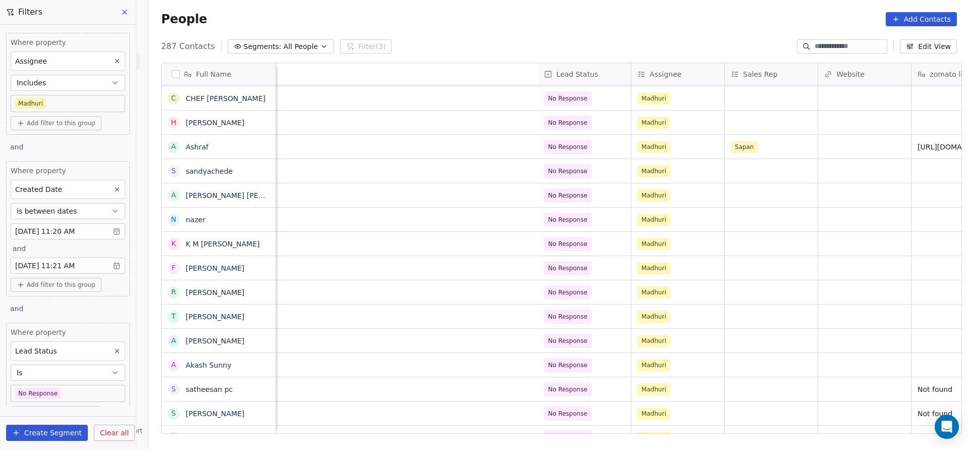
scroll to position [0, 1218]
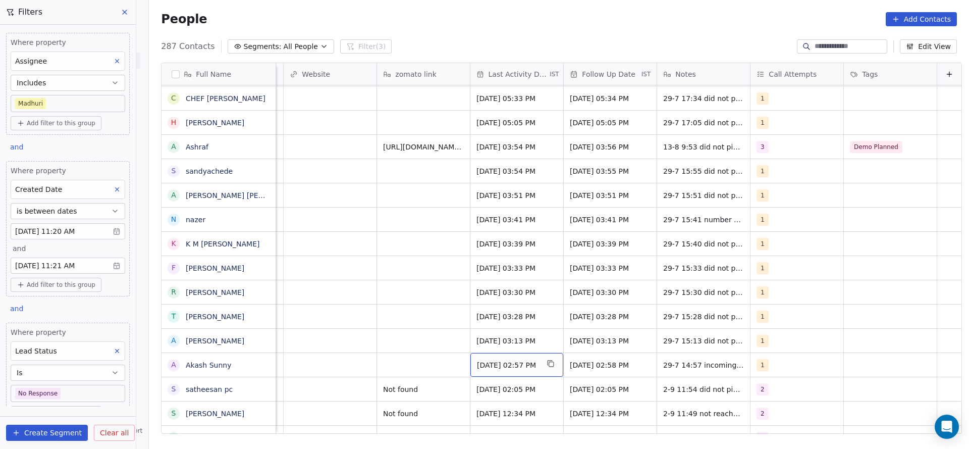
click at [498, 365] on span "[DATE] 02:57 PM" at bounding box center [508, 365] width 62 height 10
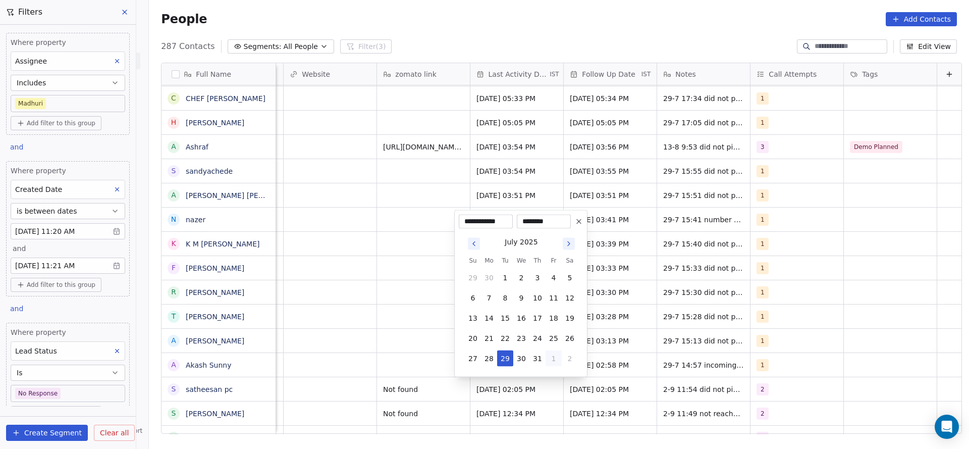
click at [557, 360] on button "1" at bounding box center [554, 358] width 16 height 16
click at [505, 358] on button "2" at bounding box center [505, 358] width 16 height 16
type input "**********"
click at [379, 380] on html "On2Cook India Pvt. Ltd. Contacts People Marketing Workflows Campaigns Sales Pip…" at bounding box center [484, 224] width 969 height 449
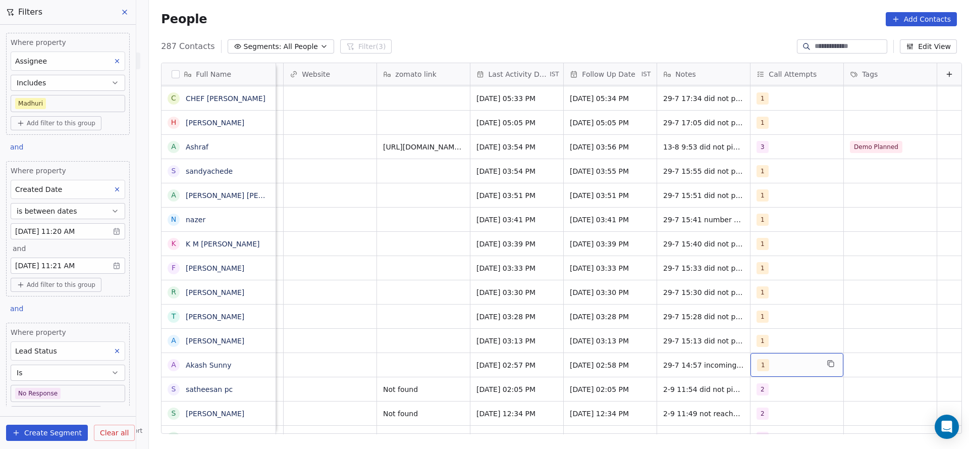
click at [785, 366] on div "1" at bounding box center [788, 365] width 62 height 12
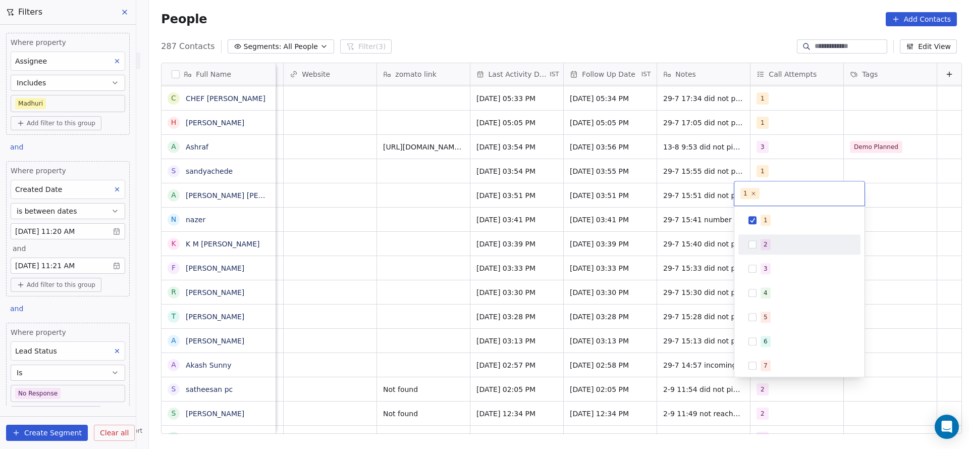
click at [779, 234] on div "2" at bounding box center [800, 244] width 122 height 20
click at [779, 216] on div "1" at bounding box center [806, 220] width 90 height 11
drag, startPoint x: 600, startPoint y: 339, endPoint x: 657, endPoint y: 361, distance: 60.6
click at [601, 339] on html "On2Cook India Pvt. Ltd. Contacts People Marketing Workflows Campaigns Sales Pip…" at bounding box center [484, 224] width 969 height 449
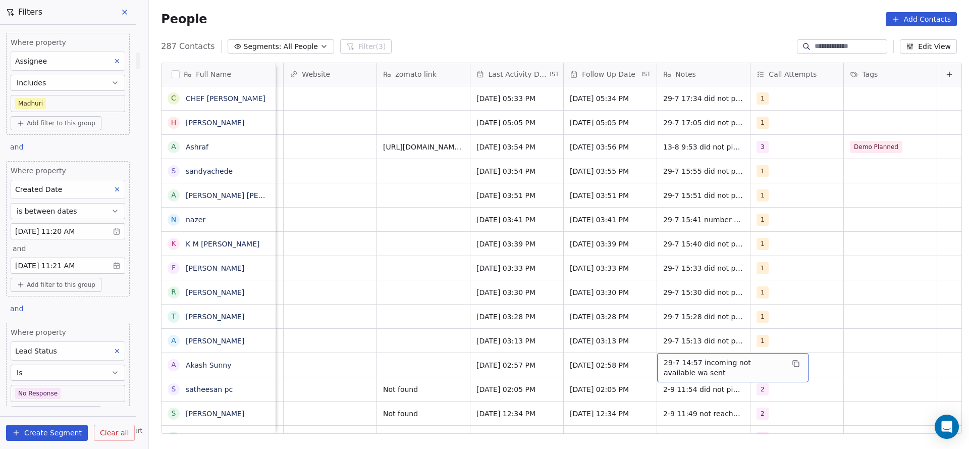
click at [664, 361] on span "29-7 14:57 incoming not available wa sent" at bounding box center [724, 367] width 120 height 20
click at [640, 359] on html "On2Cook India Pvt. Ltd. Contacts People Marketing Workflows Campaigns Sales Pip…" at bounding box center [484, 224] width 969 height 449
click at [664, 359] on span "29-7 14:57 incoming not available wa sent" at bounding box center [724, 367] width 120 height 20
click at [644, 359] on textarea "**********" at bounding box center [717, 368] width 150 height 31
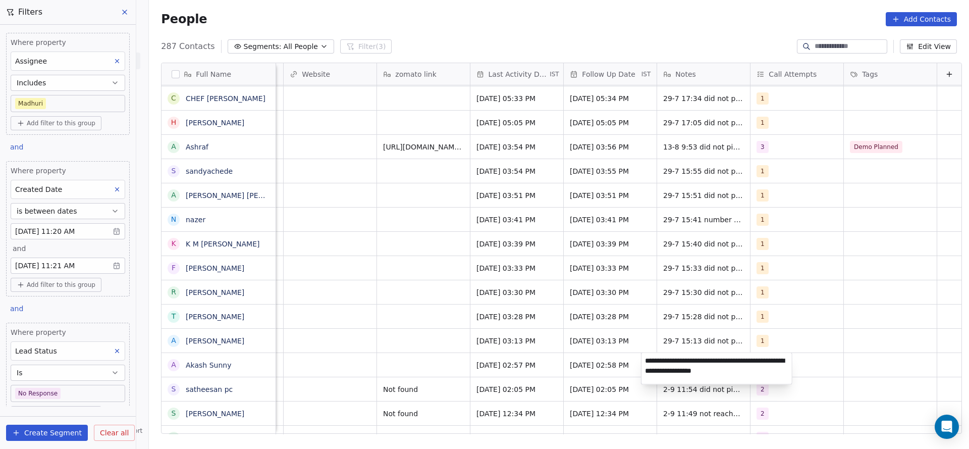
type textarea "**********"
click at [434, 373] on html "On2Cook India Pvt. Ltd. Contacts People Marketing Workflows Campaigns Sales Pip…" at bounding box center [484, 224] width 969 height 449
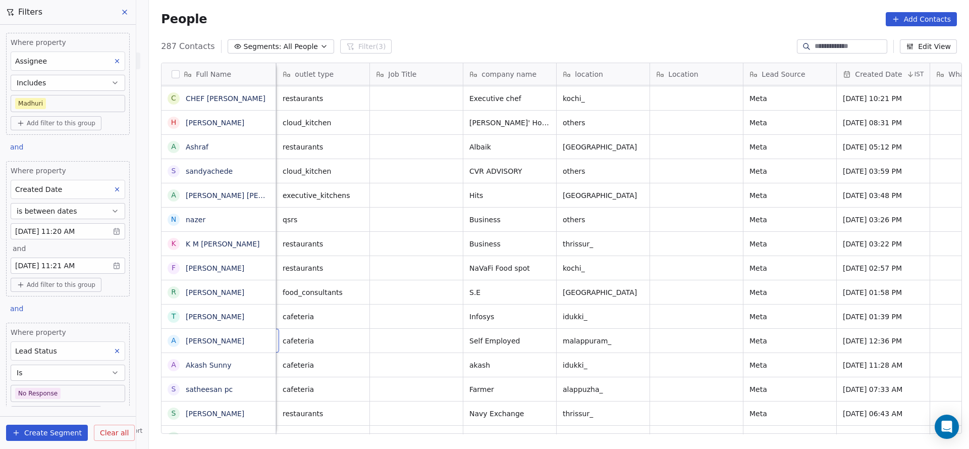
scroll to position [0, 93]
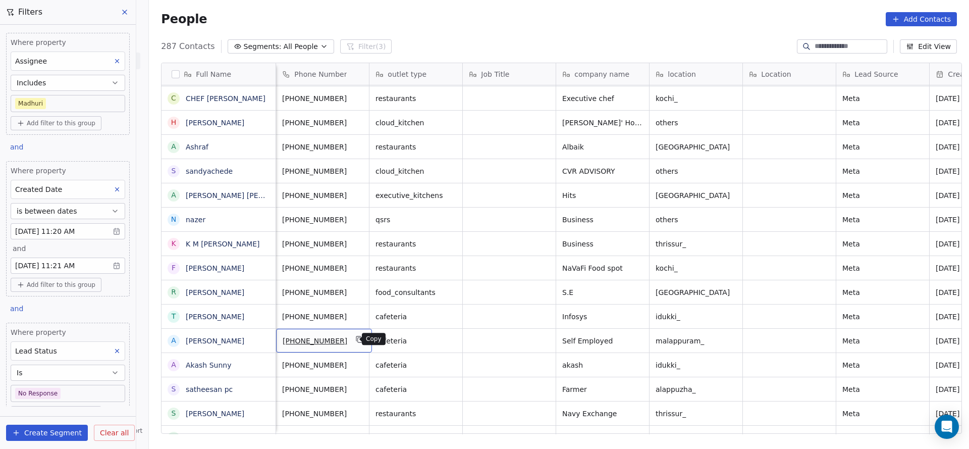
drag, startPoint x: 350, startPoint y: 337, endPoint x: 352, endPoint y: 351, distance: 14.7
click at [358, 338] on icon "grid" at bounding box center [360, 340] width 5 height 5
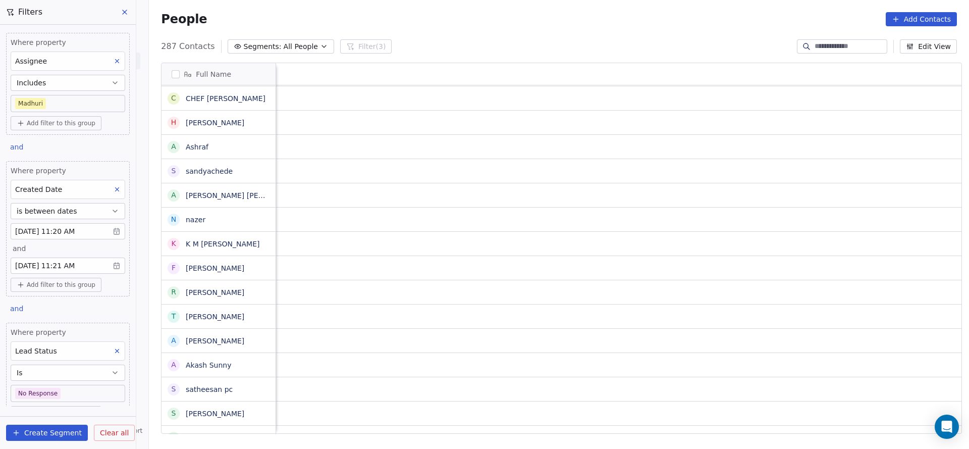
scroll to position [0, 1198]
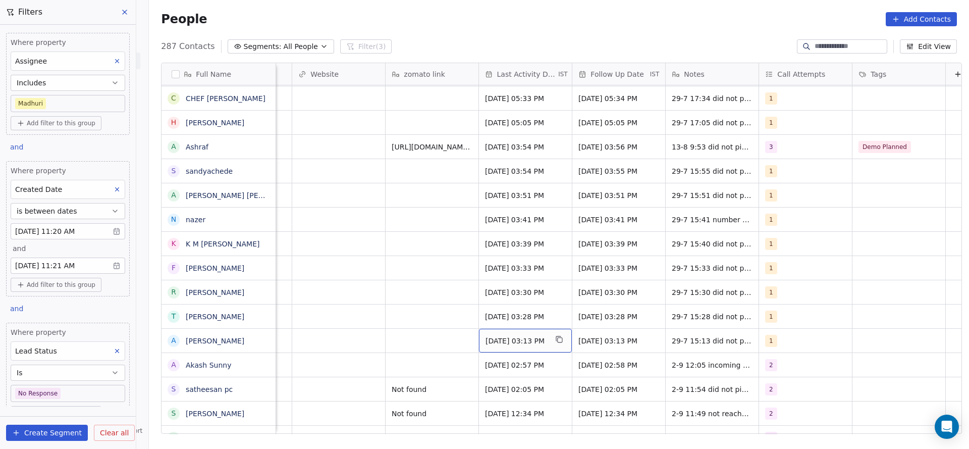
click at [512, 336] on span "[DATE] 03:13 PM" at bounding box center [517, 341] width 62 height 10
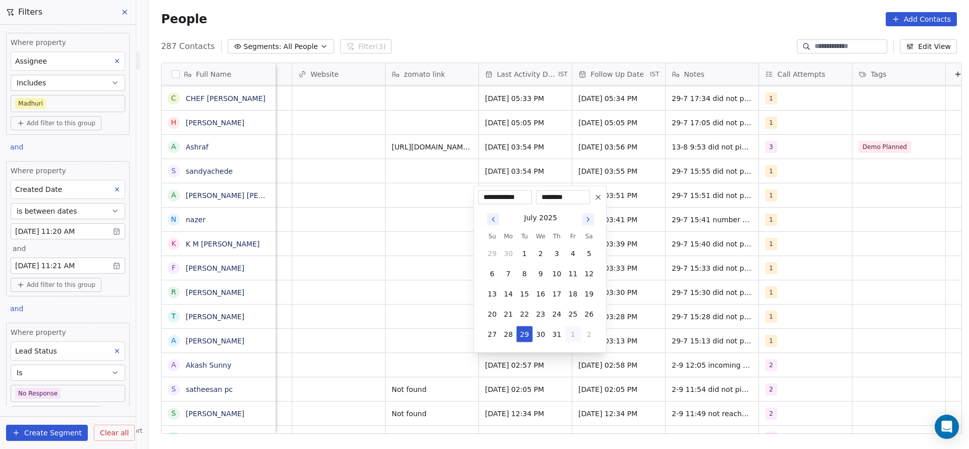
click at [571, 333] on button "1" at bounding box center [573, 334] width 16 height 16
click at [524, 332] on button "2" at bounding box center [525, 334] width 16 height 16
type input "**********"
click at [369, 329] on html "On2Cook India Pvt. Ltd. Contacts People Marketing Workflows Campaigns Sales Pip…" at bounding box center [484, 224] width 969 height 449
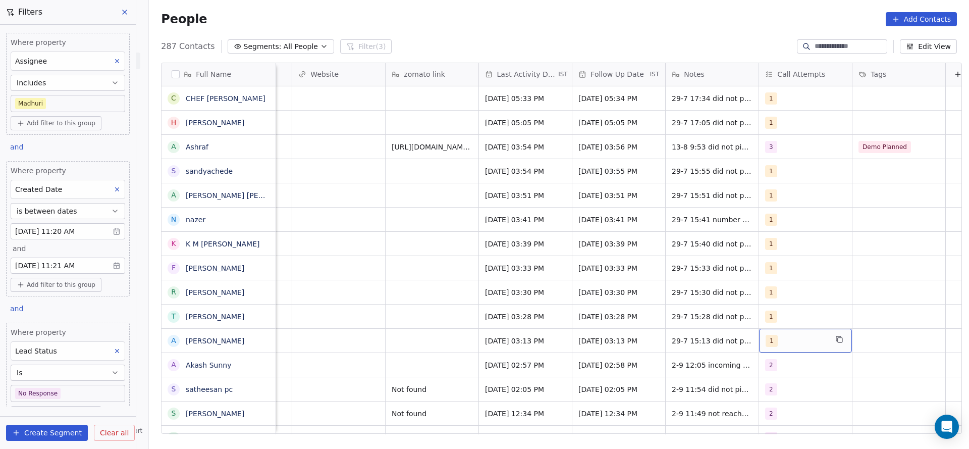
click at [791, 340] on div "1" at bounding box center [797, 341] width 62 height 12
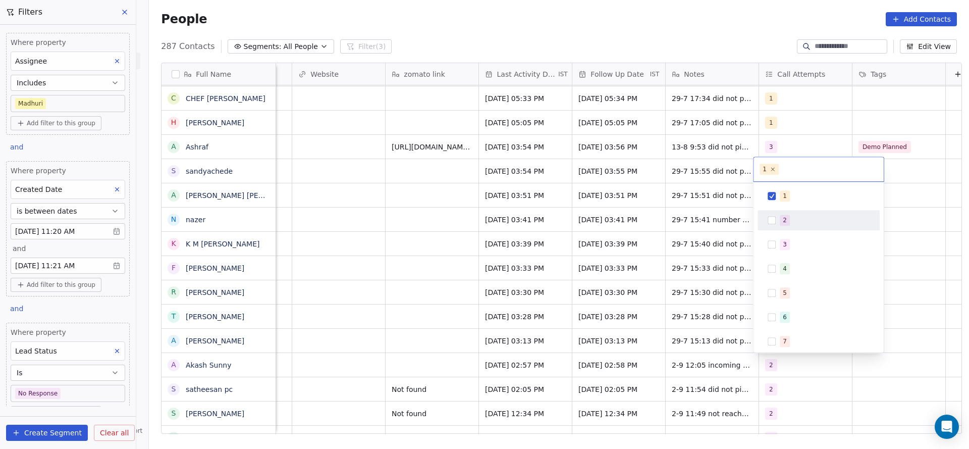
click at [794, 215] on div "2" at bounding box center [825, 220] width 90 height 11
click at [794, 200] on div "1" at bounding box center [825, 195] width 90 height 11
click at [718, 230] on html "On2Cook India Pvt. Ltd. Contacts People Marketing Workflows Campaigns Sales Pip…" at bounding box center [484, 224] width 969 height 449
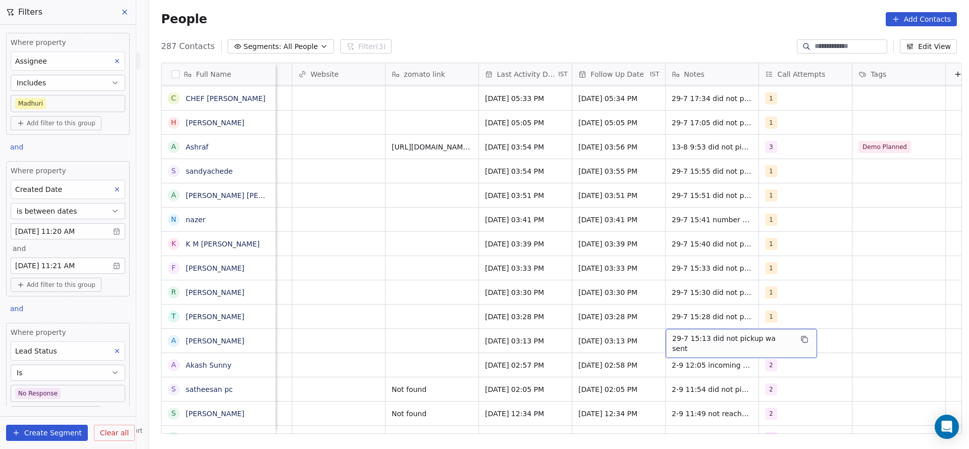
click at [666, 336] on div "29-7 15:13 did not pickup wa sent" at bounding box center [741, 343] width 151 height 29
click at [665, 336] on textarea "**********" at bounding box center [730, 344] width 139 height 31
type textarea "**********"
drag, startPoint x: 580, startPoint y: 331, endPoint x: 798, endPoint y: 336, distance: 218.2
click at [581, 332] on html "On2Cook India Pvt. Ltd. Contacts People Marketing Workflows Campaigns Sales Pip…" at bounding box center [484, 224] width 969 height 449
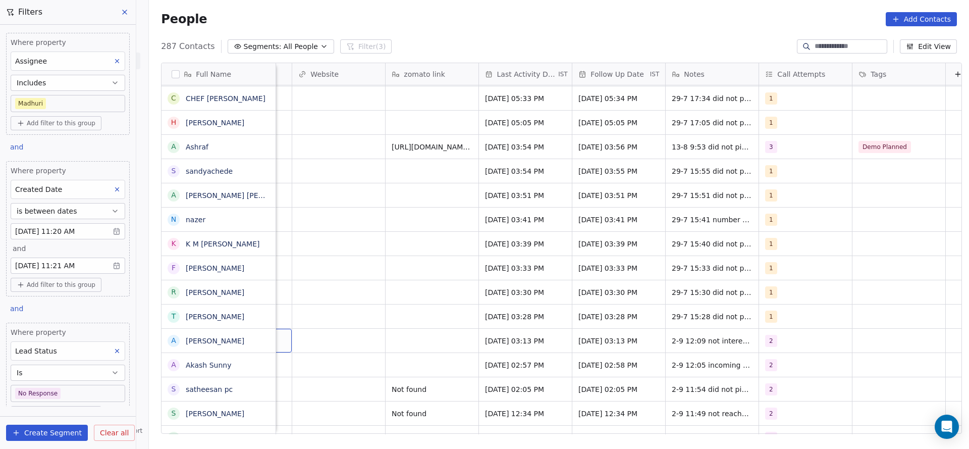
scroll to position [0, 934]
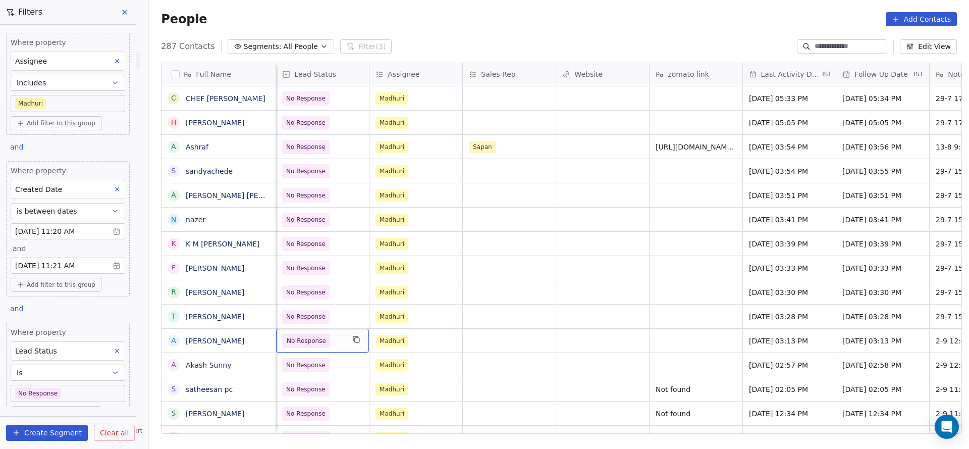
click at [294, 341] on span "No Response" at bounding box center [306, 341] width 39 height 10
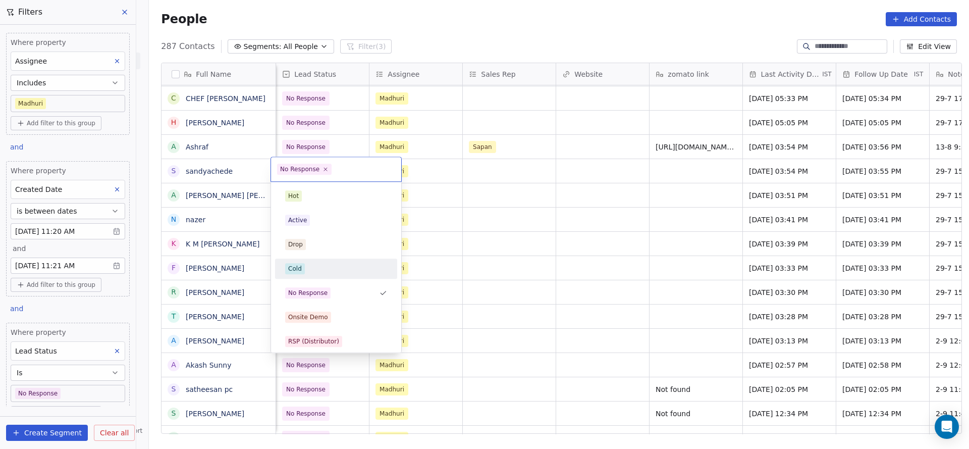
click at [314, 271] on div "Cold" at bounding box center [336, 268] width 102 height 11
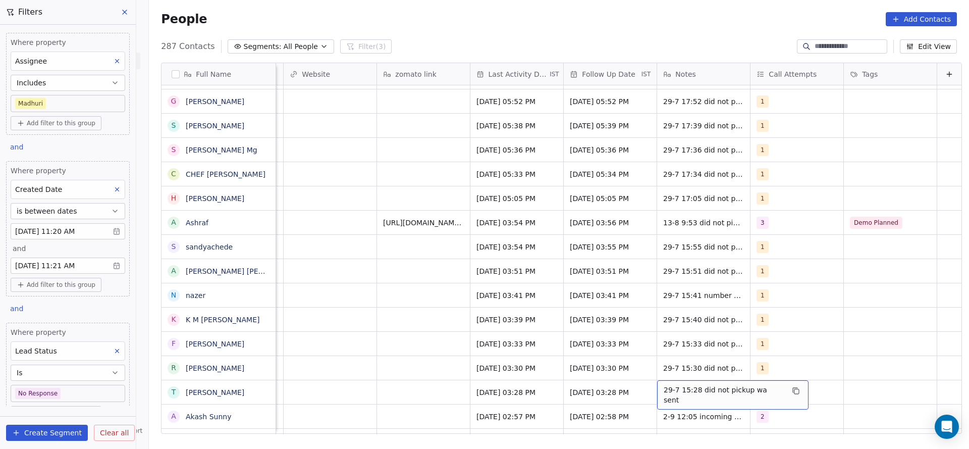
scroll to position [2157, 0]
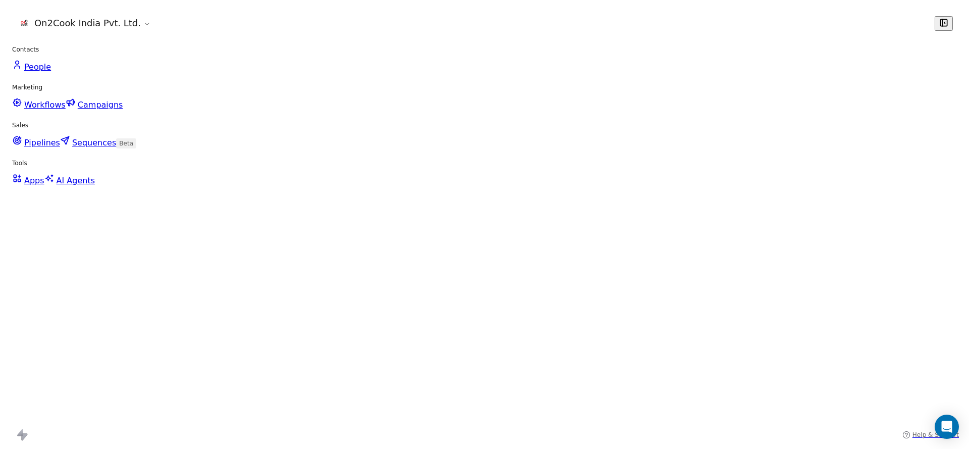
scroll to position [0, 1007]
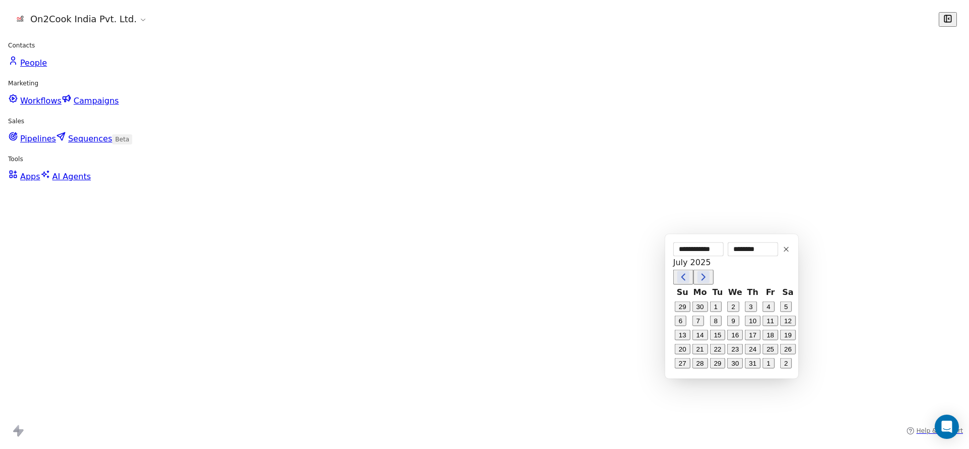
click at [764, 369] on button "1" at bounding box center [769, 363] width 12 height 11
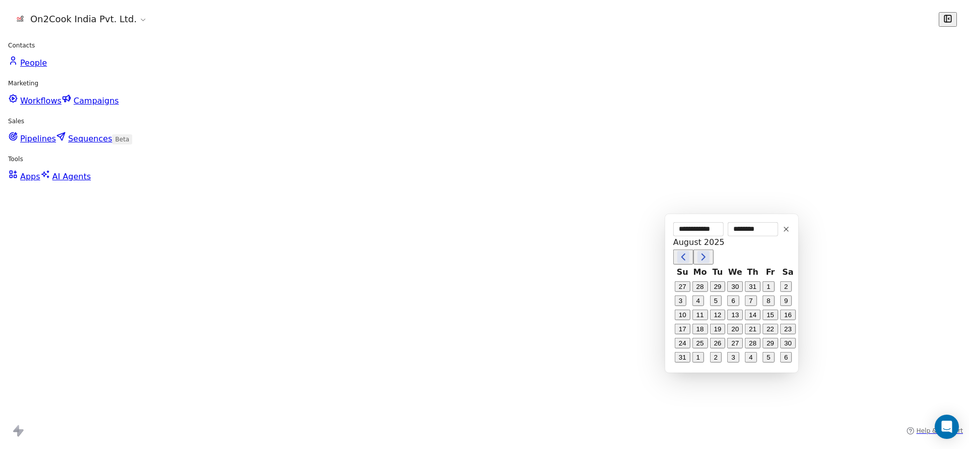
click at [711, 363] on button "2" at bounding box center [716, 357] width 12 height 11
type input "**********"
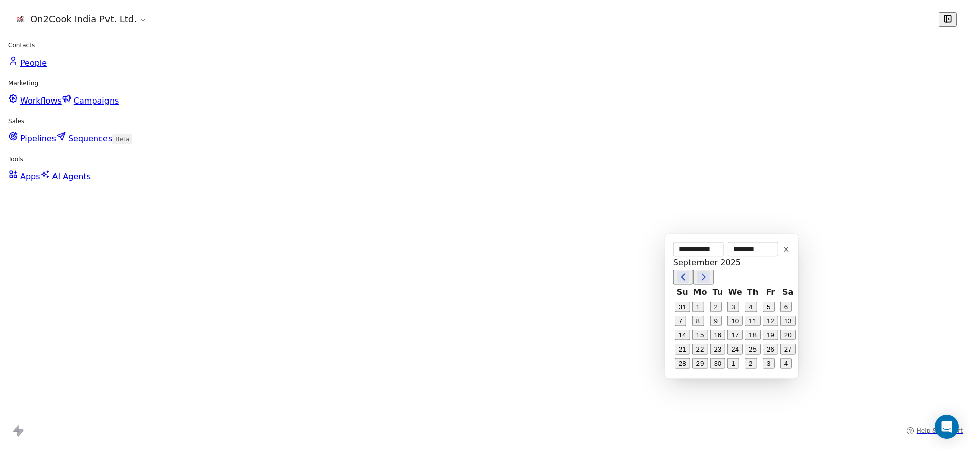
click at [533, 390] on html "On2Cook India Pvt. Ltd. Contacts People Marketing Workflows Campaigns Sales Pip…" at bounding box center [484, 451] width 969 height 902
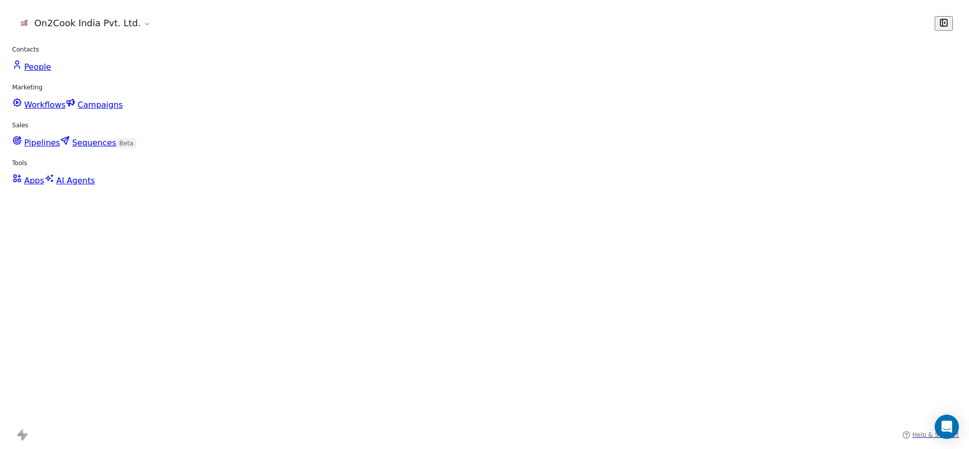
scroll to position [0, 1218]
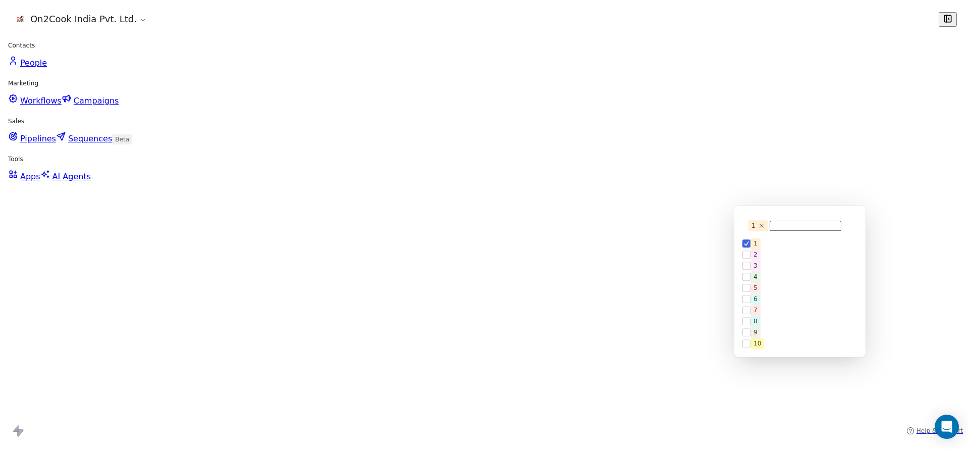
click at [784, 260] on div "2" at bounding box center [804, 254] width 107 height 11
click at [788, 249] on div "1 2 3 4 5 6 7 8 9 10" at bounding box center [800, 304] width 115 height 111
click at [772, 249] on div "1" at bounding box center [804, 254] width 107 height 11
click at [697, 268] on html "On2Cook India Pvt. Ltd. Contacts People Marketing Workflows Campaigns Sales Pip…" at bounding box center [484, 451] width 969 height 902
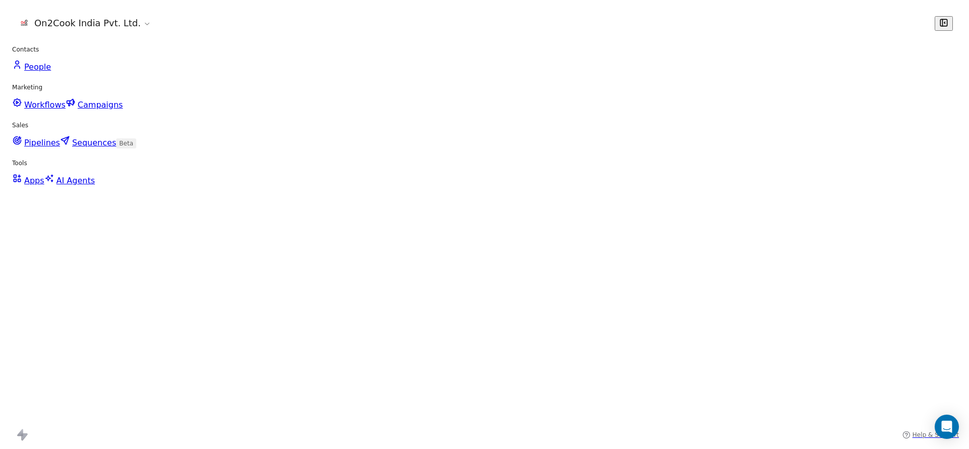
scroll to position [0, 1180]
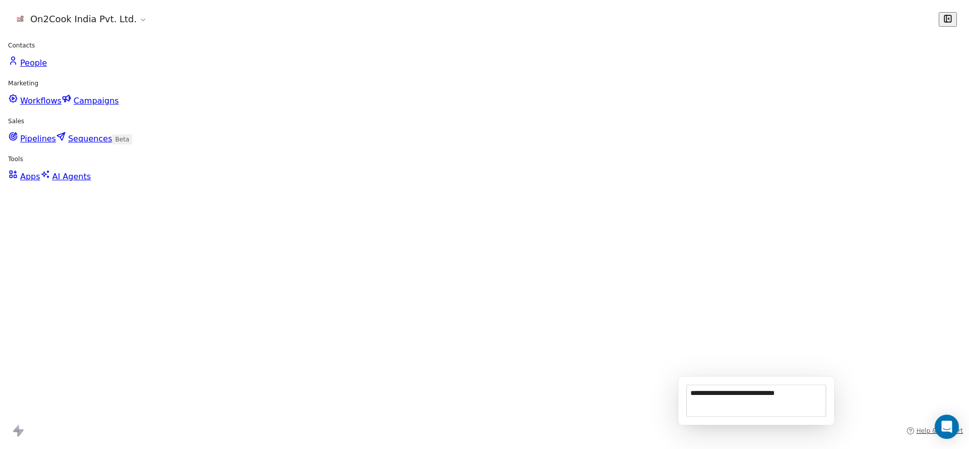
click at [687, 386] on textarea "**********" at bounding box center [756, 400] width 139 height 31
type textarea "**********"
click at [557, 394] on html "On2Cook India Pvt. Ltd. Contacts People Marketing Workflows Campaigns Sales Pip…" at bounding box center [484, 451] width 969 height 902
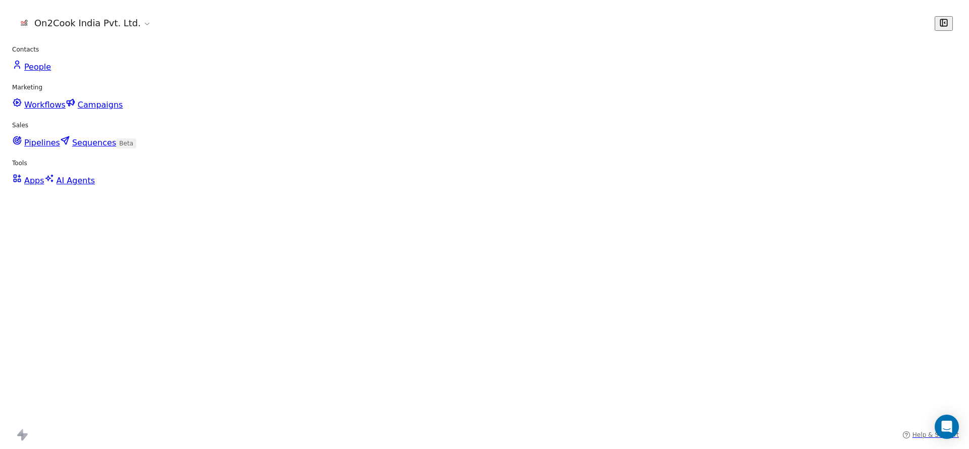
drag, startPoint x: 456, startPoint y: 395, endPoint x: 678, endPoint y: 428, distance: 224.6
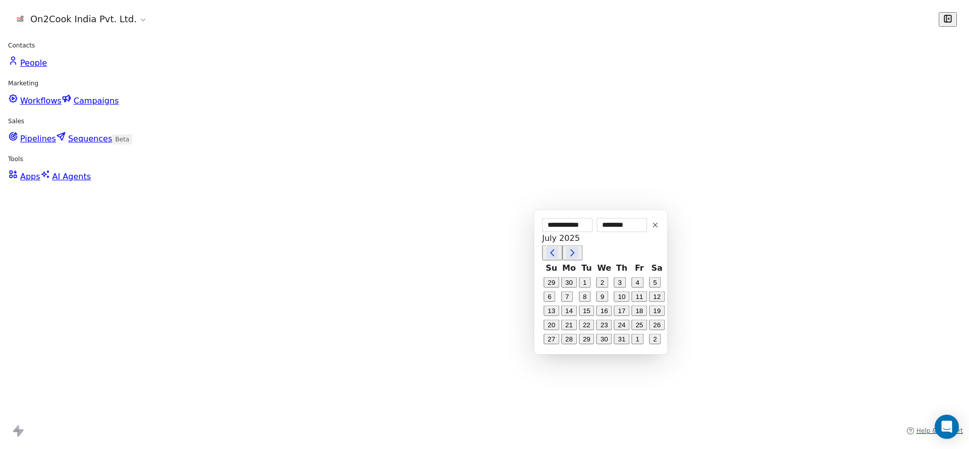
click at [637, 344] on button "1" at bounding box center [638, 339] width 12 height 11
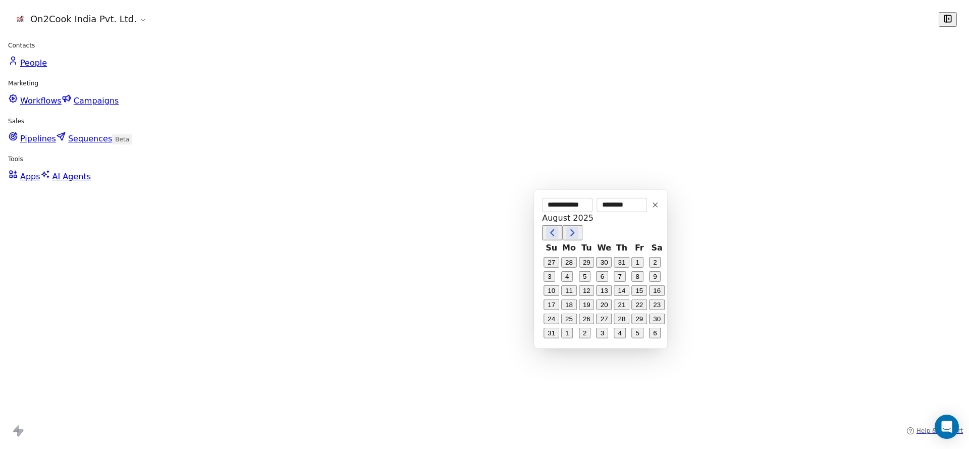
drag, startPoint x: 584, startPoint y: 358, endPoint x: 413, endPoint y: 365, distance: 171.3
click at [583, 338] on button "2" at bounding box center [585, 333] width 12 height 11
type input "**********"
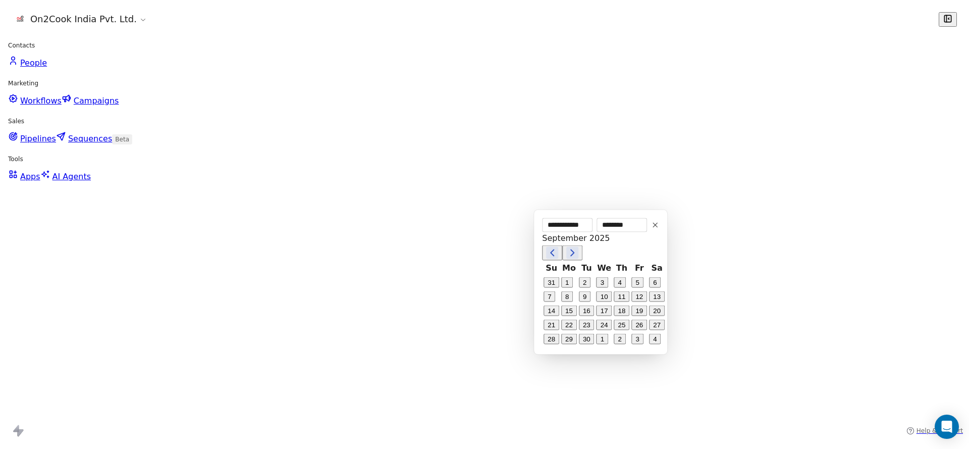
drag, startPoint x: 400, startPoint y: 366, endPoint x: 860, endPoint y: 378, distance: 460.6
click at [403, 366] on html "On2Cook India Pvt. Ltd. Contacts People Marketing Workflows Campaigns Sales Pip…" at bounding box center [484, 451] width 969 height 902
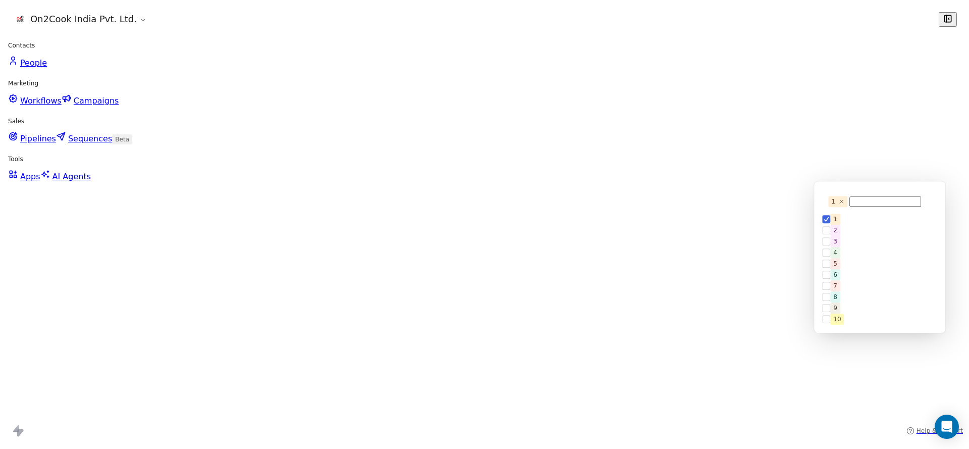
click at [850, 236] on div "2" at bounding box center [884, 230] width 107 height 11
click at [850, 226] on div "1" at bounding box center [880, 230] width 115 height 11
click at [759, 270] on html "On2Cook India Pvt. Ltd. Contacts People Marketing Workflows Campaigns Sales Pip…" at bounding box center [484, 451] width 969 height 902
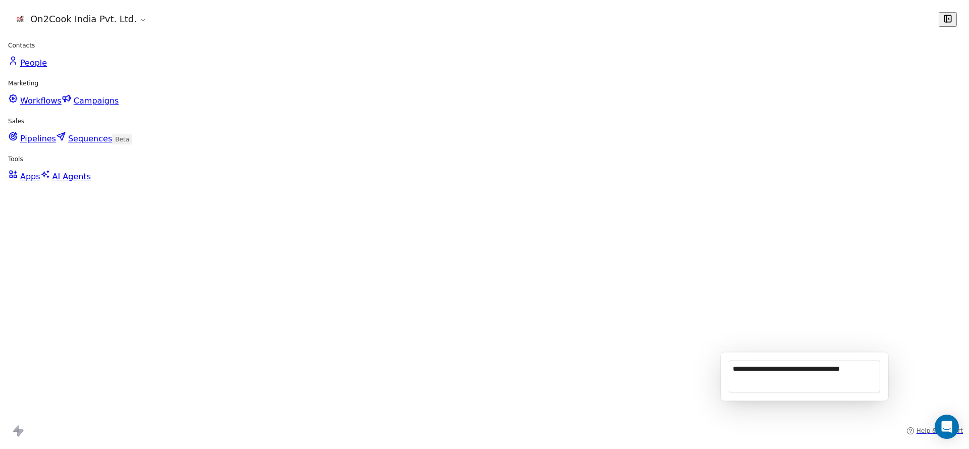
click at [730, 361] on textarea "**********" at bounding box center [805, 376] width 150 height 31
type textarea "**********"
click at [560, 365] on html "On2Cook India Pvt. Ltd. Contacts People Marketing Workflows Campaigns Sales Pip…" at bounding box center [484, 451] width 969 height 902
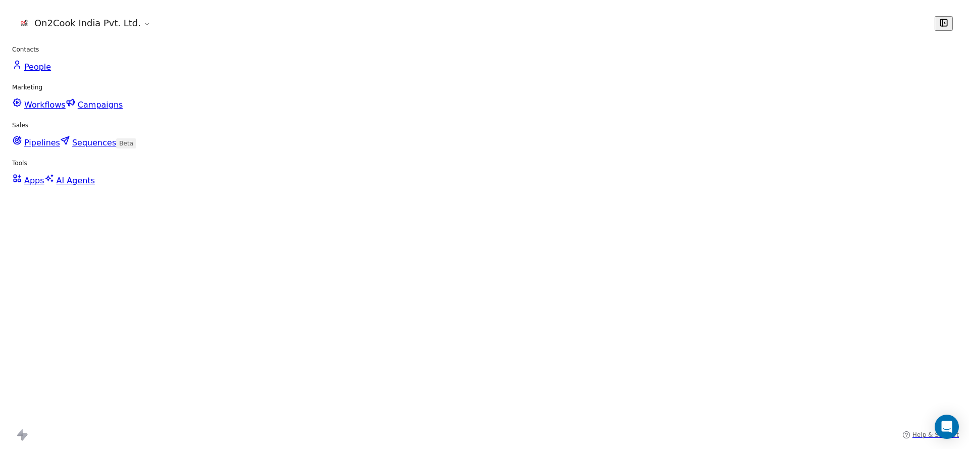
drag, startPoint x: 518, startPoint y: 366, endPoint x: 566, endPoint y: 404, distance: 60.7
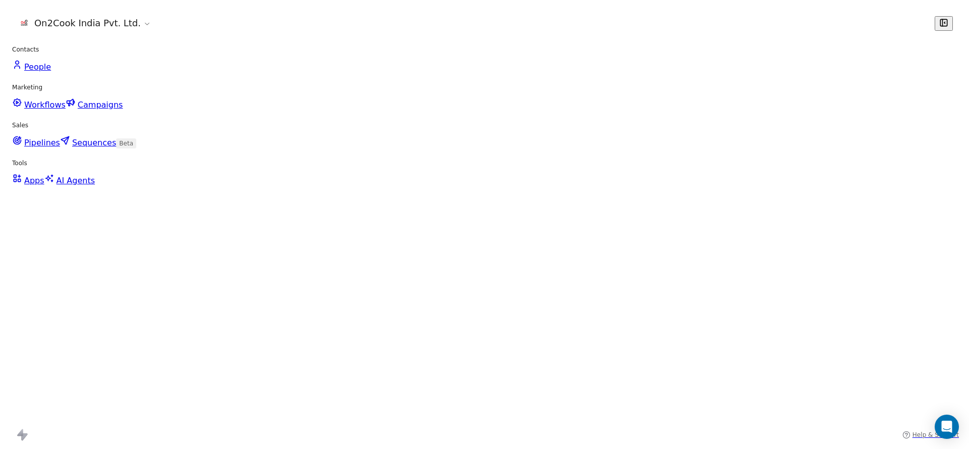
scroll to position [0, 1218]
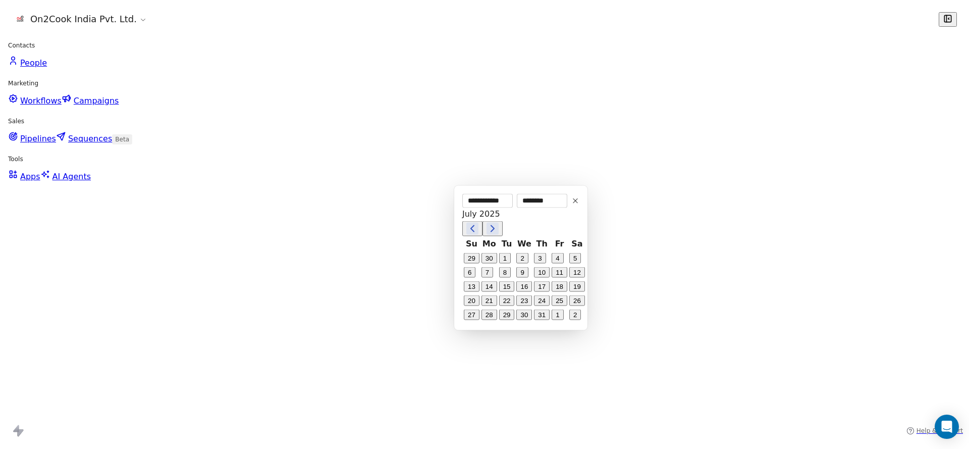
click at [552, 320] on button "1" at bounding box center [558, 315] width 12 height 11
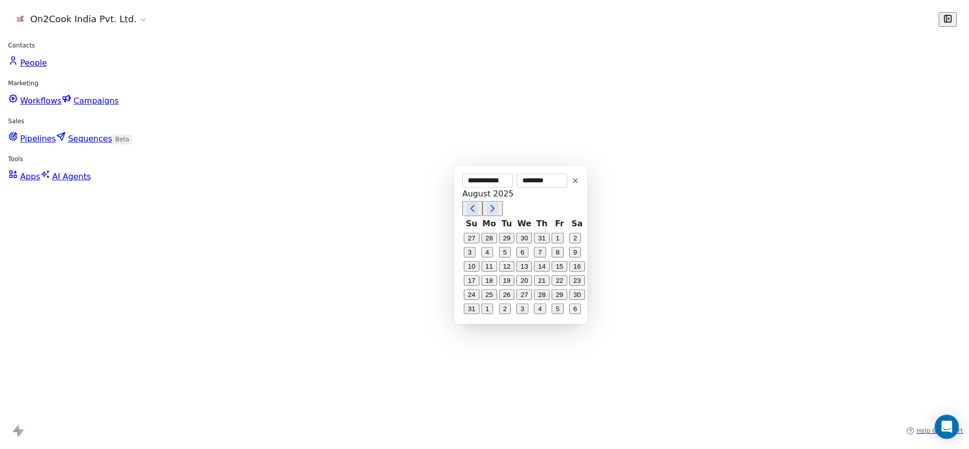
click at [501, 314] on button "2" at bounding box center [505, 308] width 12 height 11
type input "**********"
click at [404, 333] on html "On2Cook India Pvt. Ltd. Contacts People Marketing Workflows Campaigns Sales Pip…" at bounding box center [484, 451] width 969 height 902
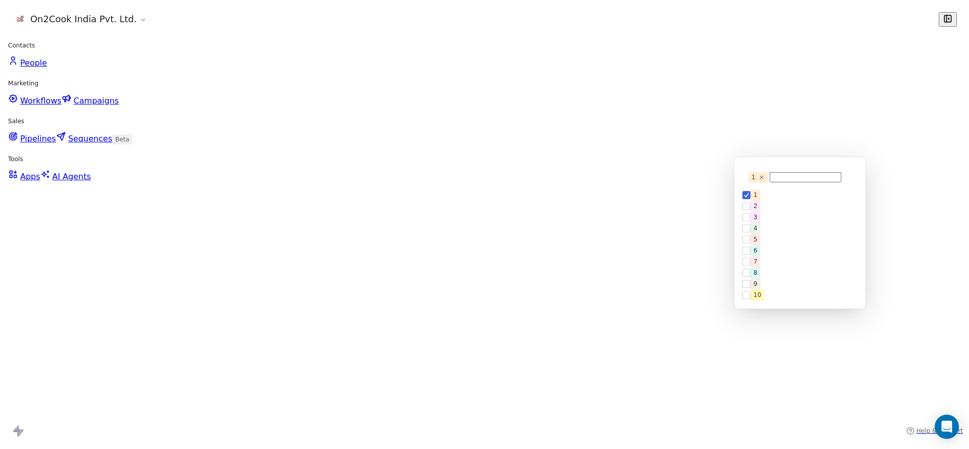
click at [782, 231] on div "1 2 3 4 5 6 7 8 9 10" at bounding box center [800, 244] width 115 height 111
click at [783, 212] on div "2" at bounding box center [804, 205] width 107 height 11
click at [784, 201] on div "1" at bounding box center [800, 205] width 115 height 11
click at [663, 266] on html "On2Cook India Pvt. Ltd. Contacts People Marketing Workflows Campaigns Sales Pip…" at bounding box center [484, 451] width 969 height 902
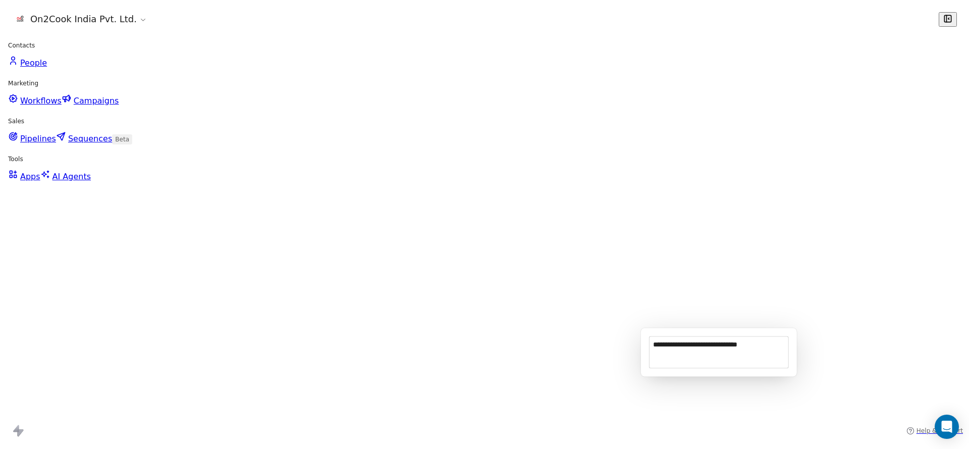
click at [650, 343] on textarea "**********" at bounding box center [719, 352] width 139 height 31
type textarea "**********"
click at [480, 341] on html "On2Cook India Pvt. Ltd. Contacts People Marketing Workflows Campaigns Sales Pip…" at bounding box center [484, 451] width 969 height 902
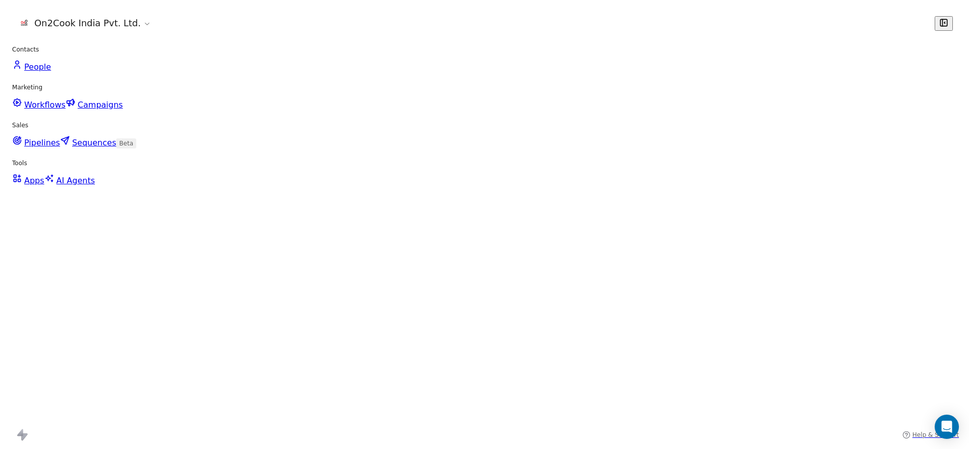
scroll to position [0, 934]
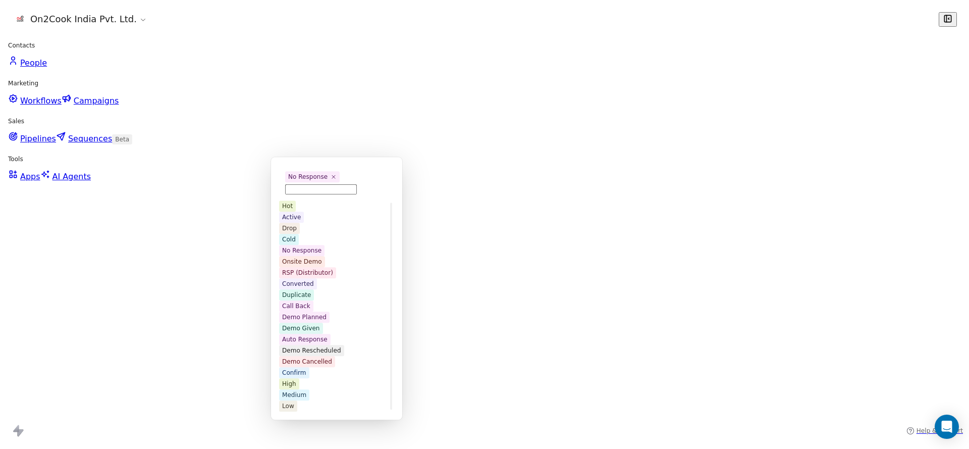
scroll to position [76, 0]
click at [316, 312] on div "Call Back" at bounding box center [336, 305] width 115 height 11
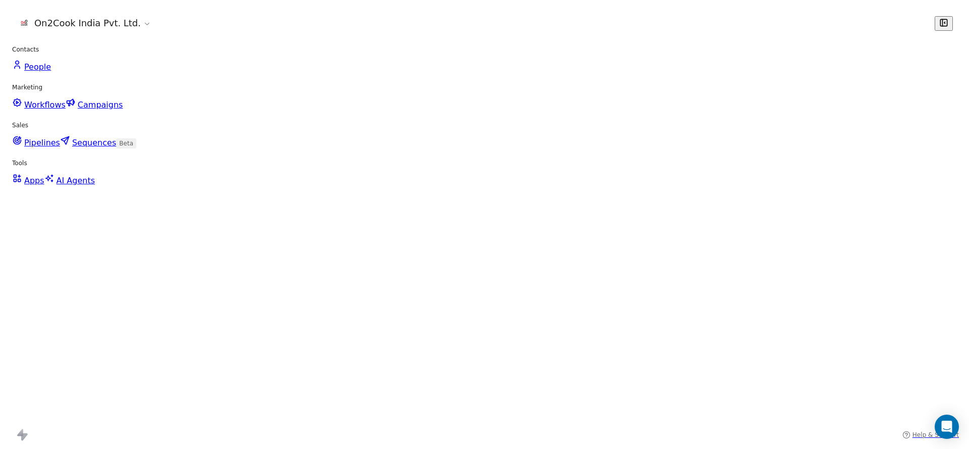
scroll to position [0, 0]
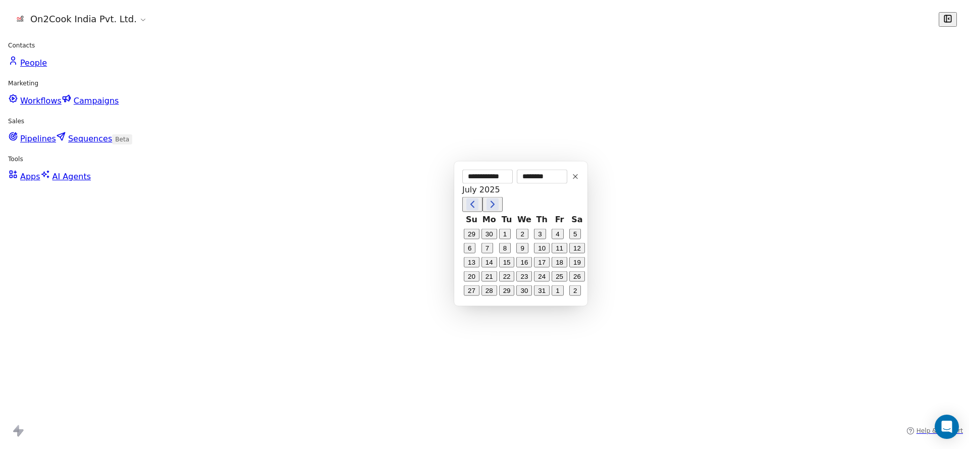
click at [552, 296] on button "1" at bounding box center [558, 290] width 12 height 11
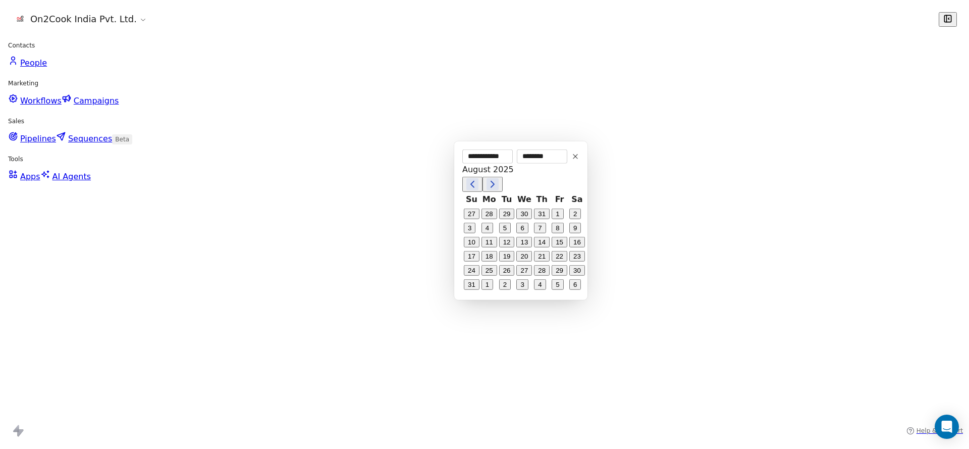
click at [501, 290] on button "2" at bounding box center [505, 284] width 12 height 11
type input "**********"
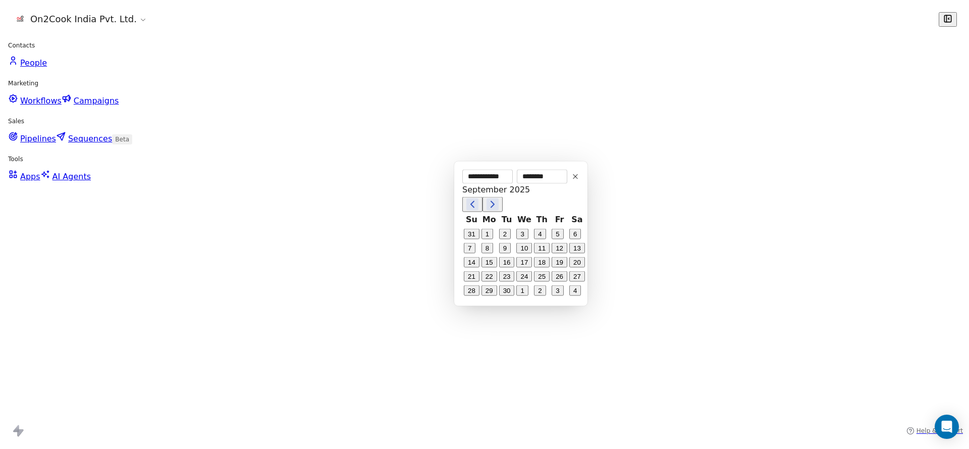
click at [395, 310] on html "On2Cook India Pvt. Ltd. Contacts People Marketing Workflows Campaigns Sales Pip…" at bounding box center [484, 451] width 969 height 902
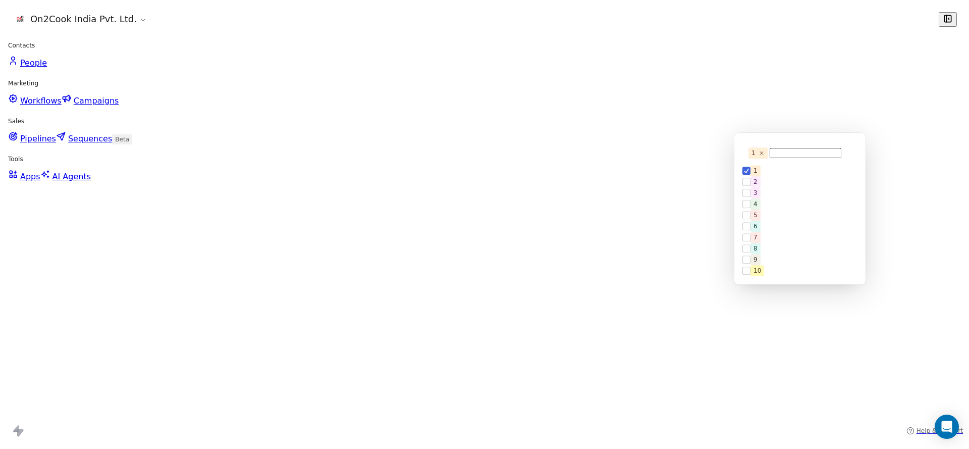
click at [778, 187] on div "2" at bounding box center [804, 181] width 107 height 11
click at [781, 176] on div "1" at bounding box center [804, 181] width 107 height 11
click at [653, 209] on html "On2Cook India Pvt. Ltd. Contacts People Marketing Workflows Campaigns Sales Pip…" at bounding box center [484, 451] width 969 height 902
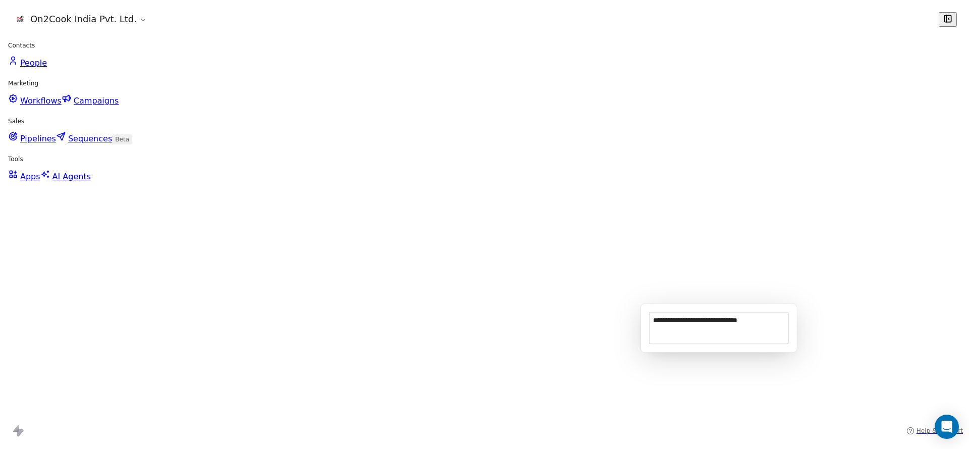
click at [650, 313] on textarea "**********" at bounding box center [719, 328] width 139 height 31
type textarea "**********"
drag, startPoint x: 389, startPoint y: 325, endPoint x: 806, endPoint y: 436, distance: 431.7
click at [389, 325] on html "On2Cook India Pvt. Ltd. Contacts People Marketing Workflows Campaigns Sales Pip…" at bounding box center [484, 451] width 969 height 902
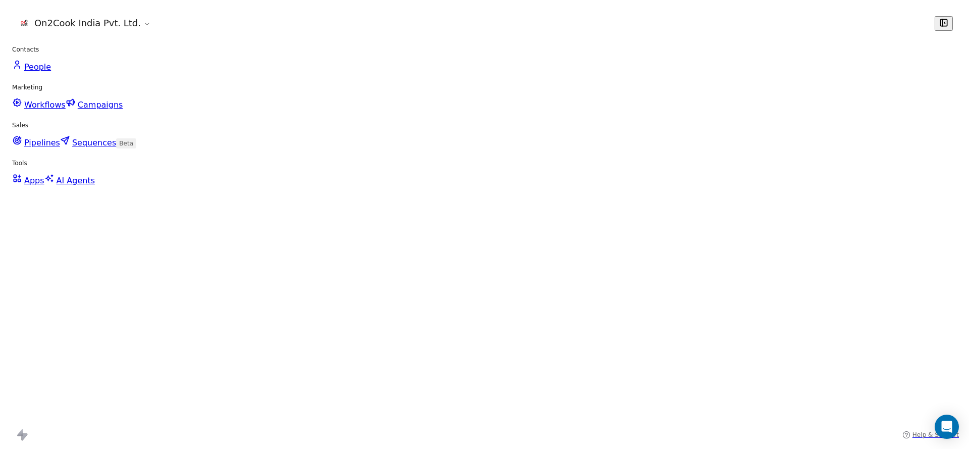
scroll to position [0, 934]
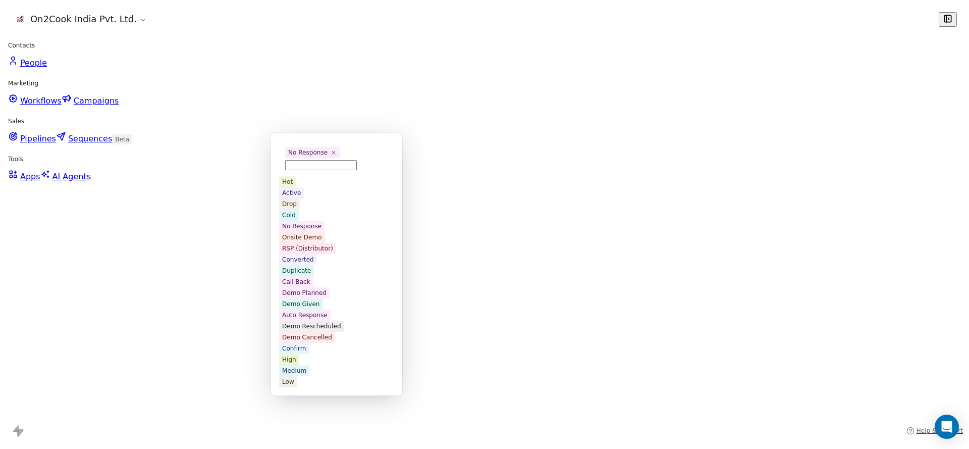
click at [306, 221] on div "Cold" at bounding box center [336, 215] width 115 height 11
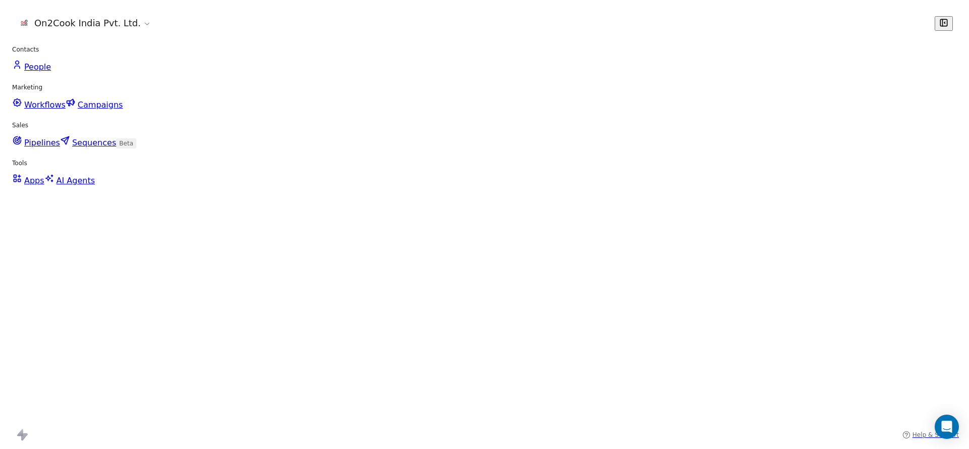
scroll to position [0, 0]
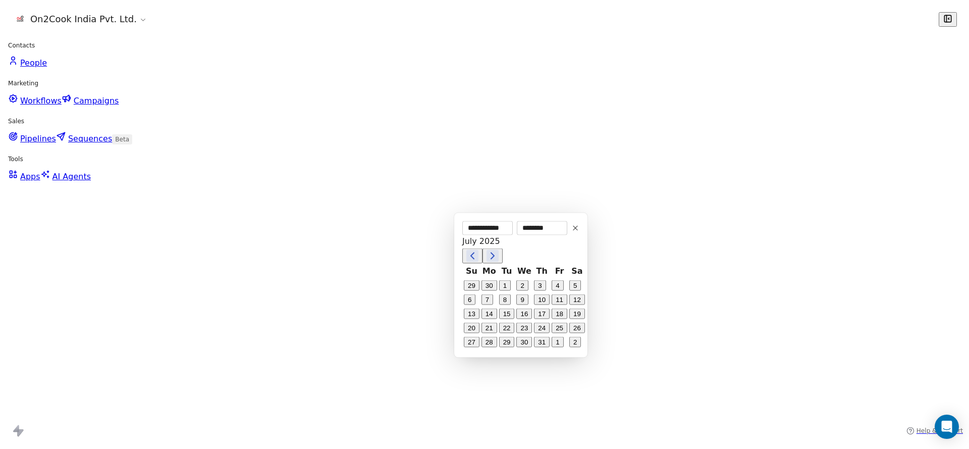
click at [552, 347] on button "1" at bounding box center [558, 342] width 12 height 11
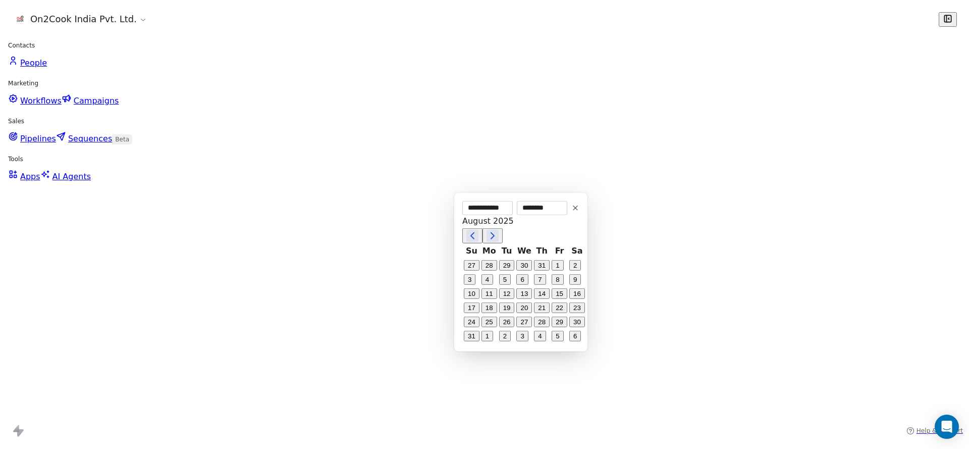
click at [503, 341] on button "2" at bounding box center [505, 336] width 12 height 11
type input "**********"
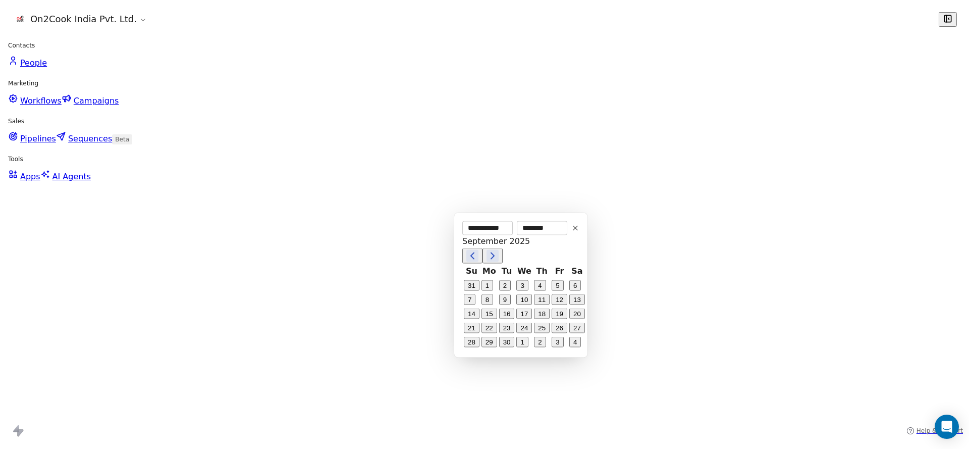
click at [288, 342] on html "On2Cook India Pvt. Ltd. Contacts People Marketing Workflows Campaigns Sales Pip…" at bounding box center [484, 451] width 969 height 902
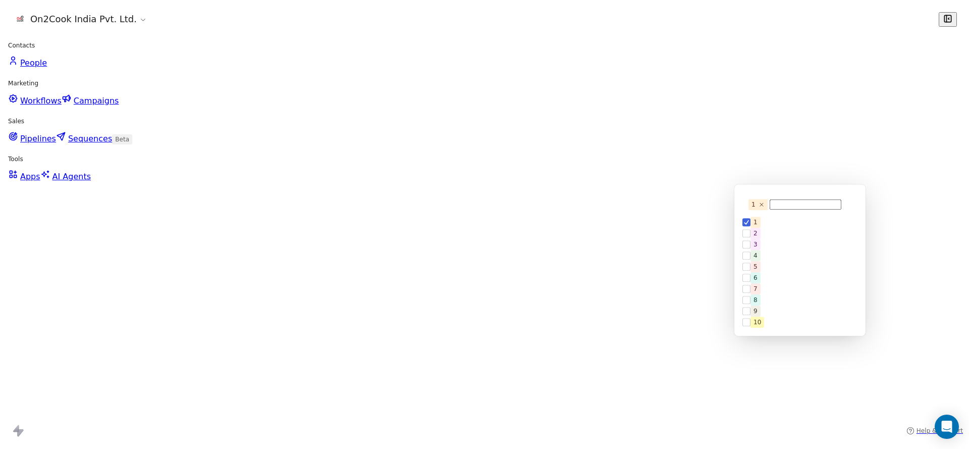
click at [788, 259] on div "1 2 3 4 5 6 7 8 9 10" at bounding box center [800, 272] width 115 height 111
click at [791, 239] on div "2" at bounding box center [804, 233] width 107 height 11
click at [791, 228] on div "1" at bounding box center [804, 233] width 107 height 11
click at [656, 316] on html "On2Cook India Pvt. Ltd. Contacts People Marketing Workflows Campaigns Sales Pip…" at bounding box center [484, 451] width 969 height 902
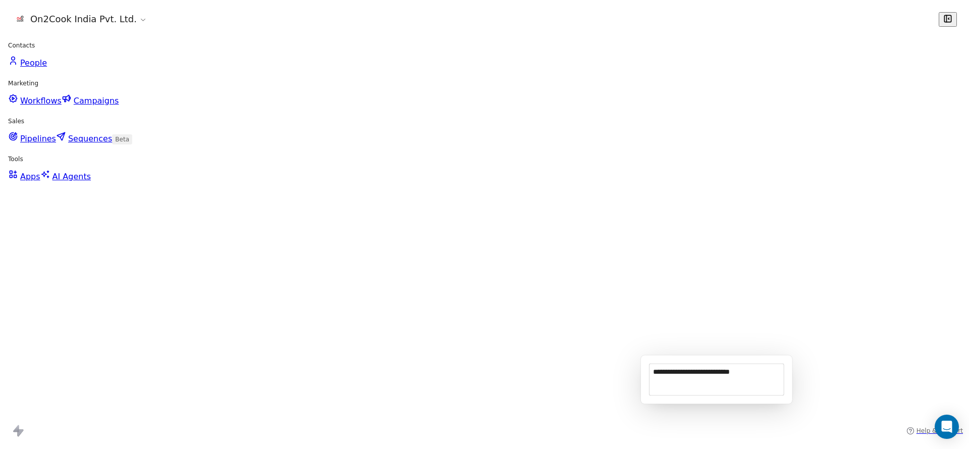
click at [650, 367] on textarea "**********" at bounding box center [717, 379] width 134 height 31
type textarea "**********"
click at [263, 365] on html "On2Cook India Pvt. Ltd. Contacts People Marketing Workflows Campaigns Sales Pip…" at bounding box center [484, 451] width 969 height 902
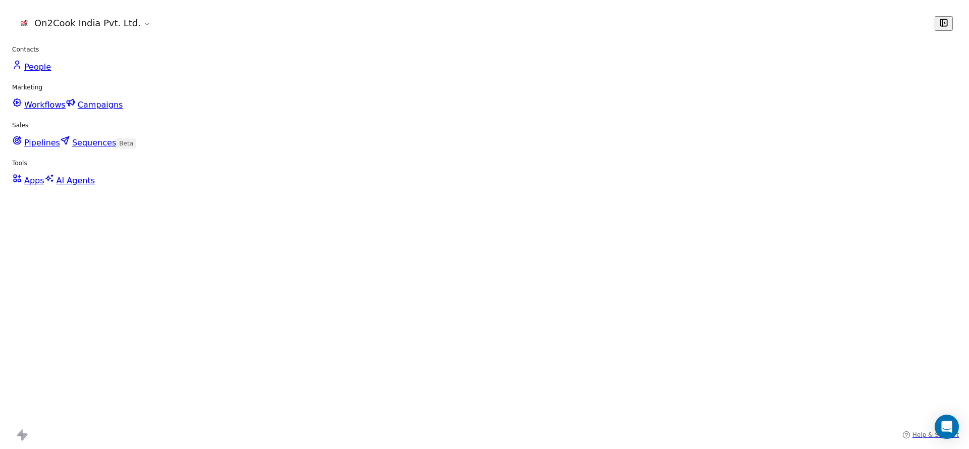
scroll to position [0, 0]
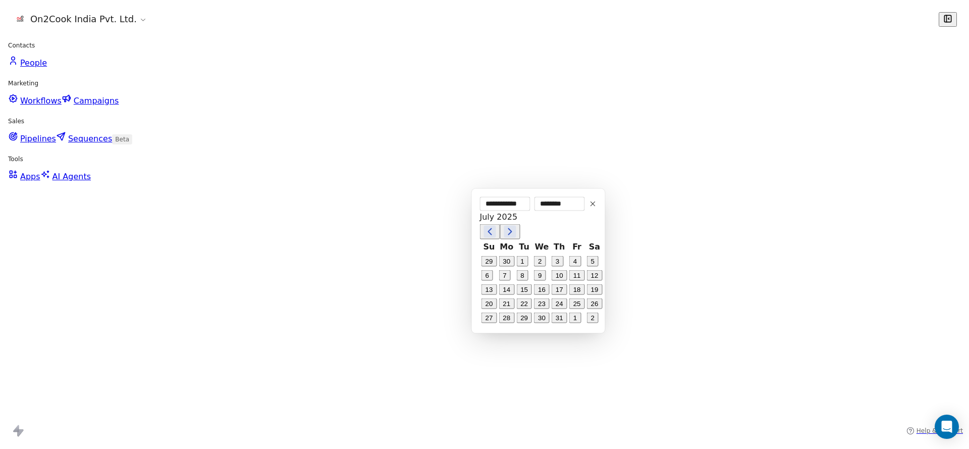
click at [576, 323] on button "1" at bounding box center [576, 318] width 12 height 11
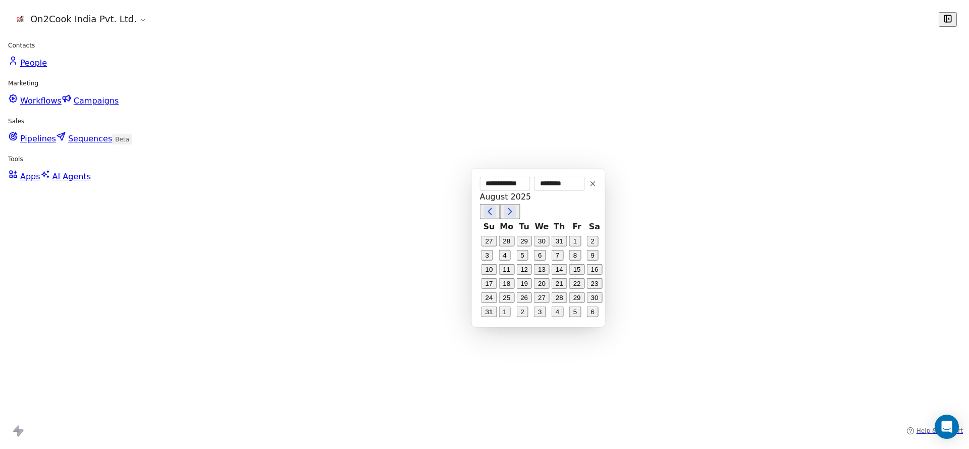
click at [518, 317] on button "2" at bounding box center [523, 311] width 12 height 11
type input "**********"
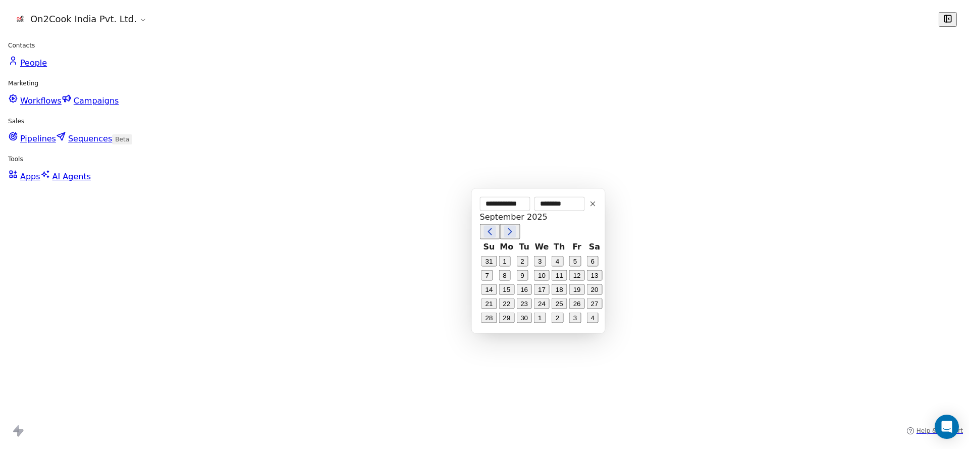
click at [390, 357] on html "On2Cook India Pvt. Ltd. Contacts People Marketing Workflows Campaigns Sales Pip…" at bounding box center [484, 451] width 969 height 902
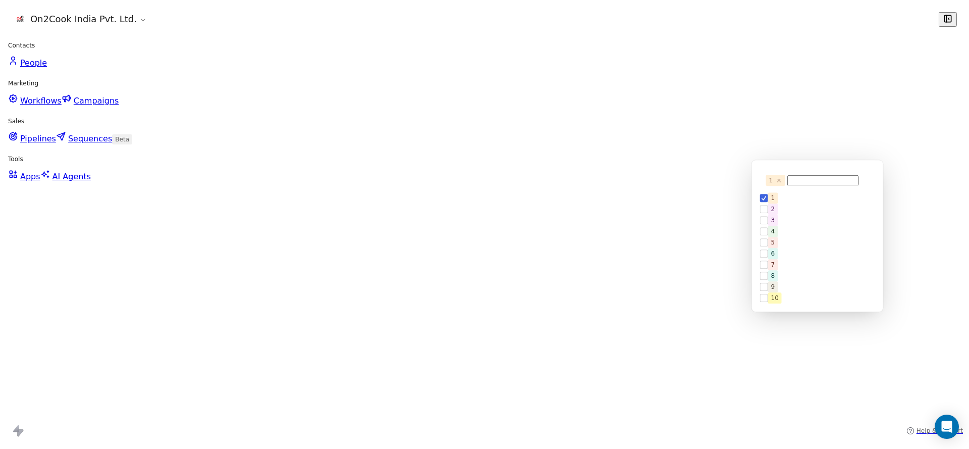
click at [793, 215] on div "2" at bounding box center [821, 208] width 107 height 11
click at [793, 203] on div "1" at bounding box center [821, 208] width 107 height 11
click at [657, 254] on html "On2Cook India Pvt. Ltd. Contacts People Marketing Workflows Campaigns Sales Pip…" at bounding box center [484, 451] width 969 height 902
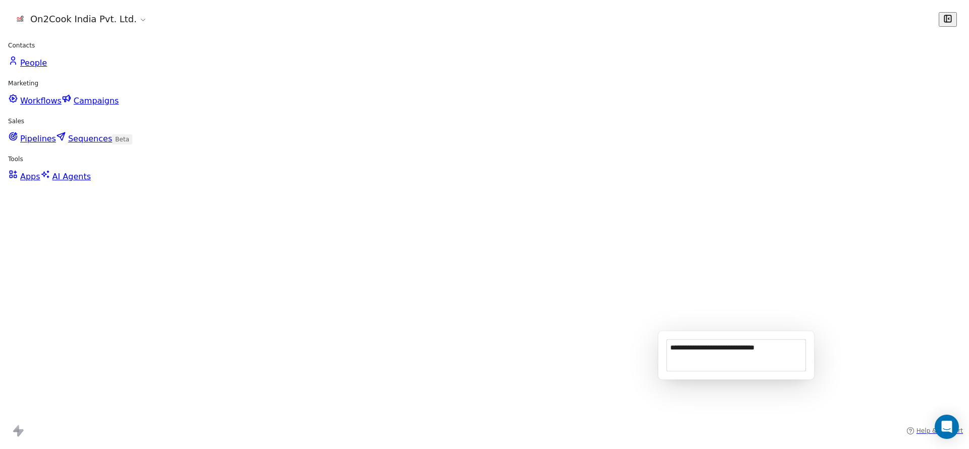
click at [667, 340] on textarea "**********" at bounding box center [736, 355] width 139 height 31
type textarea "**********"
click at [435, 343] on html "On2Cook India Pvt. Ltd. Contacts People Marketing Workflows Campaigns Sales Pip…" at bounding box center [484, 451] width 969 height 902
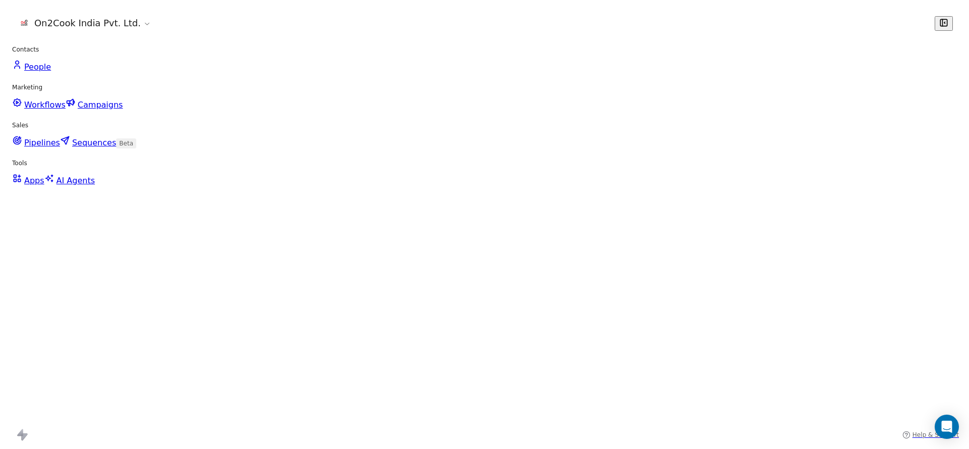
scroll to position [0, 0]
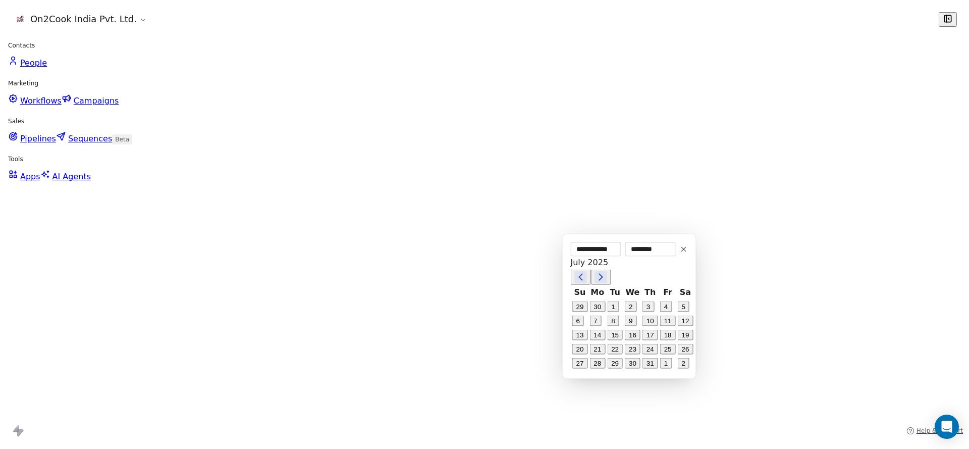
click at [663, 369] on button "1" at bounding box center [666, 363] width 12 height 11
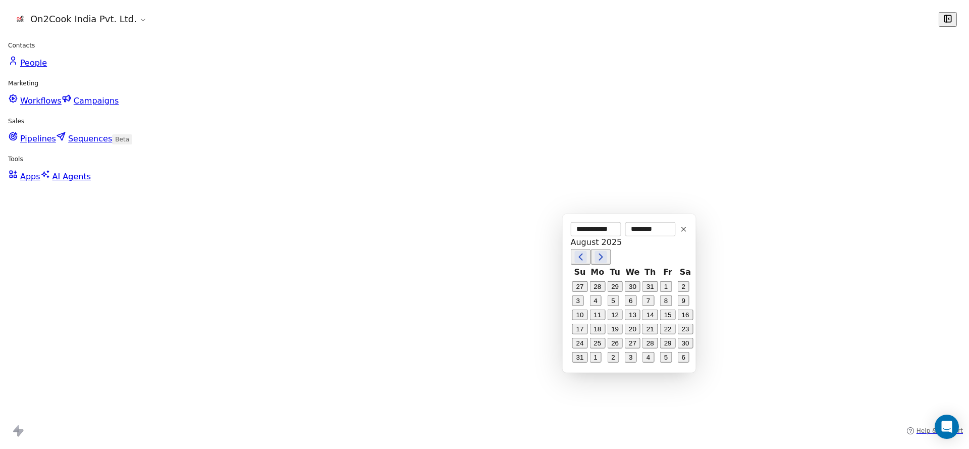
click at [613, 363] on button "2" at bounding box center [613, 357] width 12 height 11
type input "**********"
drag, startPoint x: 465, startPoint y: 383, endPoint x: 827, endPoint y: 356, distance: 363.1
click at [518, 383] on html "On2Cook India Pvt. Ltd. Contacts People Marketing Workflows Campaigns Sales Pip…" at bounding box center [484, 451] width 969 height 902
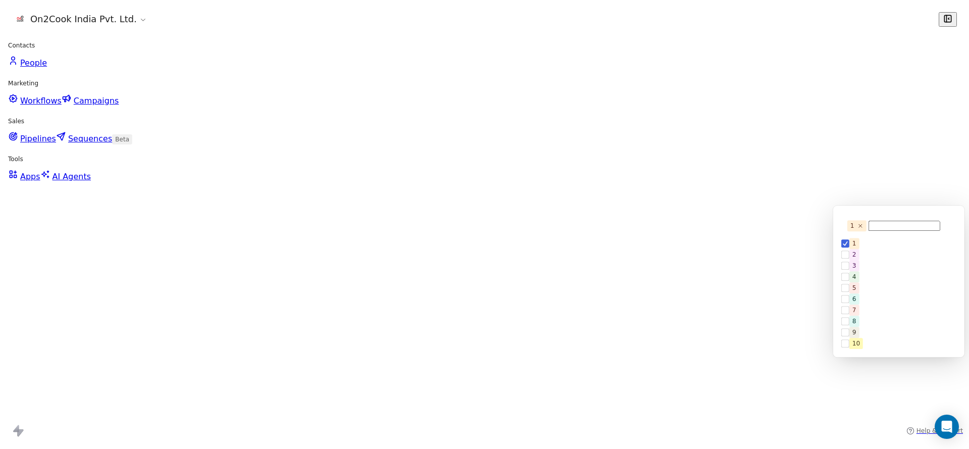
click at [857, 259] on div "2" at bounding box center [855, 254] width 4 height 9
click at [871, 249] on div "1" at bounding box center [903, 254] width 107 height 11
click at [809, 258] on html "On2Cook India Pvt. Ltd. Contacts People Marketing Workflows Campaigns Sales Pip…" at bounding box center [484, 451] width 969 height 902
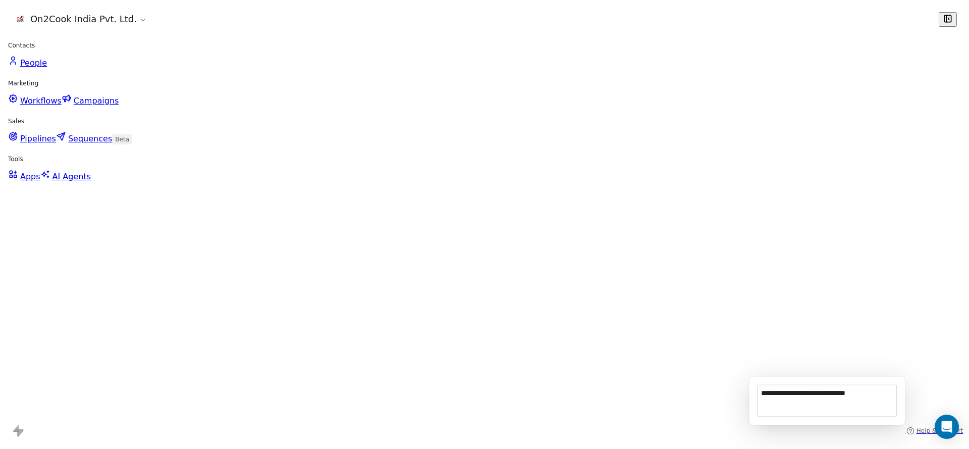
click at [757, 386] on div "**********" at bounding box center [827, 401] width 140 height 32
type textarea "**********"
click at [497, 375] on html "On2Cook India Pvt. Ltd. Contacts People Marketing Workflows Campaigns Sales Pip…" at bounding box center [484, 451] width 969 height 902
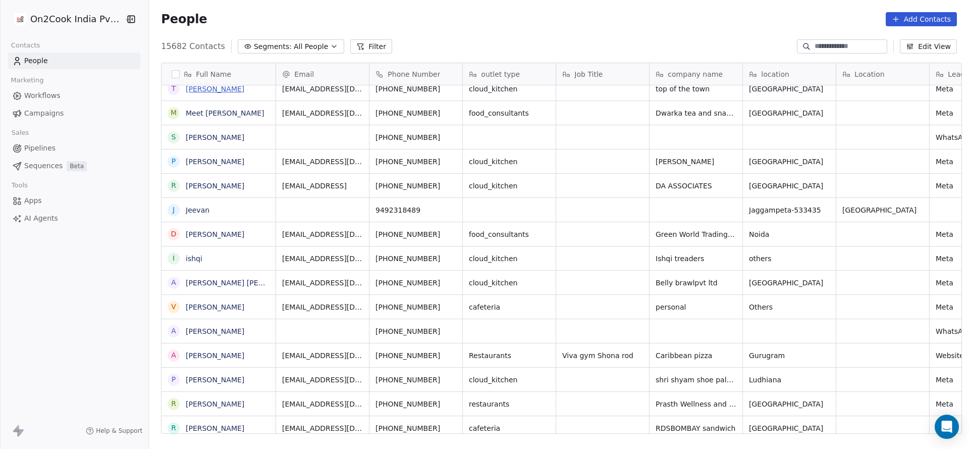
click at [354, 42] on button "Filter" at bounding box center [371, 46] width 42 height 14
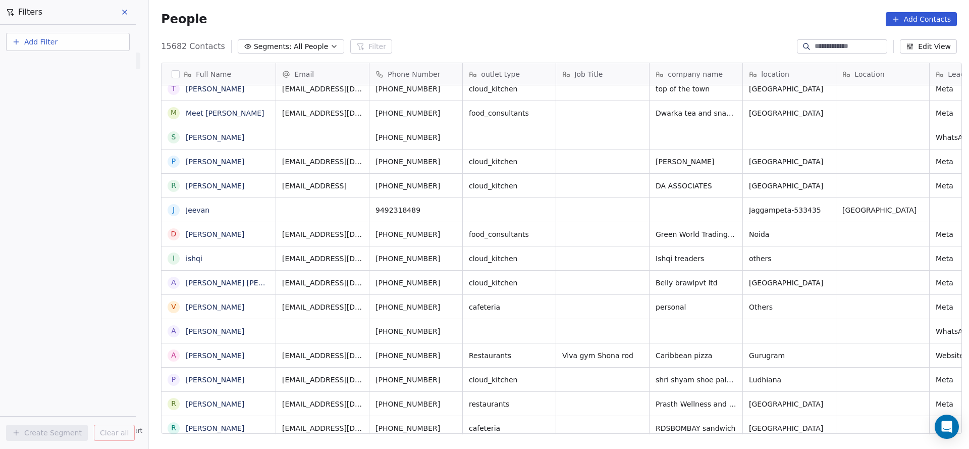
click at [104, 47] on button "Add Filter" at bounding box center [68, 42] width 124 height 18
click at [98, 70] on div "Contact properties" at bounding box center [68, 66] width 102 height 11
type input "***"
click at [77, 105] on div "Assignee" at bounding box center [68, 102] width 102 height 10
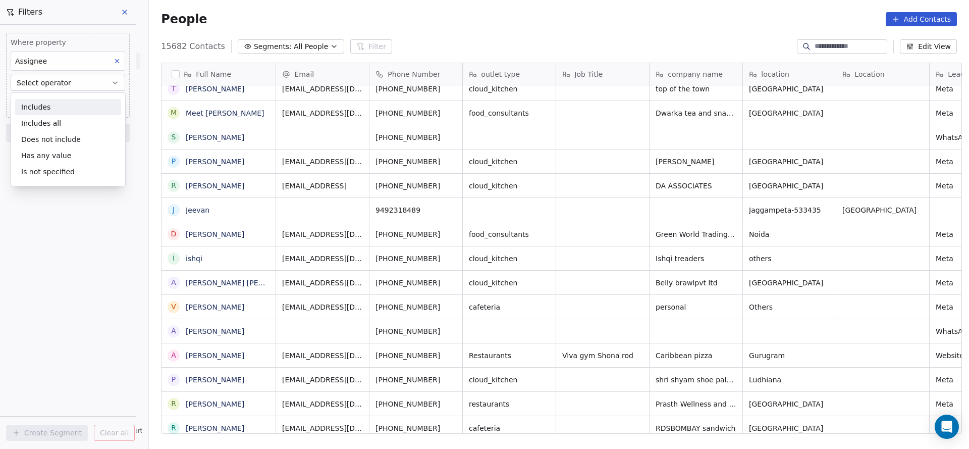
click at [85, 109] on div "Includes" at bounding box center [68, 107] width 106 height 16
click at [85, 109] on body "On2Cook India Pvt. Ltd. Contacts People Marketing Workflows Campaigns Sales Pip…" at bounding box center [484, 224] width 969 height 449
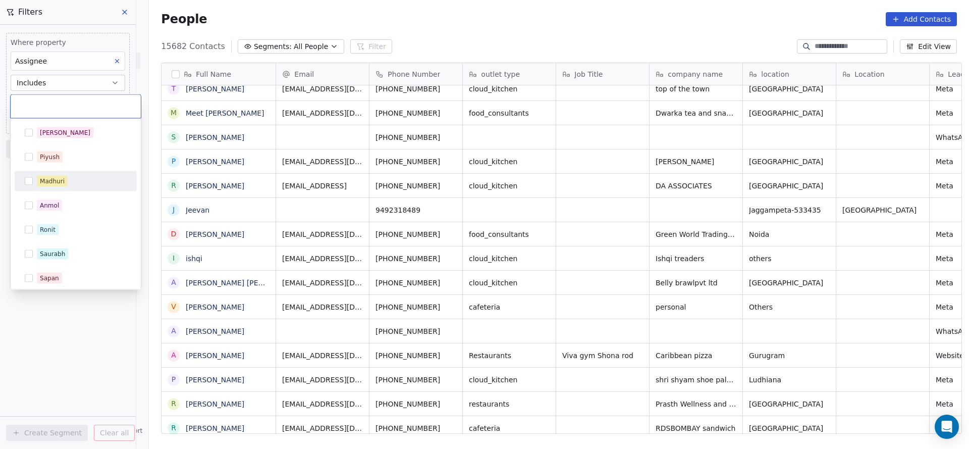
click at [80, 182] on div "Madhuri" at bounding box center [82, 181] width 90 height 11
click at [313, 183] on html "On2Cook India Pvt. Ltd. Contacts People Marketing Workflows Campaigns Sales Pip…" at bounding box center [484, 224] width 969 height 449
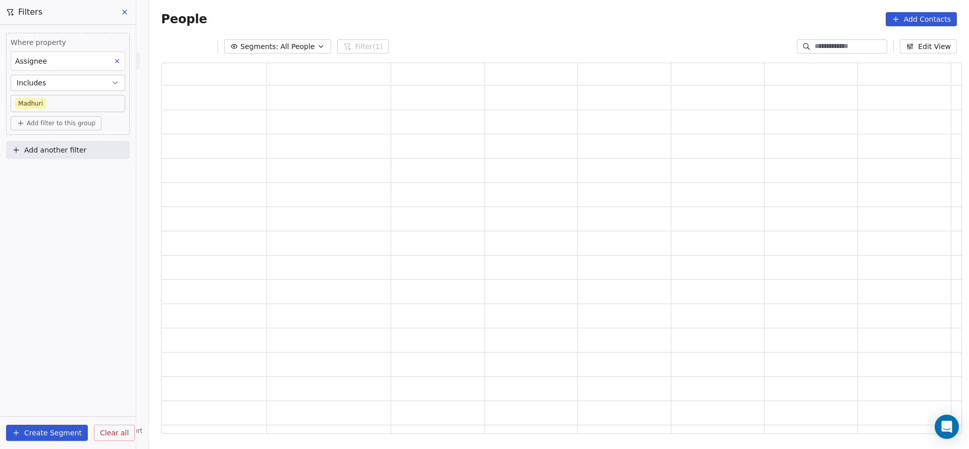
scroll to position [359, 789]
click at [72, 155] on button "Add another filter" at bounding box center [68, 150] width 124 height 18
click at [60, 178] on div "Contact properties" at bounding box center [68, 173] width 115 height 16
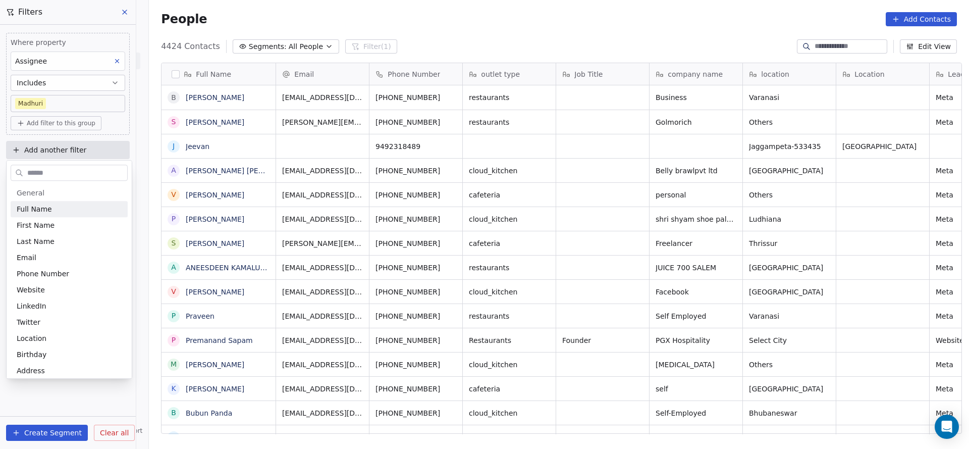
scroll to position [383, 813]
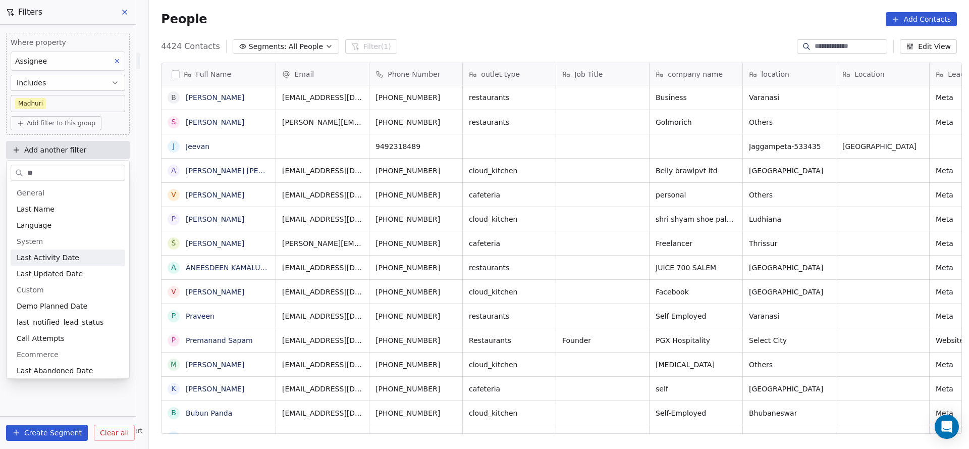
type input "**"
click at [66, 260] on span "Last Activity Date" at bounding box center [48, 257] width 63 height 10
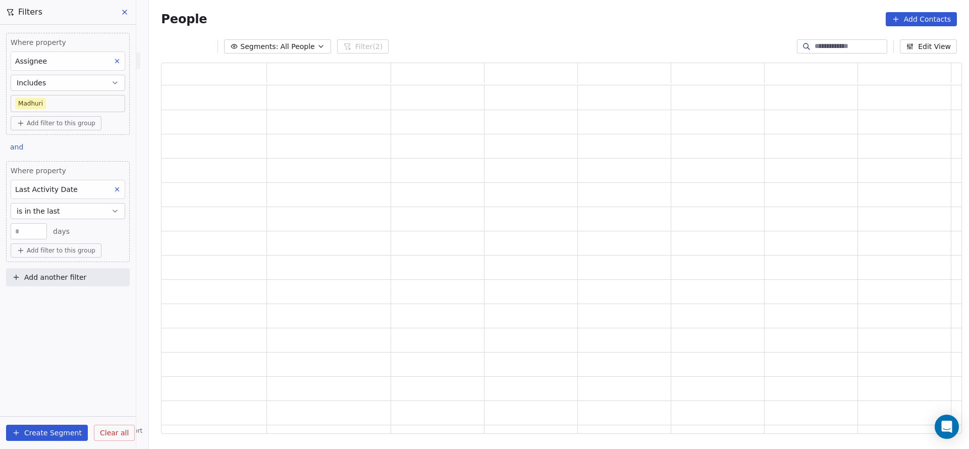
scroll to position [359, 789]
click at [46, 206] on span "is in the last" at bounding box center [38, 211] width 43 height 10
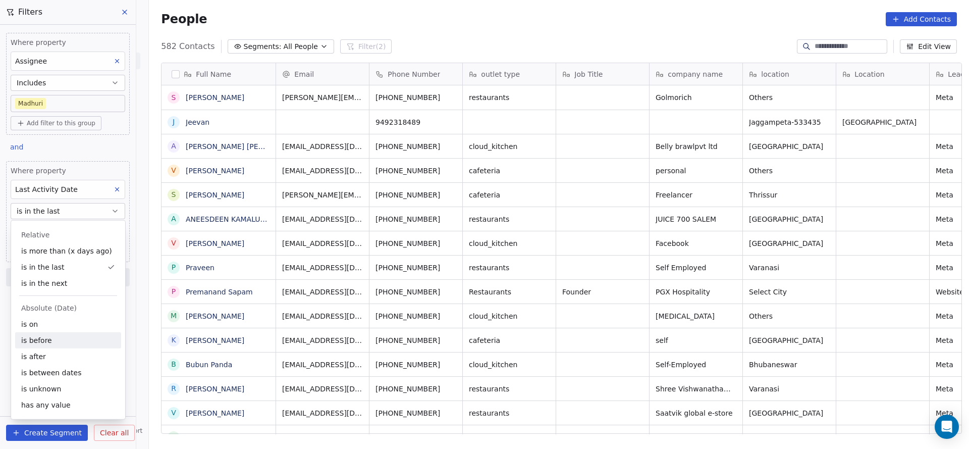
scroll to position [383, 813]
click at [50, 320] on div "is on" at bounding box center [68, 324] width 106 height 16
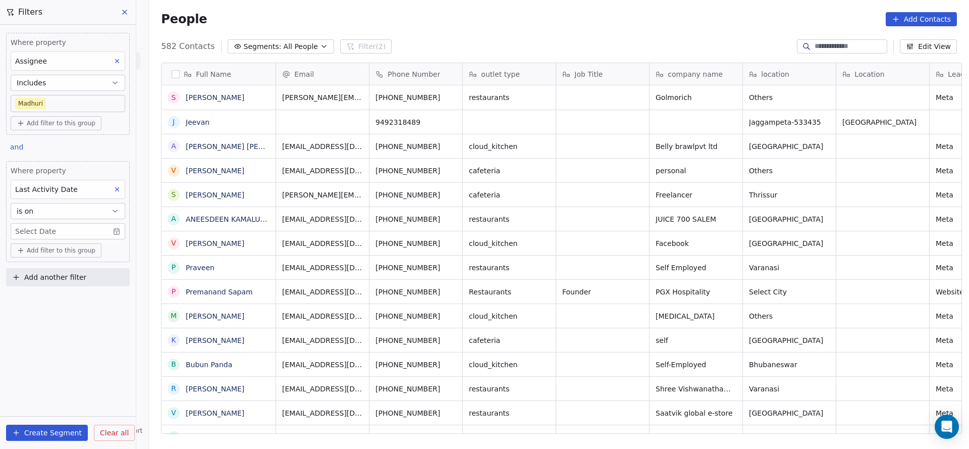
click at [77, 236] on body "On2Cook India Pvt. Ltd. Contacts People Marketing Workflows Campaigns Sales Pip…" at bounding box center [484, 224] width 969 height 449
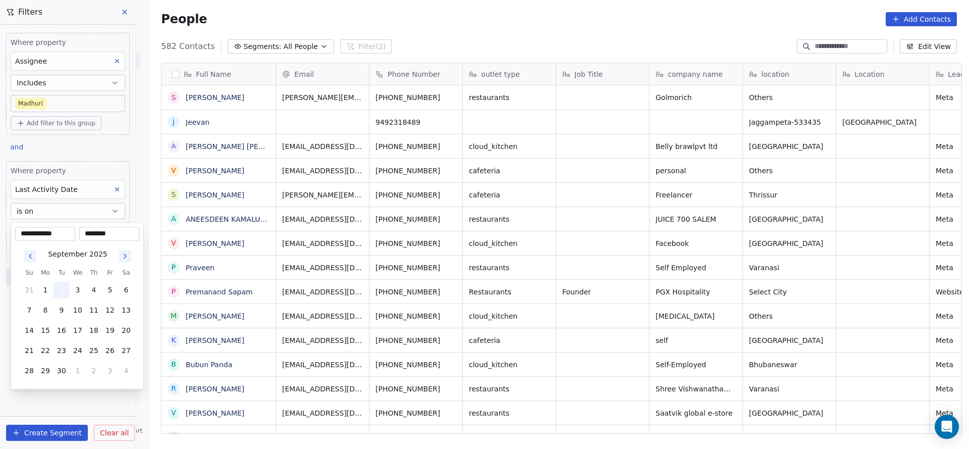
click at [65, 285] on button "2" at bounding box center [62, 290] width 16 height 16
click at [368, 274] on html "On2Cook India Pvt. Ltd. Contacts People Marketing Workflows Campaigns Sales Pip…" at bounding box center [484, 224] width 969 height 449
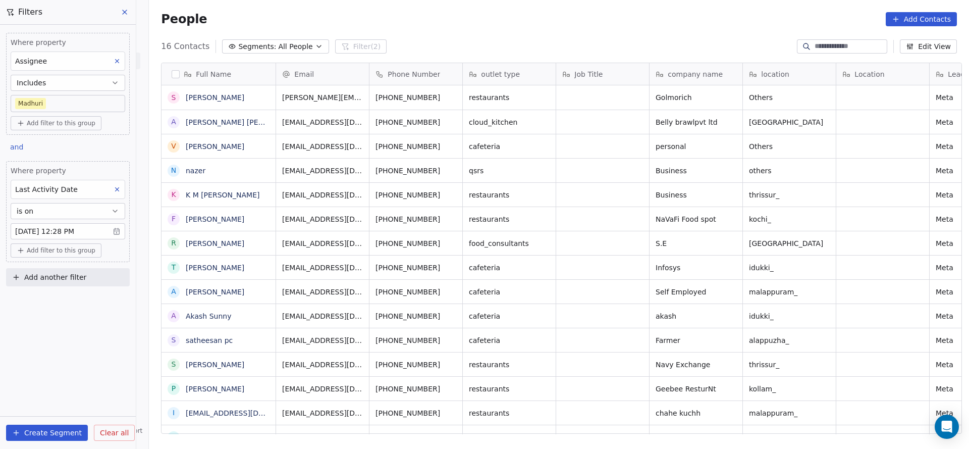
click at [59, 103] on body "On2Cook India Pvt. Ltd. Contacts People Marketing Workflows Campaigns Sales Pip…" at bounding box center [484, 224] width 969 height 449
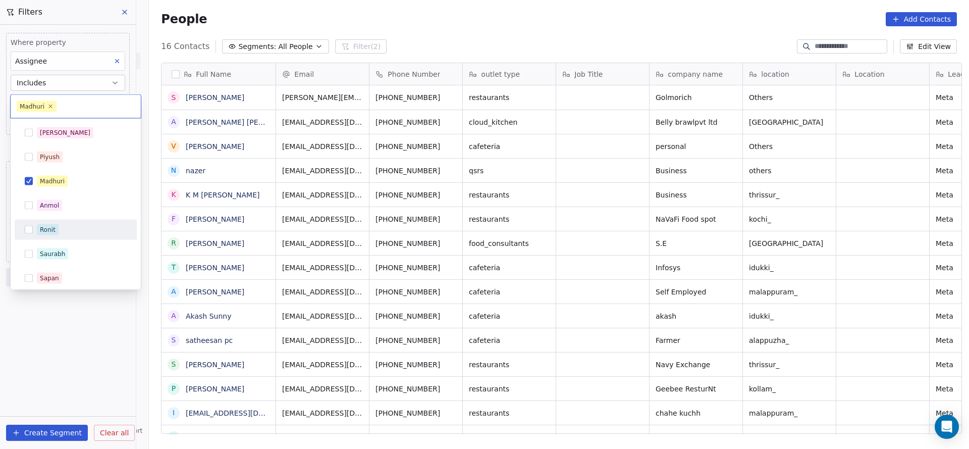
click at [43, 229] on div "Ronit" at bounding box center [48, 229] width 16 height 9
click at [62, 187] on div "Madhuri" at bounding box center [76, 181] width 114 height 16
click at [443, 216] on html "On2Cook India Pvt. Ltd. Contacts People Marketing Workflows Campaigns Sales Pip…" at bounding box center [484, 224] width 969 height 449
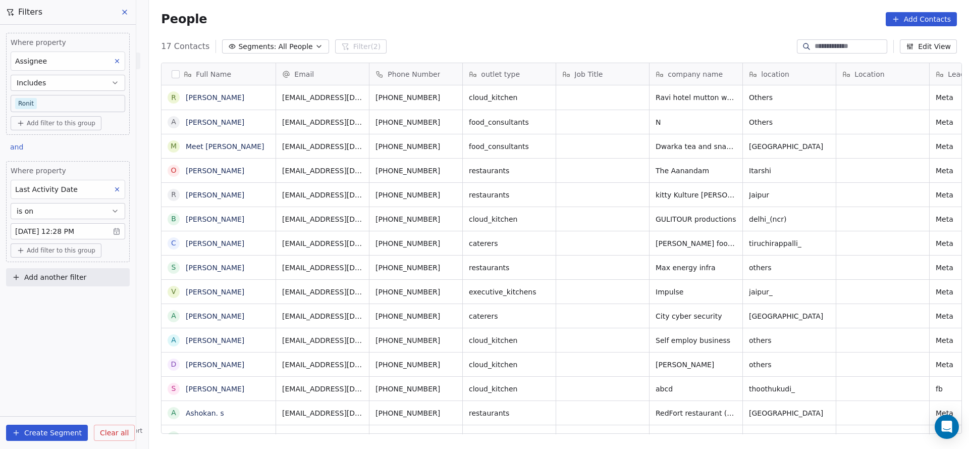
click at [89, 105] on body "On2Cook India Pvt. Ltd. Contacts People Marketing Workflows Campaigns Sales Pip…" at bounding box center [484, 224] width 969 height 449
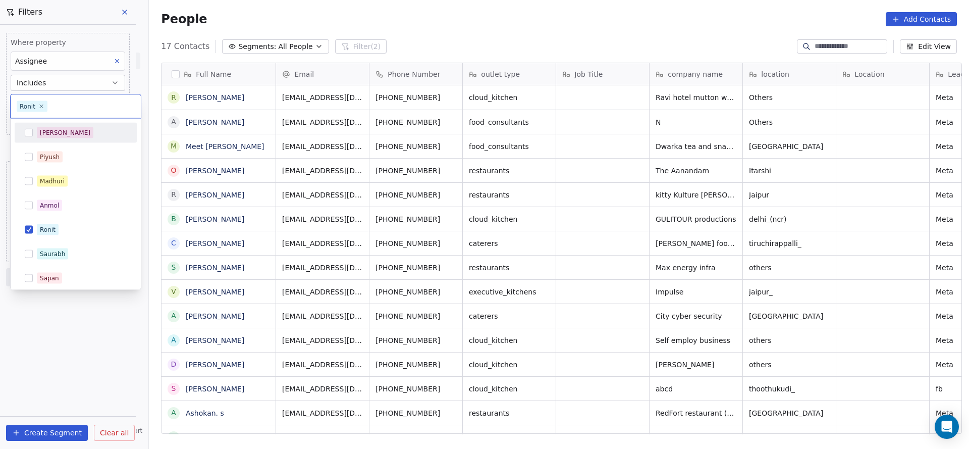
click at [89, 136] on div "[PERSON_NAME]" at bounding box center [82, 132] width 90 height 11
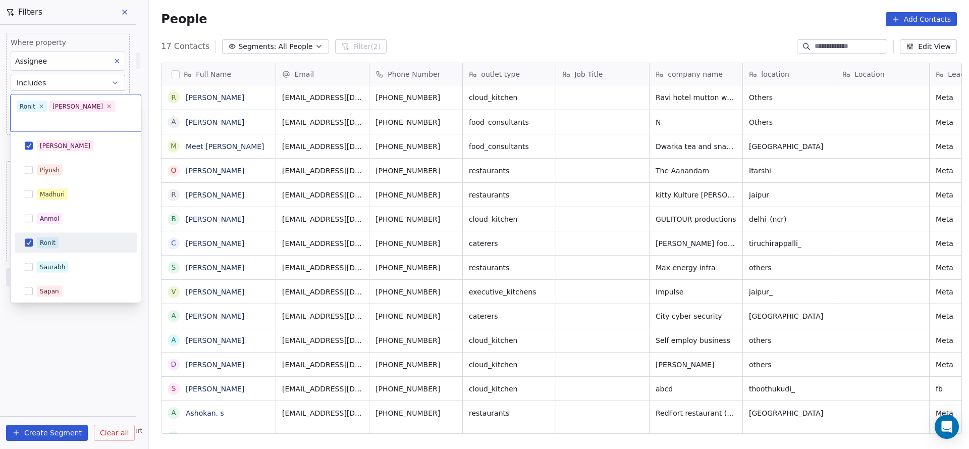
click at [62, 237] on div "Ronit" at bounding box center [82, 242] width 90 height 11
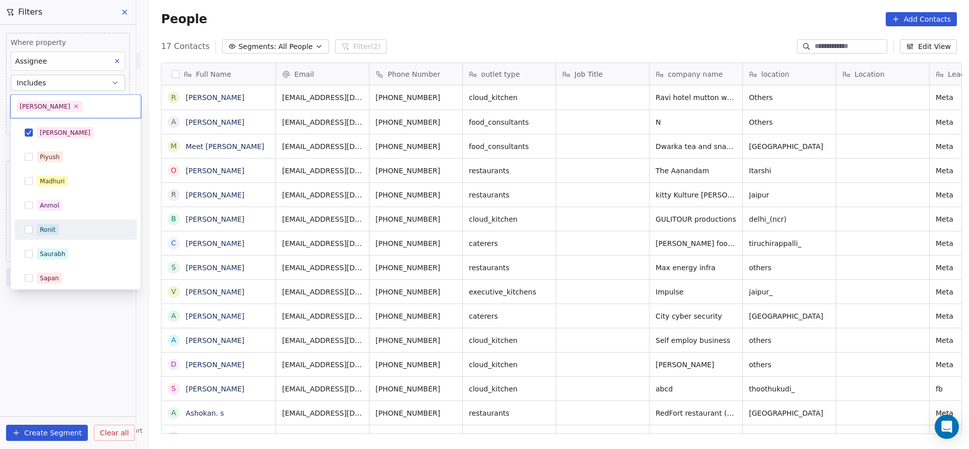
click at [168, 226] on html "On2Cook India Pvt. Ltd. Contacts People Marketing Workflows Campaigns Sales Pip…" at bounding box center [484, 224] width 969 height 449
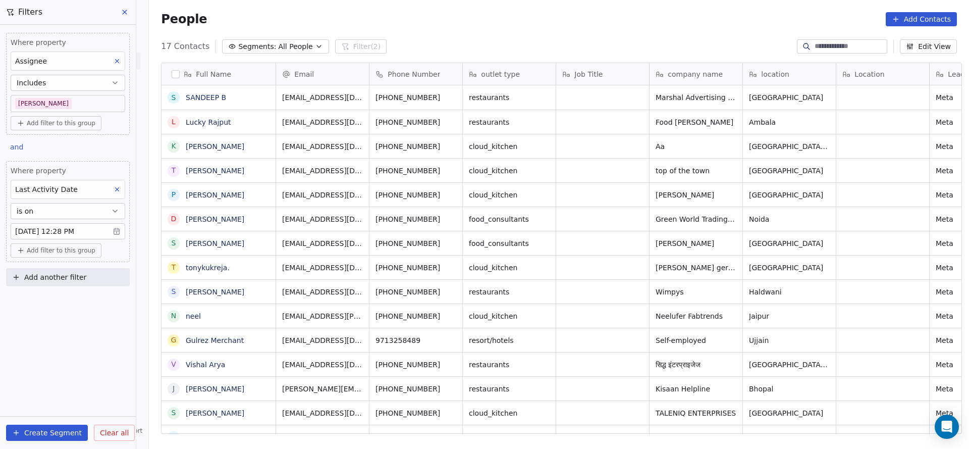
click at [72, 97] on body "On2Cook India Pvt. Ltd. Contacts People Marketing Workflows Campaigns Sales Pip…" at bounding box center [484, 224] width 969 height 449
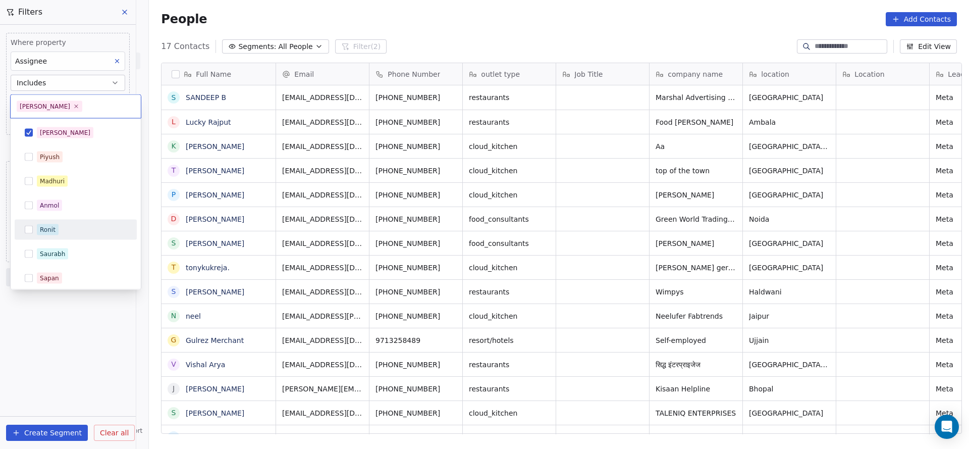
click at [57, 232] on span "Ronit" at bounding box center [48, 229] width 22 height 11
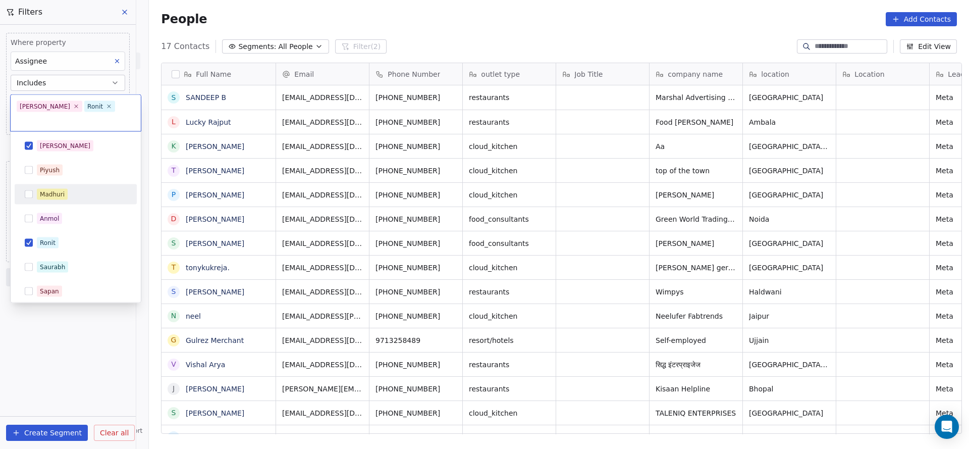
click at [67, 189] on span "Madhuri" at bounding box center [52, 194] width 31 height 11
click at [47, 141] on div "[PERSON_NAME]" at bounding box center [65, 145] width 50 height 9
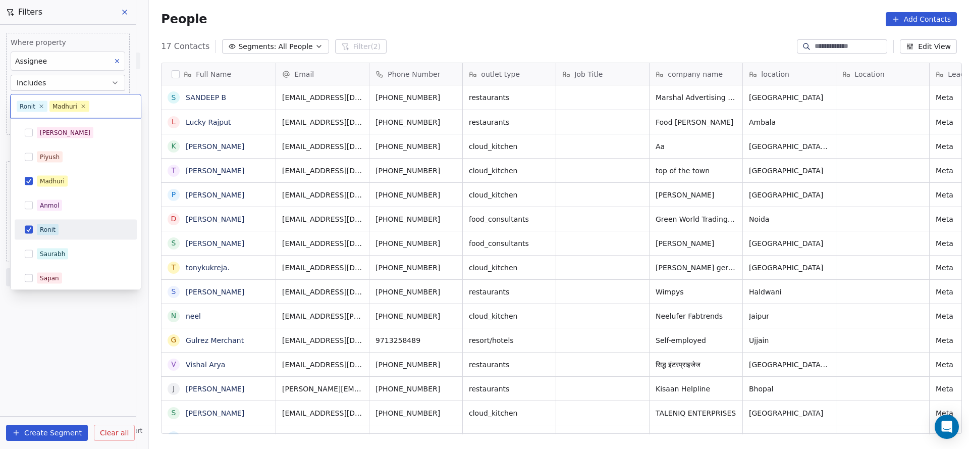
click at [52, 241] on div "Salim Piyush Madhuri Anmol Ronit Saurabh Sapan Falguni Mary Ajay Ankit Rohit Sh…" at bounding box center [76, 278] width 122 height 311
click at [55, 230] on span "Ronit" at bounding box center [48, 229] width 22 height 11
click at [365, 256] on html "On2Cook India Pvt. Ltd. Contacts People Marketing Workflows Campaigns Sales Pip…" at bounding box center [484, 224] width 969 height 449
